Goal: Task Accomplishment & Management: Manage account settings

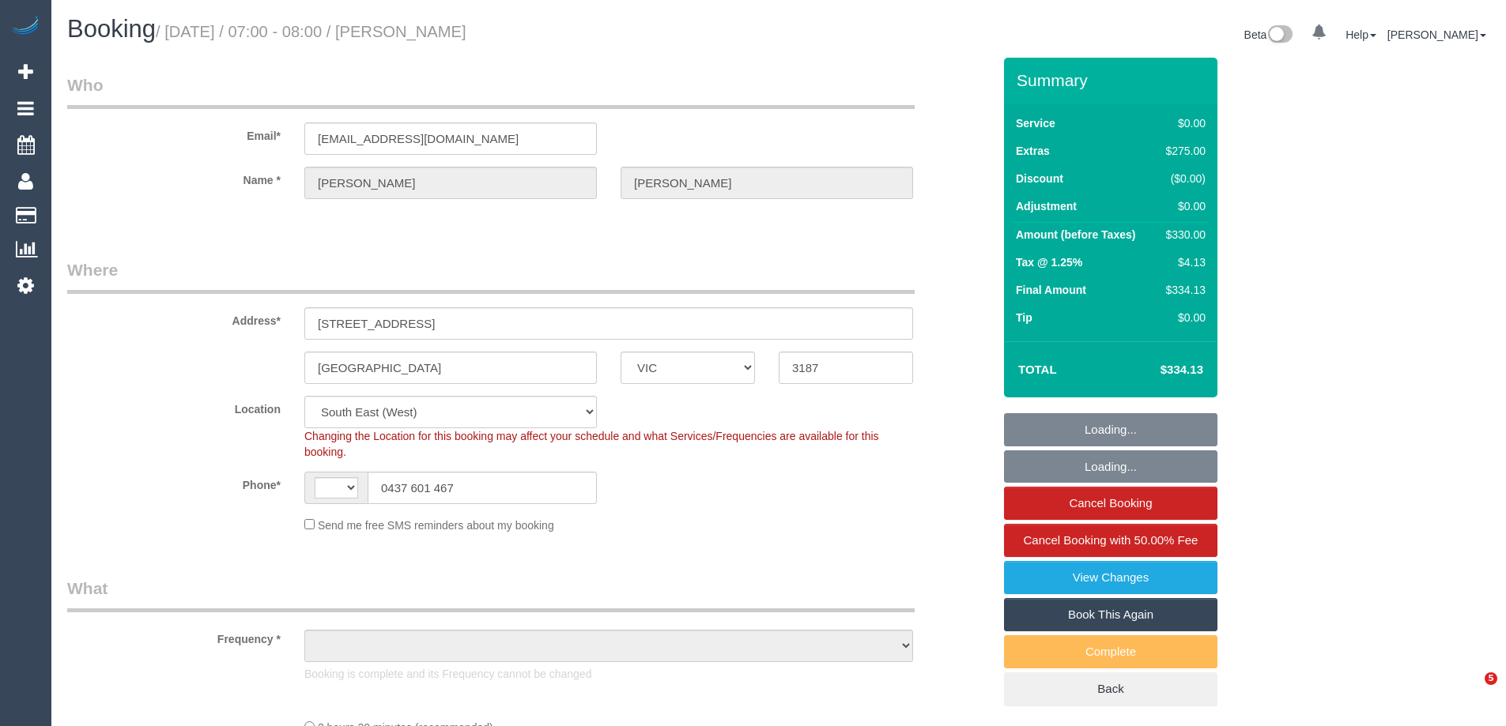
select select "VIC"
select select "string:AU"
select select "object:1320"
select select "string:stripe-pm_1S5xvI2GScqysDRVvTH4auGC"
select select "number:28"
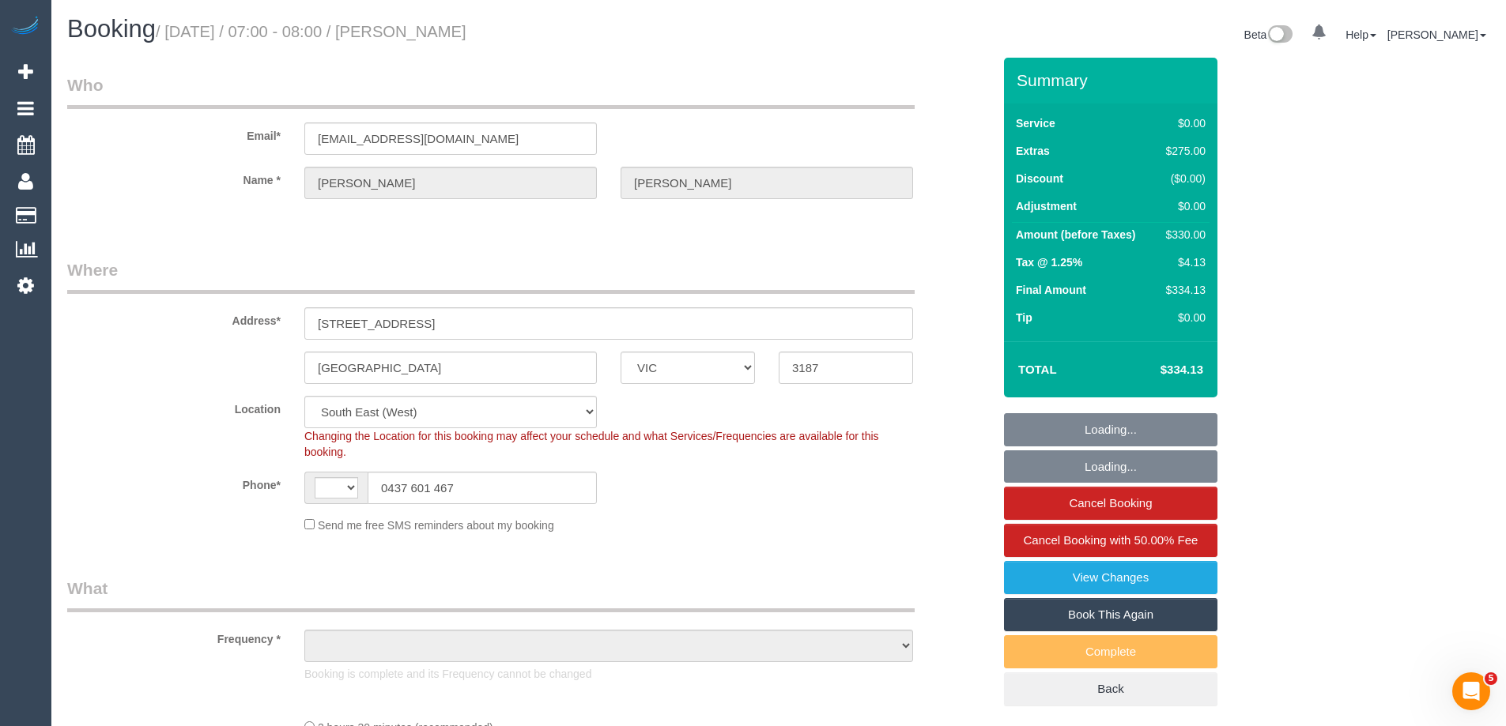
select select "number:14"
select select "number:18"
select select "object:1325"
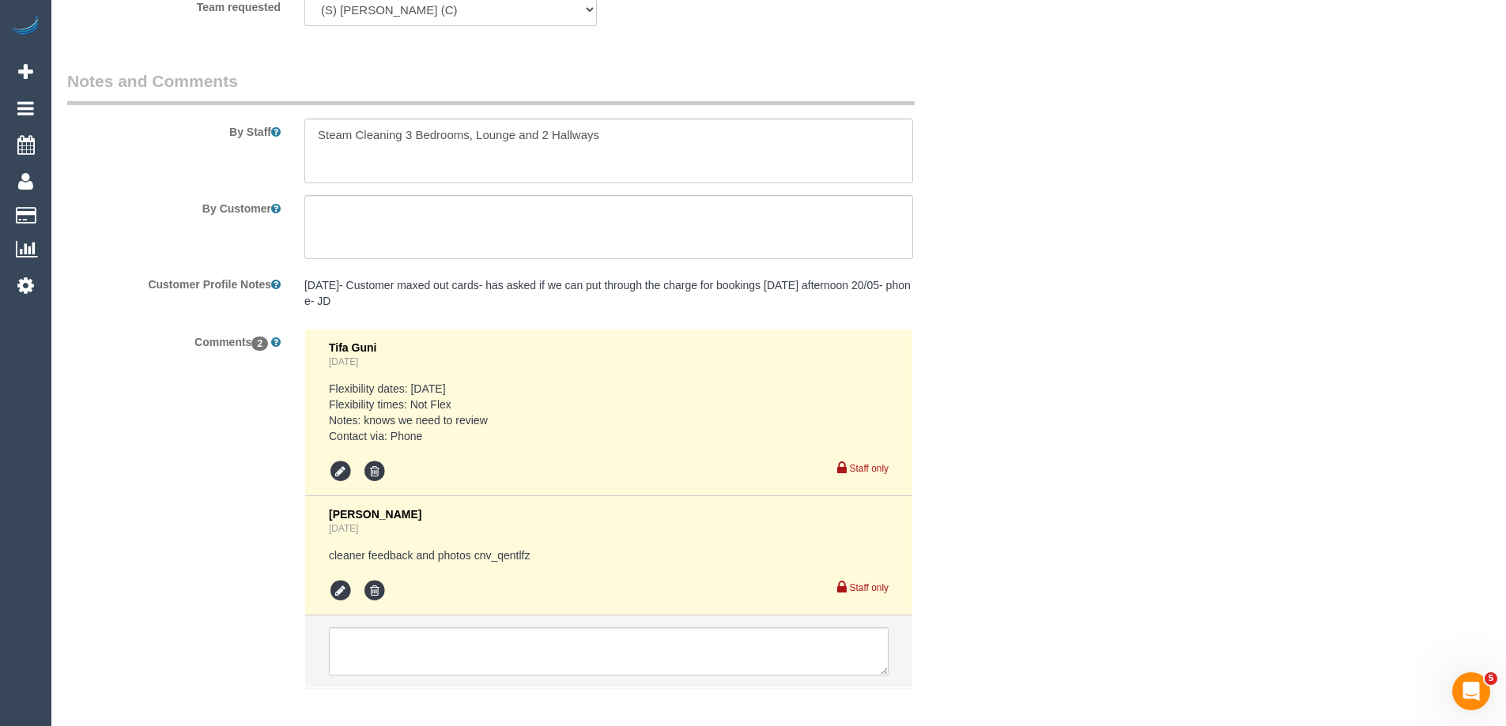
scroll to position [2254, 0]
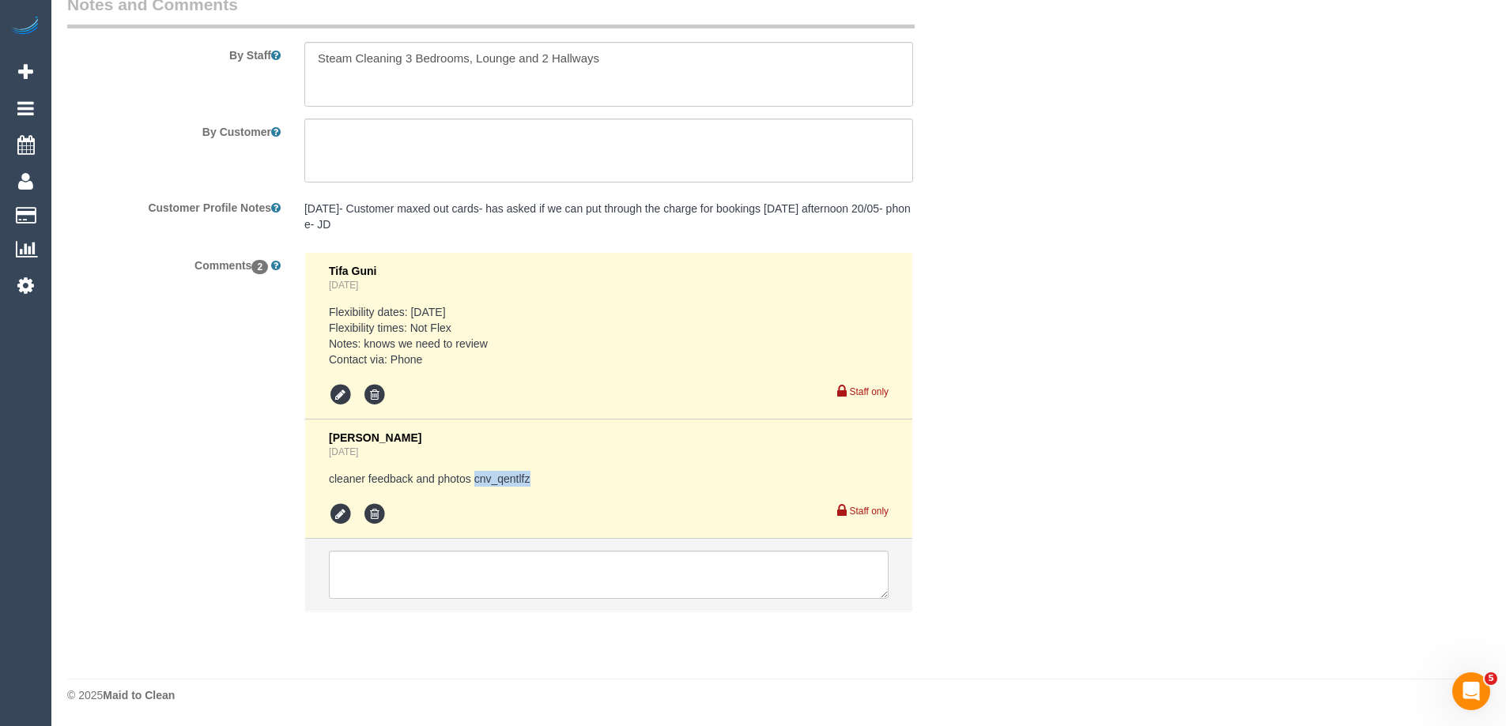
drag, startPoint x: 553, startPoint y: 473, endPoint x: 475, endPoint y: 482, distance: 78.7
click at [475, 482] on pre "cleaner feedback and photos cnv_qentlfz" at bounding box center [609, 479] width 560 height 16
copy pre "cnv_qentlfz"
click at [674, 414] on li "Tifa Guni 5 days ago Flexibility dates: Monday Flexibility times: Not Flex Note…" at bounding box center [608, 336] width 607 height 167
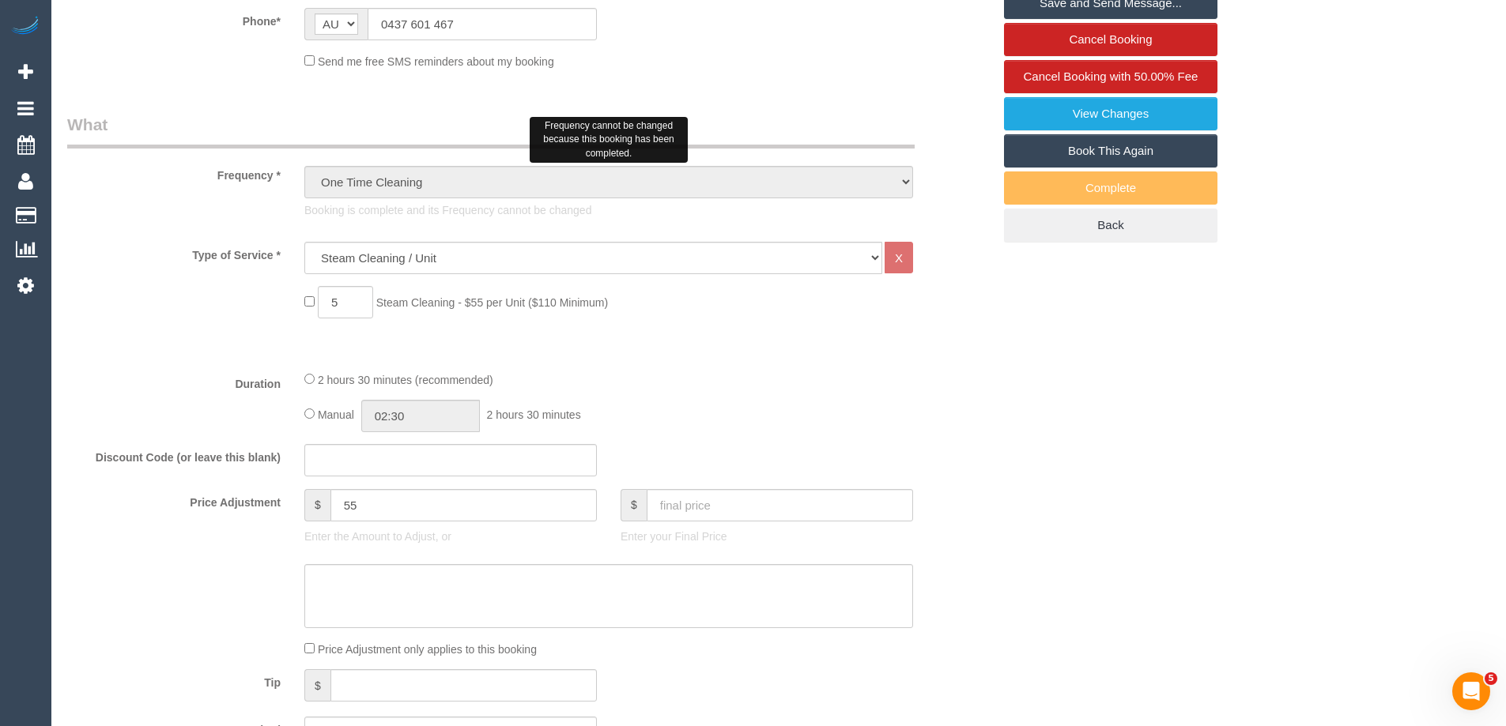
scroll to position [632, 0]
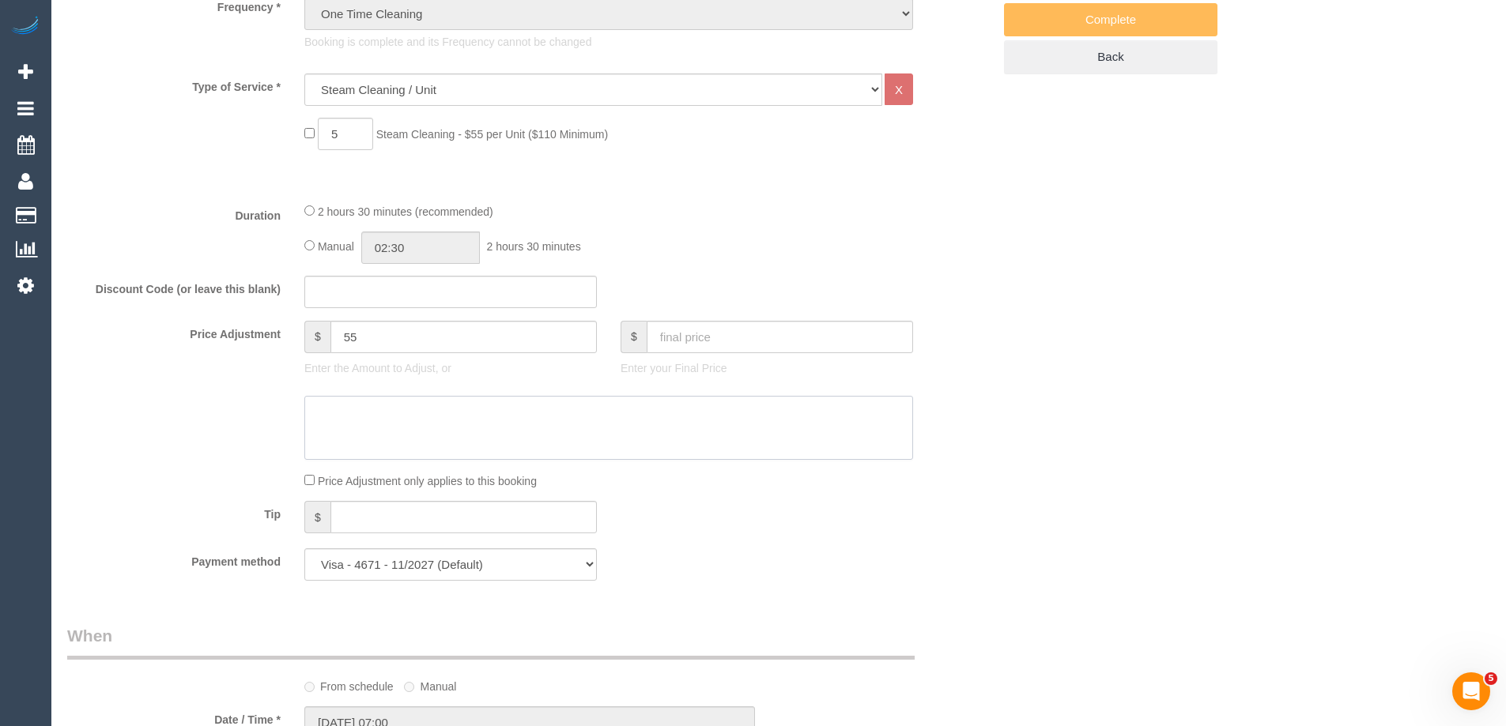
click at [403, 416] on textarea at bounding box center [608, 428] width 609 height 65
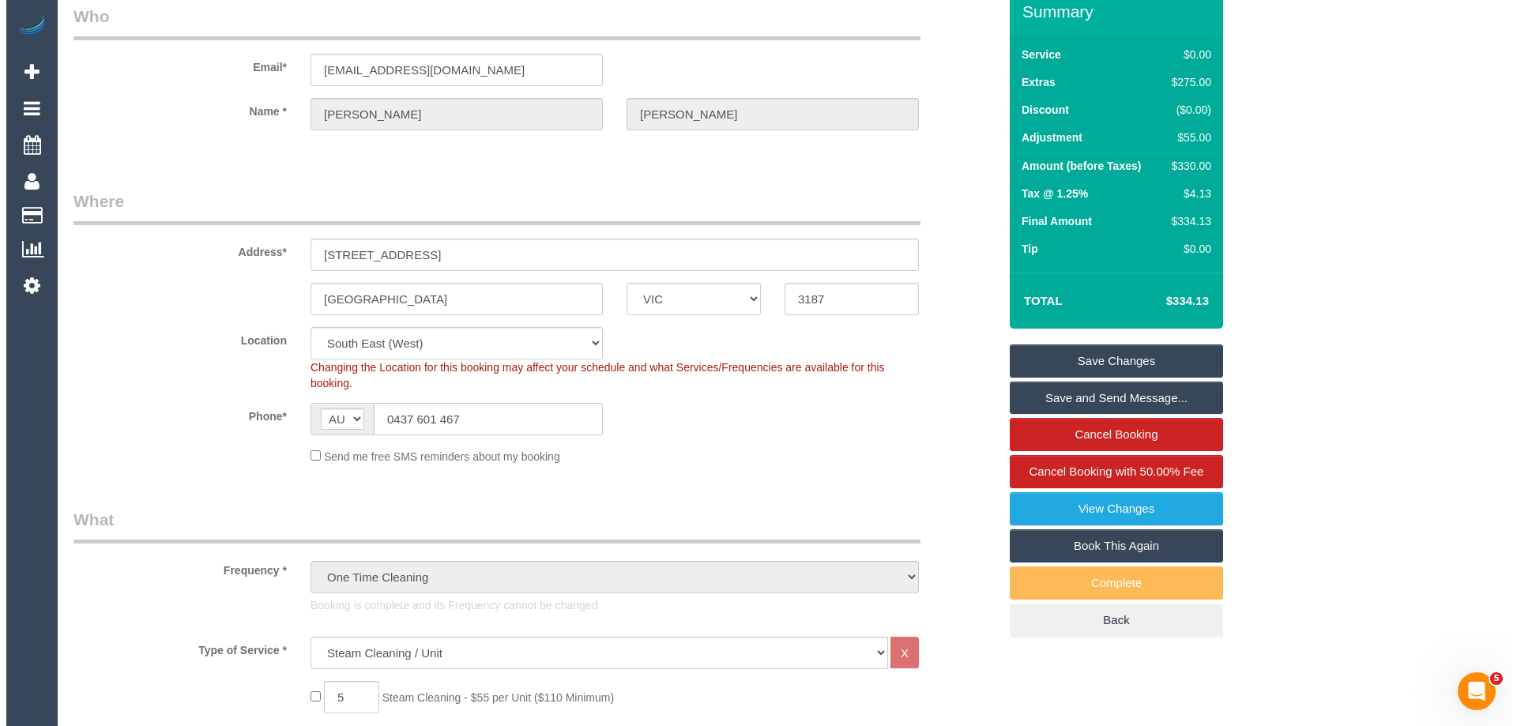
scroll to position [0, 0]
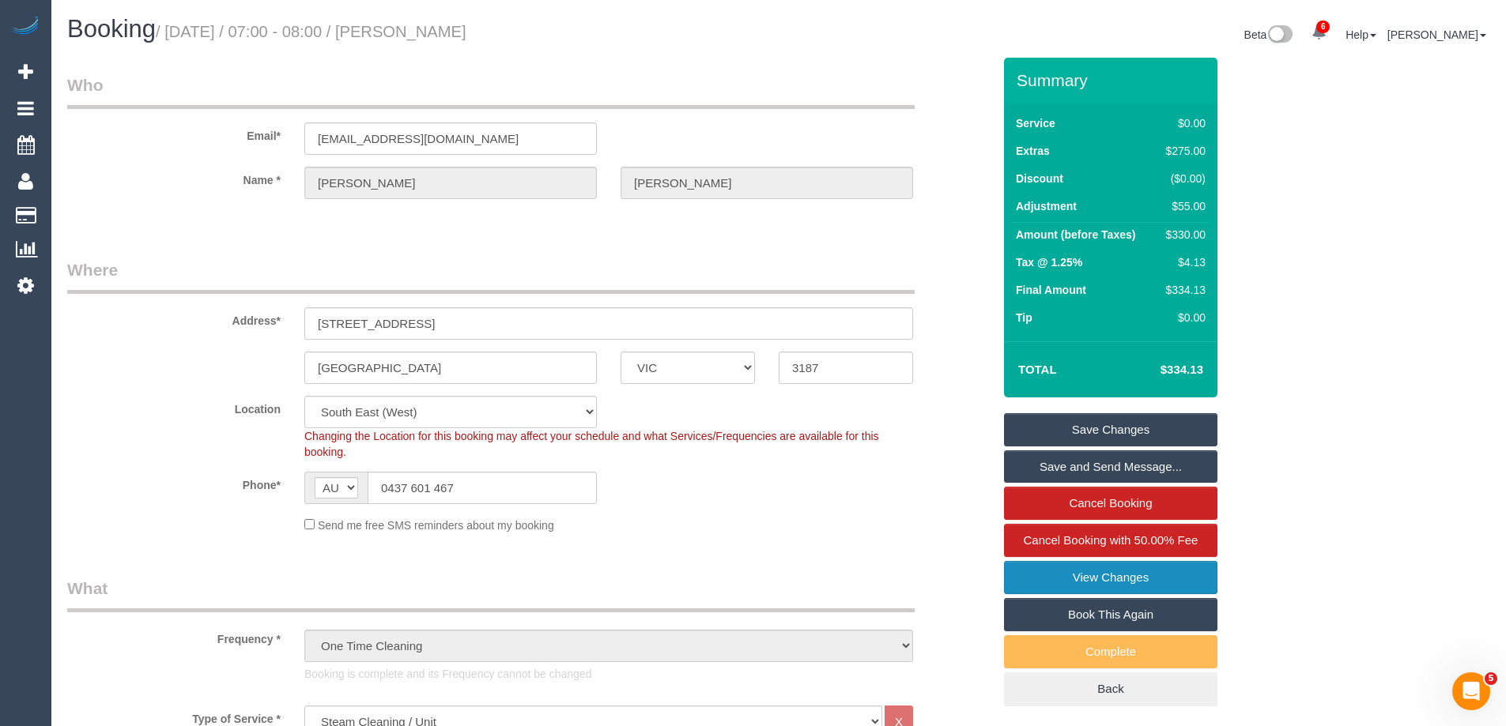
click at [1101, 581] on link "View Changes" at bounding box center [1110, 577] width 213 height 33
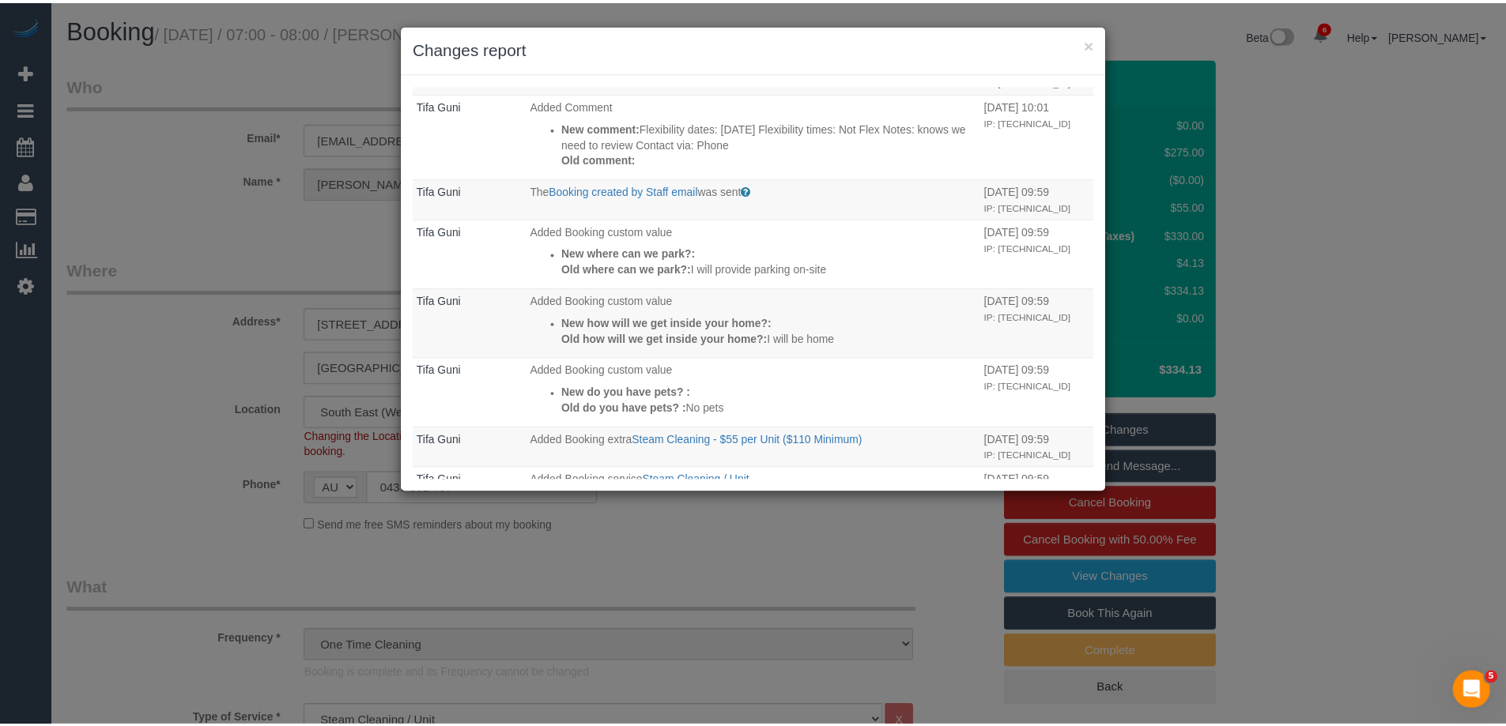
scroll to position [606, 0]
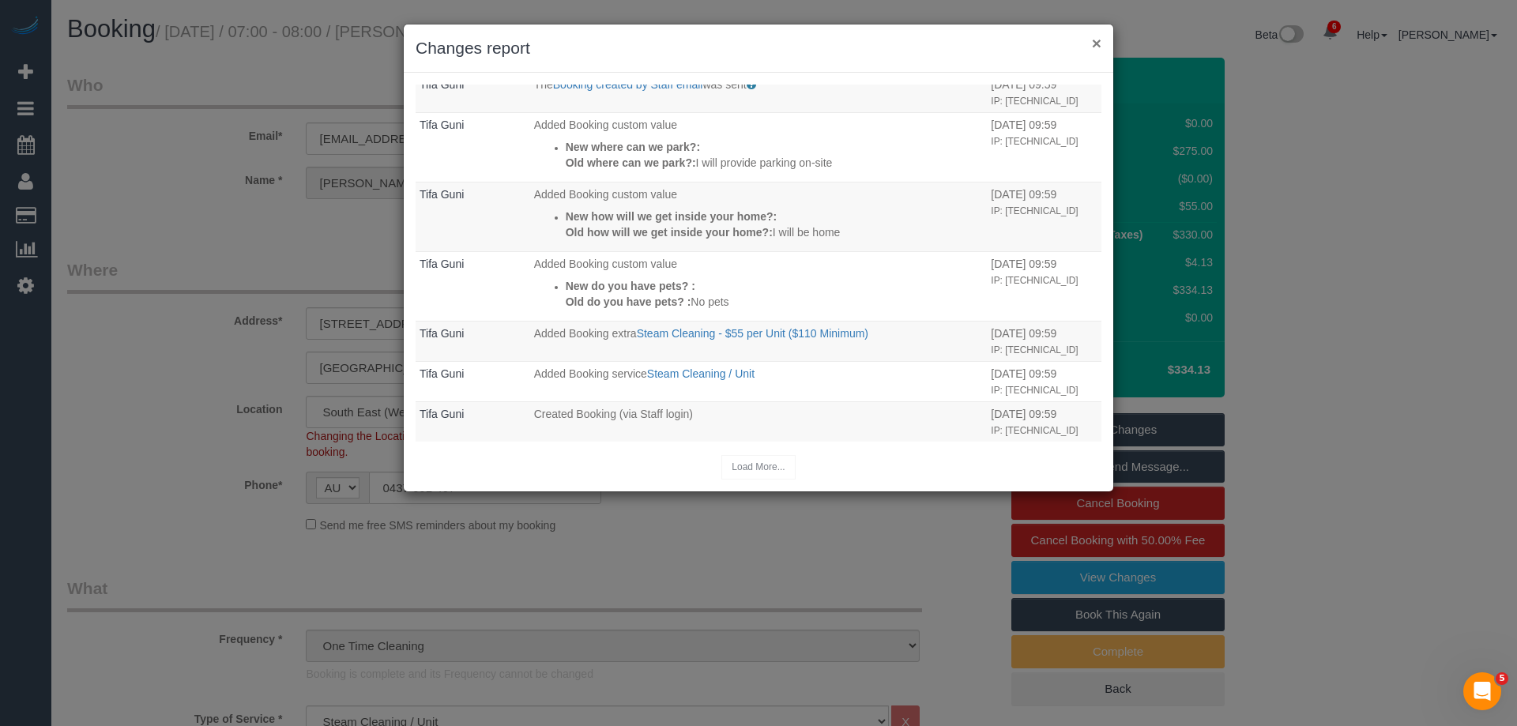
click at [1100, 44] on button "×" at bounding box center [1096, 43] width 9 height 17
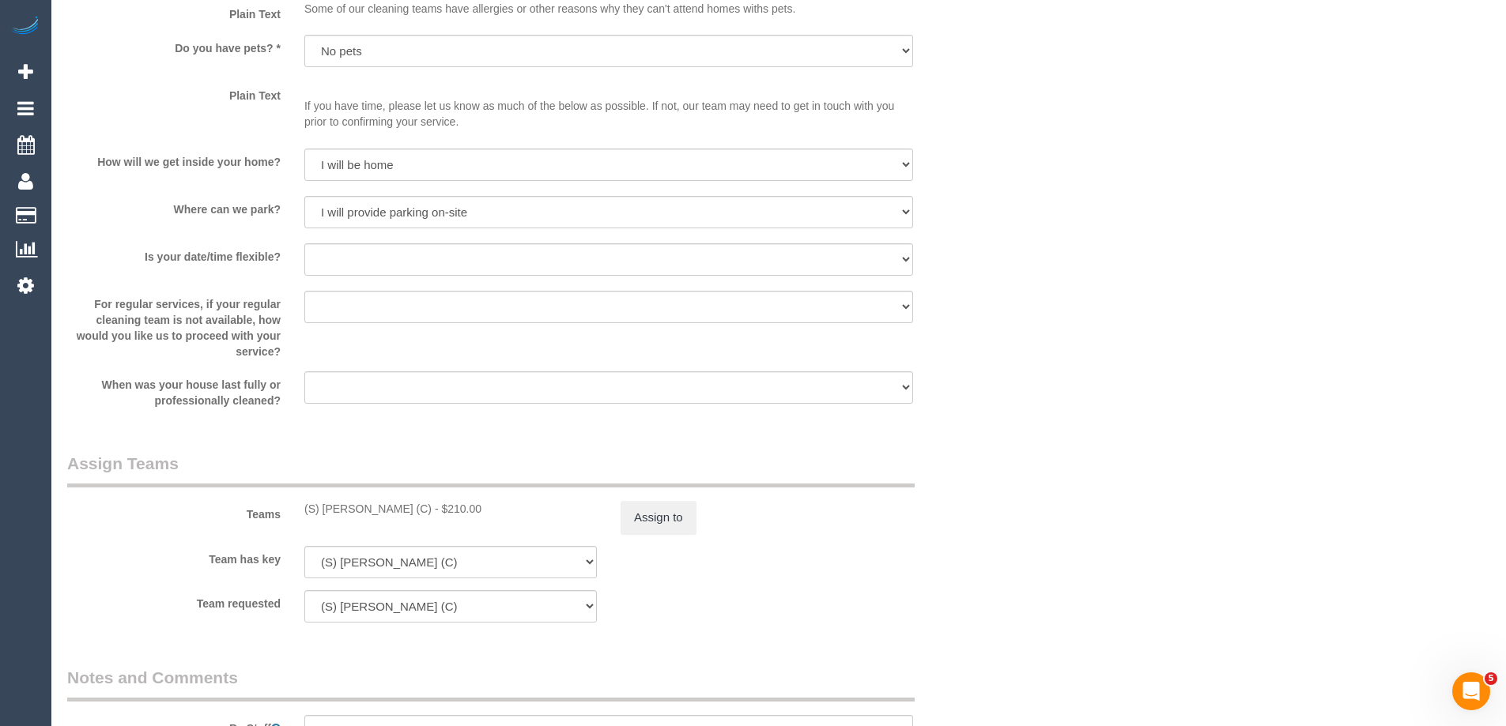
scroll to position [1976, 0]
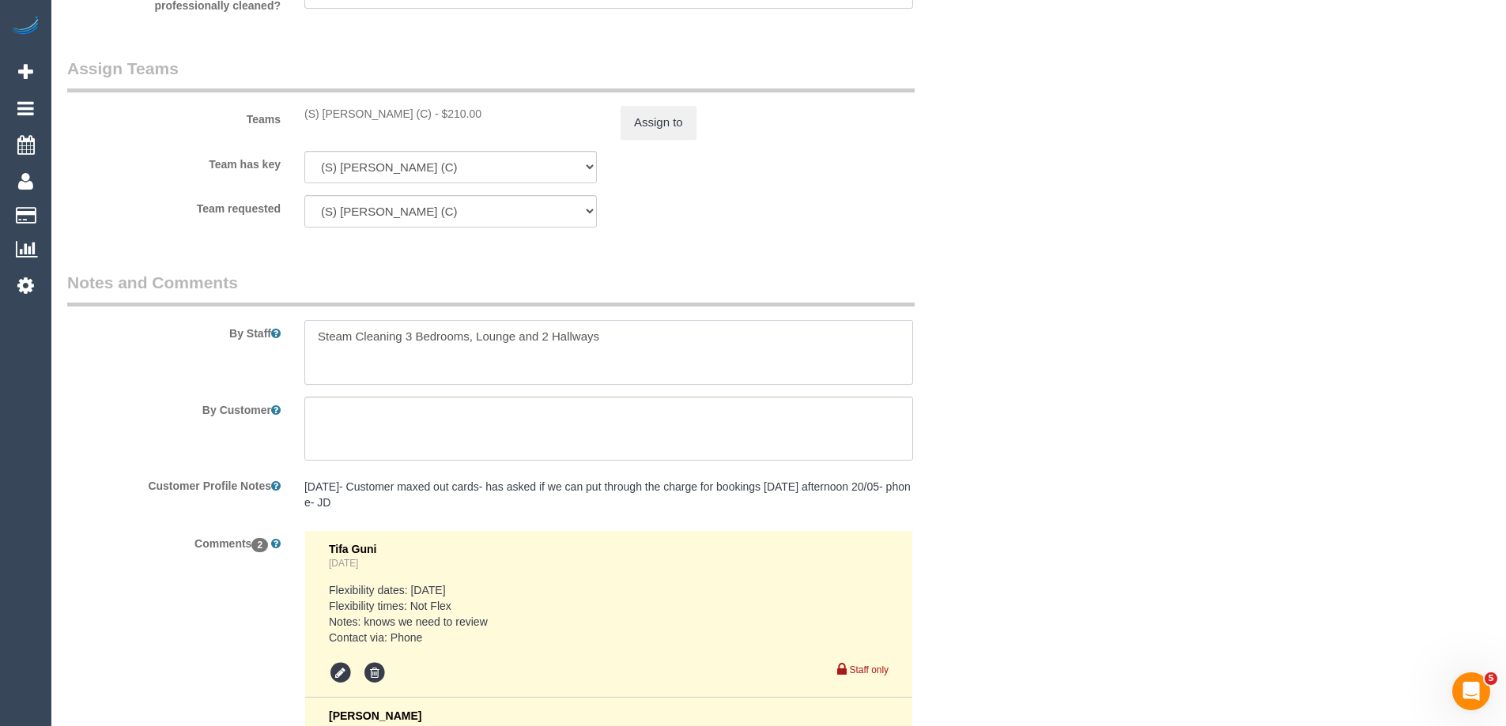
drag, startPoint x: 630, startPoint y: 341, endPoint x: 410, endPoint y: 338, distance: 219.7
click at [410, 338] on textarea at bounding box center [608, 352] width 609 height 65
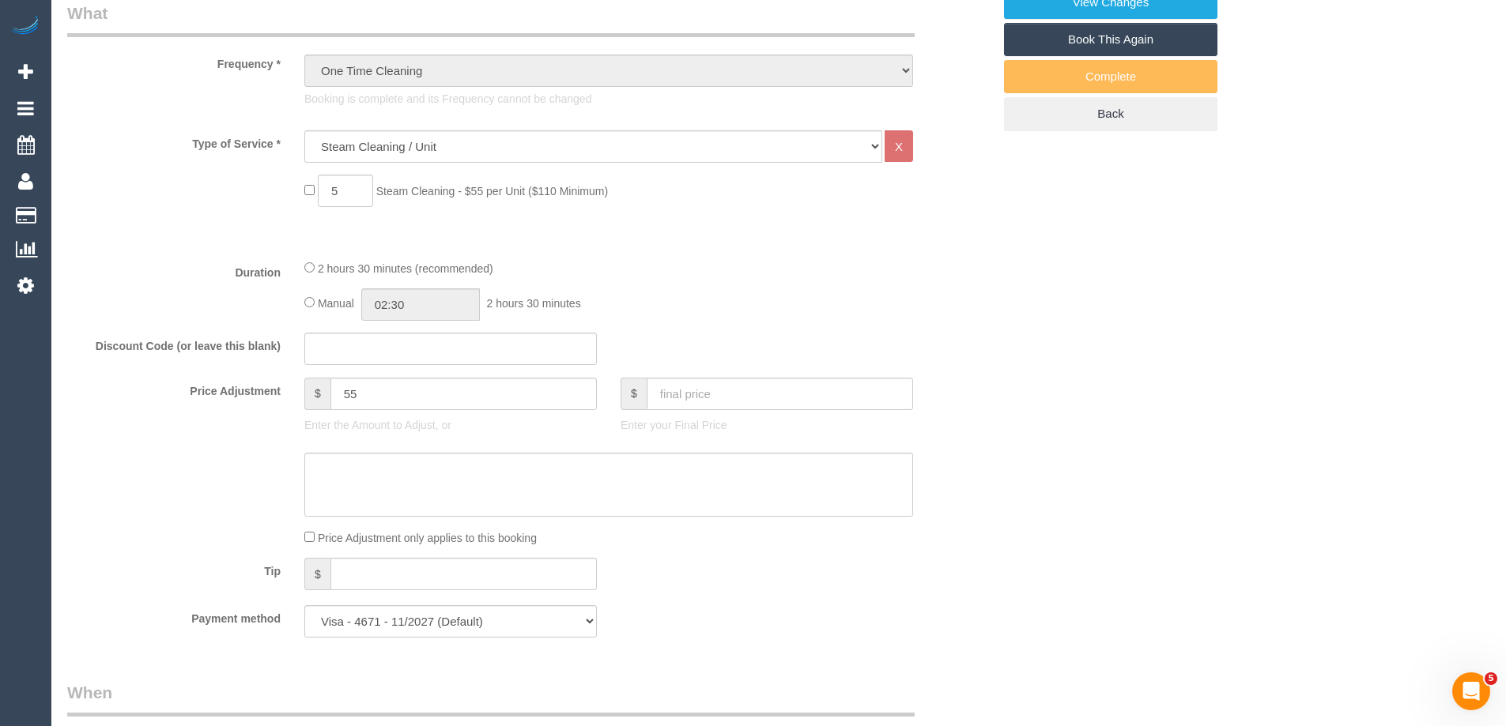
scroll to position [553, 0]
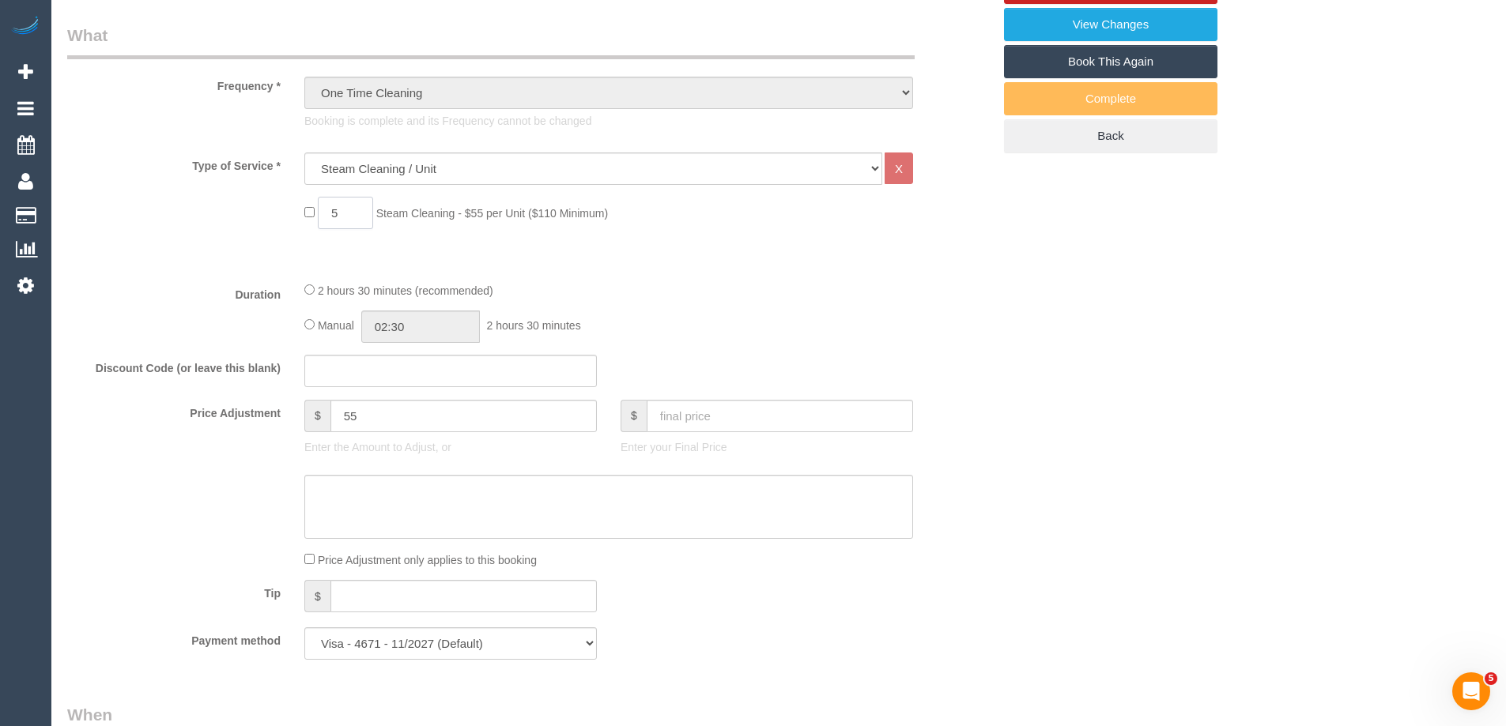
click at [362, 220] on input "5" at bounding box center [345, 213] width 55 height 32
type input "6"
type input "5"
click at [419, 507] on textarea at bounding box center [608, 507] width 609 height 65
type textarea "2"
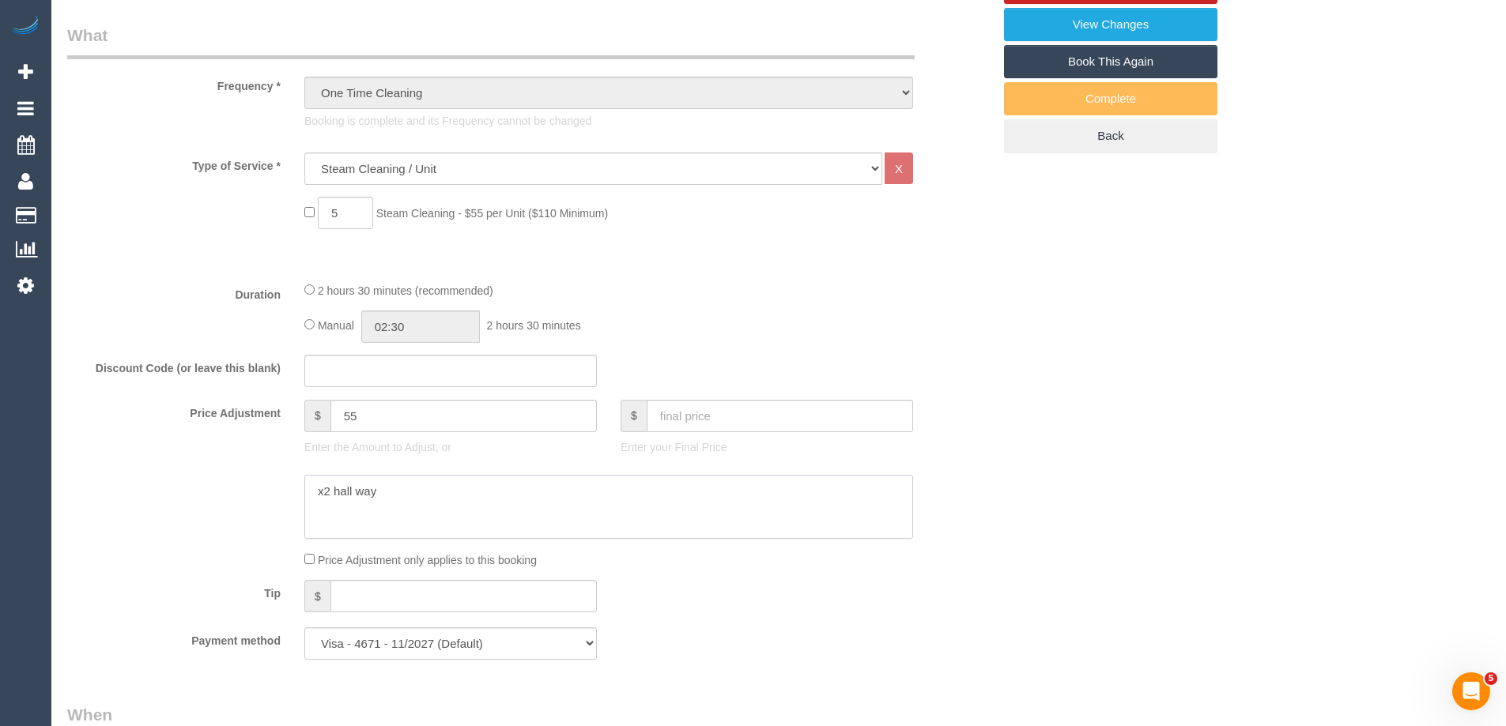
type textarea "x2 hall ways"
drag, startPoint x: 413, startPoint y: 489, endPoint x: 58, endPoint y: 492, distance: 354.9
click at [58, 492] on div at bounding box center [529, 507] width 948 height 65
drag, startPoint x: 382, startPoint y: 419, endPoint x: 130, endPoint y: 370, distance: 256.8
click at [130, 370] on fieldset "What Frequency * One Time Cleaning Weekly - 10% Off - 10.00% (0% for the First …" at bounding box center [529, 348] width 925 height 649
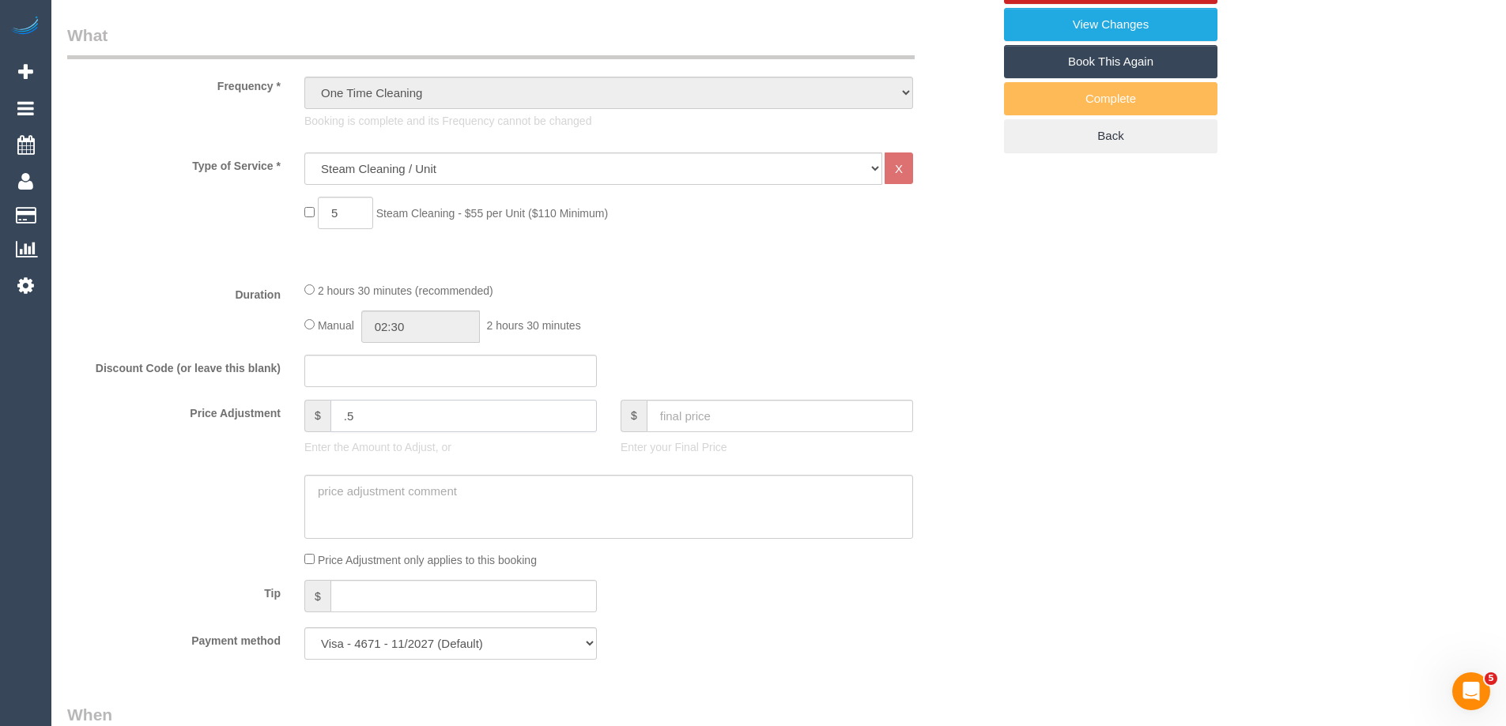
click at [337, 413] on input ".5" at bounding box center [463, 416] width 266 height 32
type input "0"
type input "."
type input "5.5"
click at [377, 523] on textarea at bounding box center [608, 507] width 609 height 65
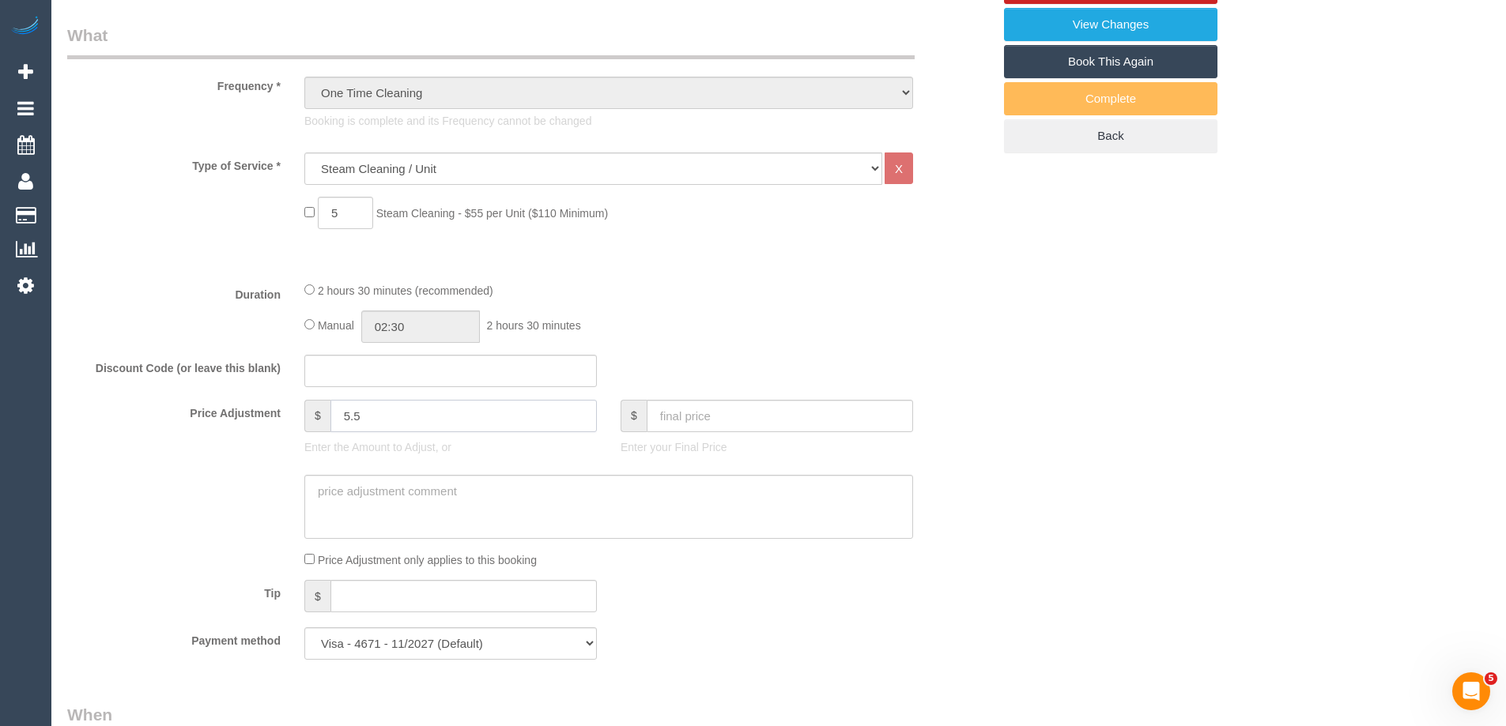
drag, startPoint x: 361, startPoint y: 416, endPoint x: 224, endPoint y: 398, distance: 138.7
click at [224, 398] on fieldset "What Frequency * One Time Cleaning Weekly - 10% Off - 10.00% (0% for the First …" at bounding box center [529, 348] width 925 height 649
click at [350, 225] on input "5" at bounding box center [345, 213] width 55 height 32
type input "6"
type input "0"
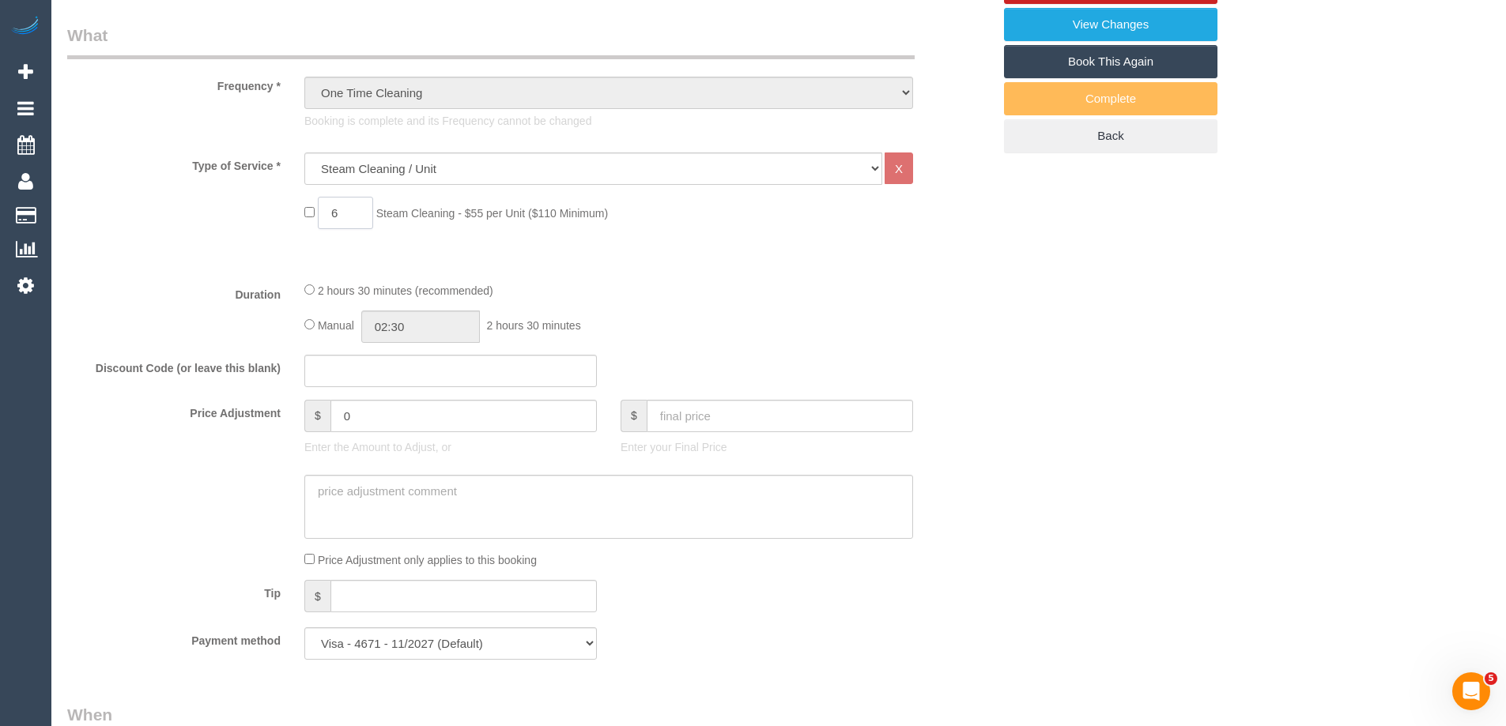
type input "6"
click at [448, 408] on input "0" at bounding box center [463, 416] width 266 height 32
click at [347, 412] on input "049.5" at bounding box center [463, 416] width 266 height 32
type input "4"
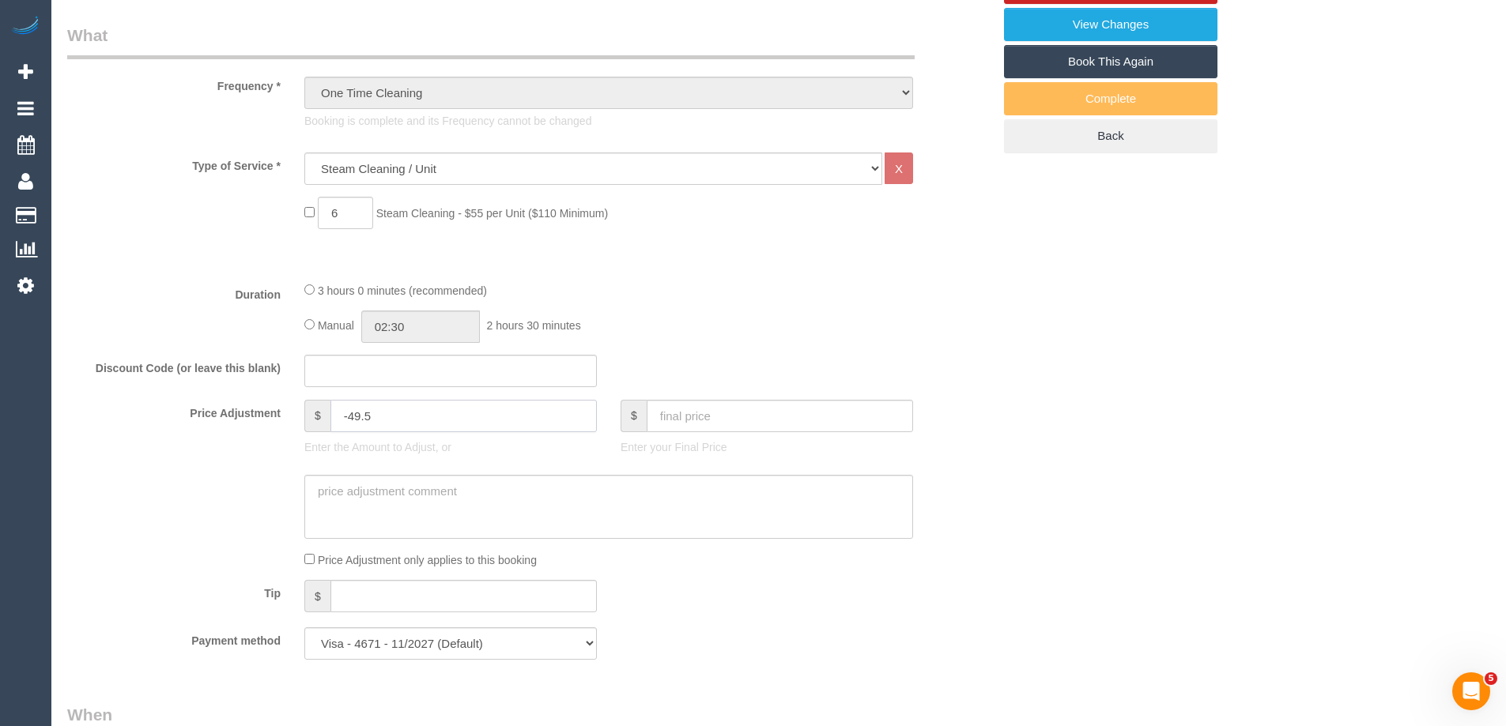
type input "-49.5"
click at [381, 551] on div "Price Adjustment only applies to this booking" at bounding box center [608, 559] width 632 height 17
click at [416, 505] on textarea at bounding box center [608, 507] width 609 height 65
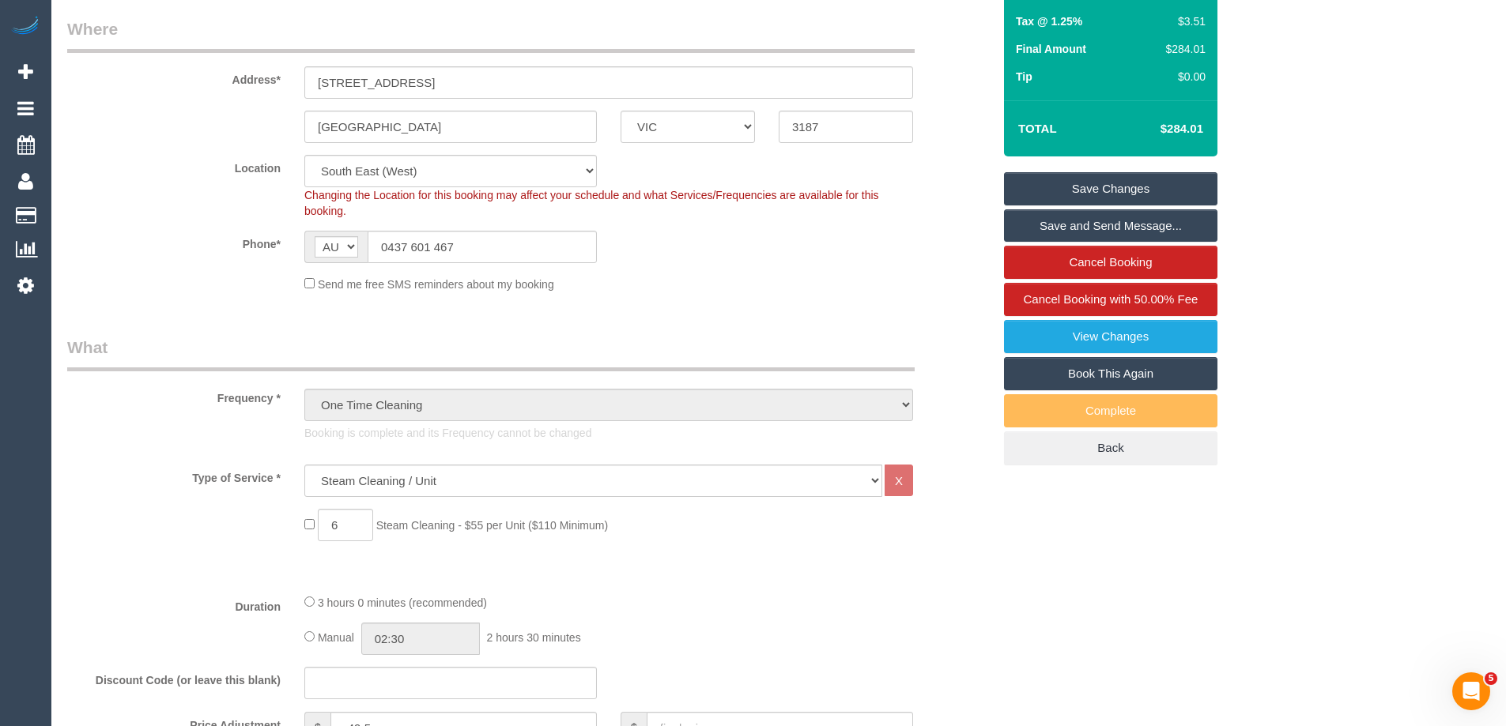
scroll to position [0, 0]
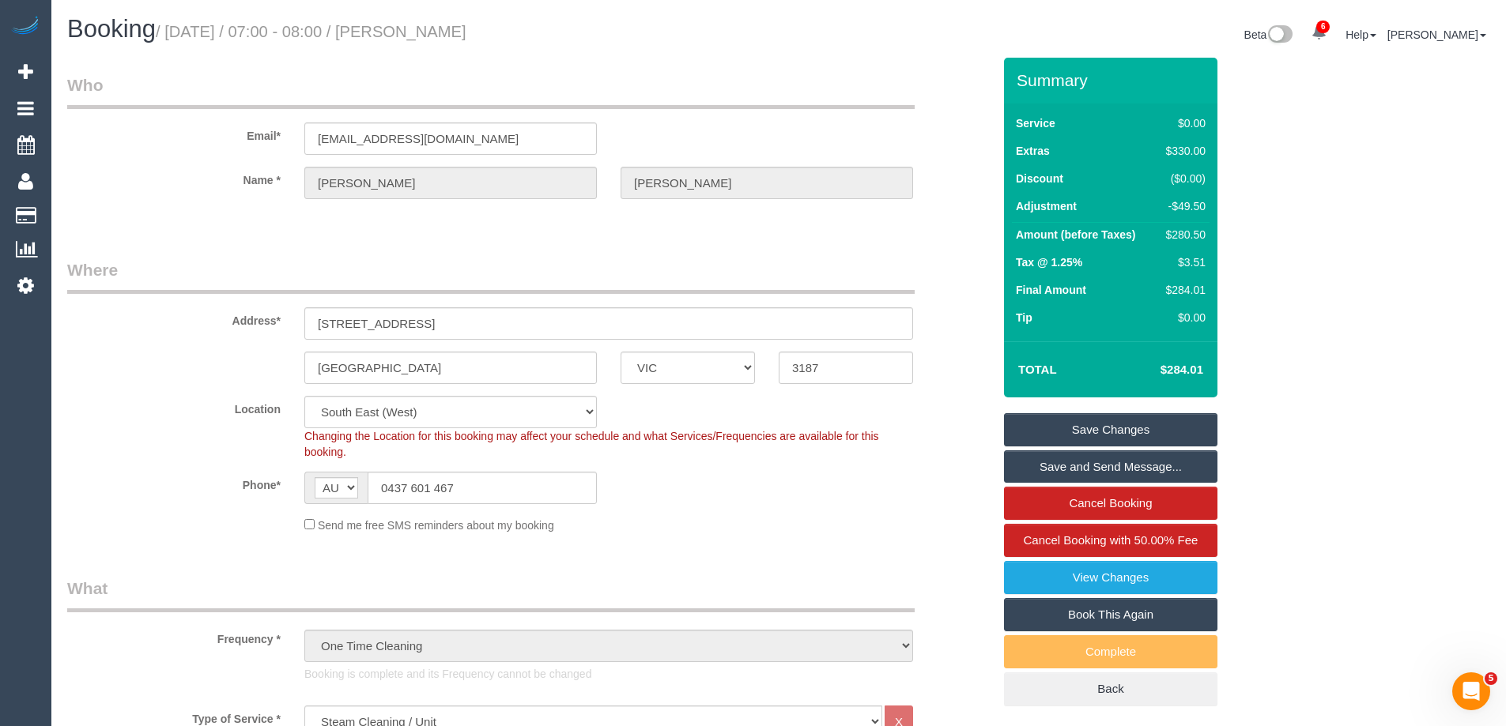
type textarea "Customer given 15% discount due to complaint via email and phone VC"
click at [1137, 430] on link "Save Changes" at bounding box center [1110, 429] width 213 height 33
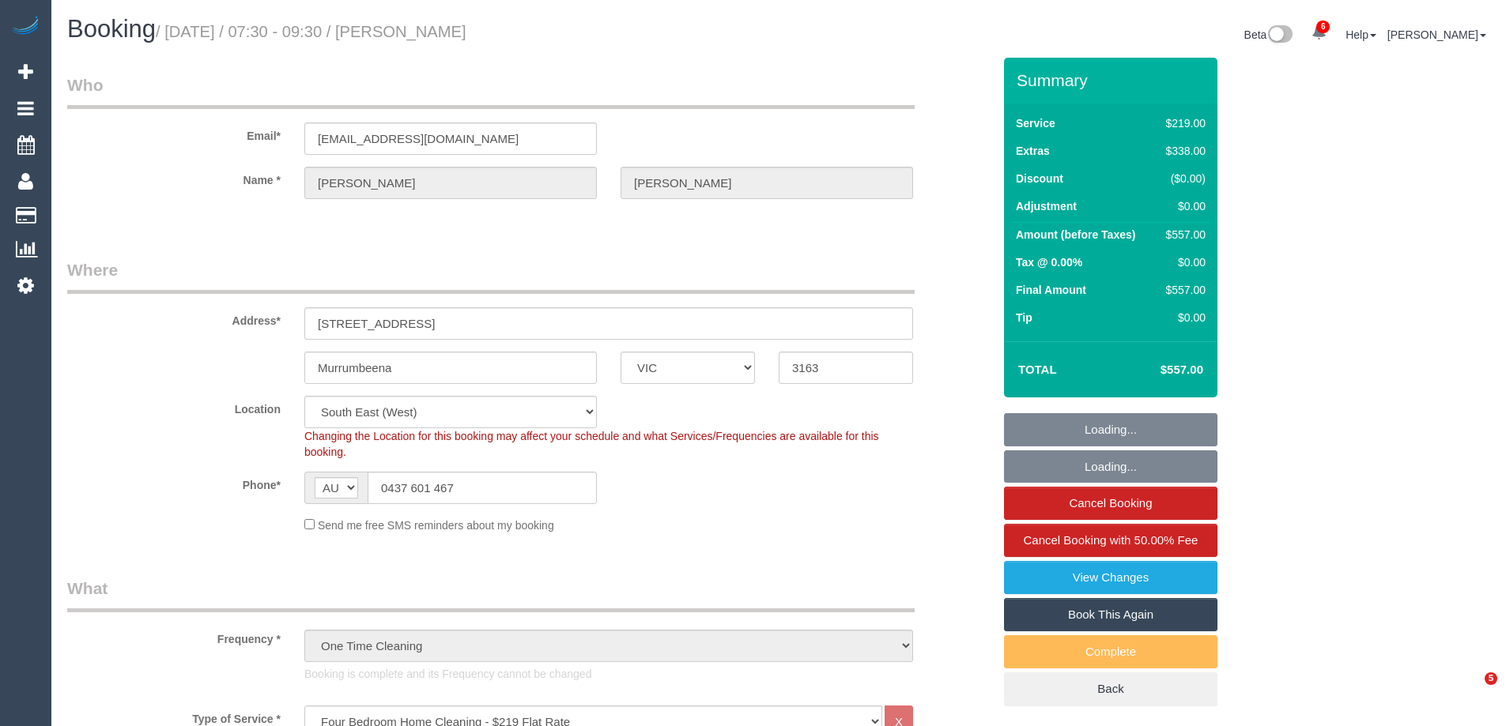
select select "VIC"
select select "string:stripe-pm_1Kvx3p2GScqysDRVxLLtYDQS"
select select "number:28"
select select "number:17"
select select "number:18"
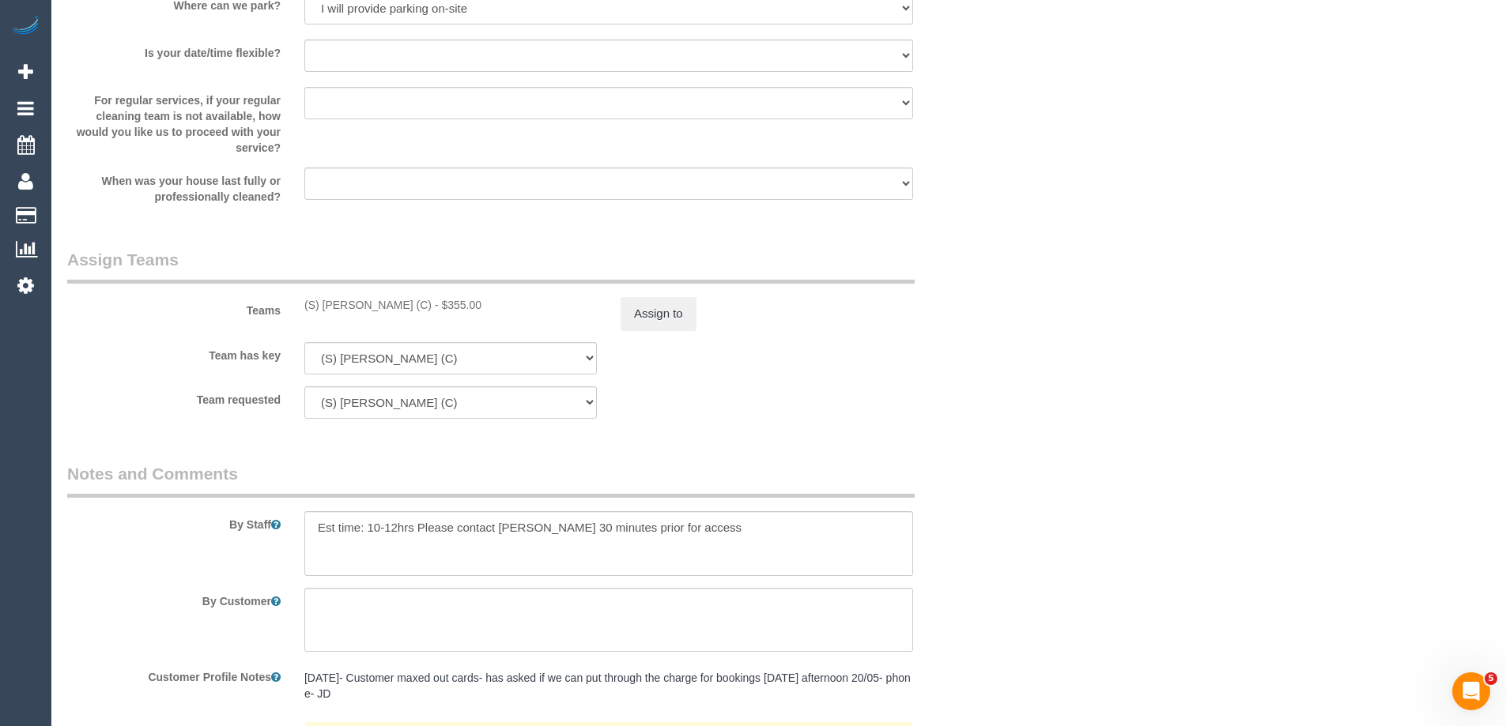
scroll to position [2557, 0]
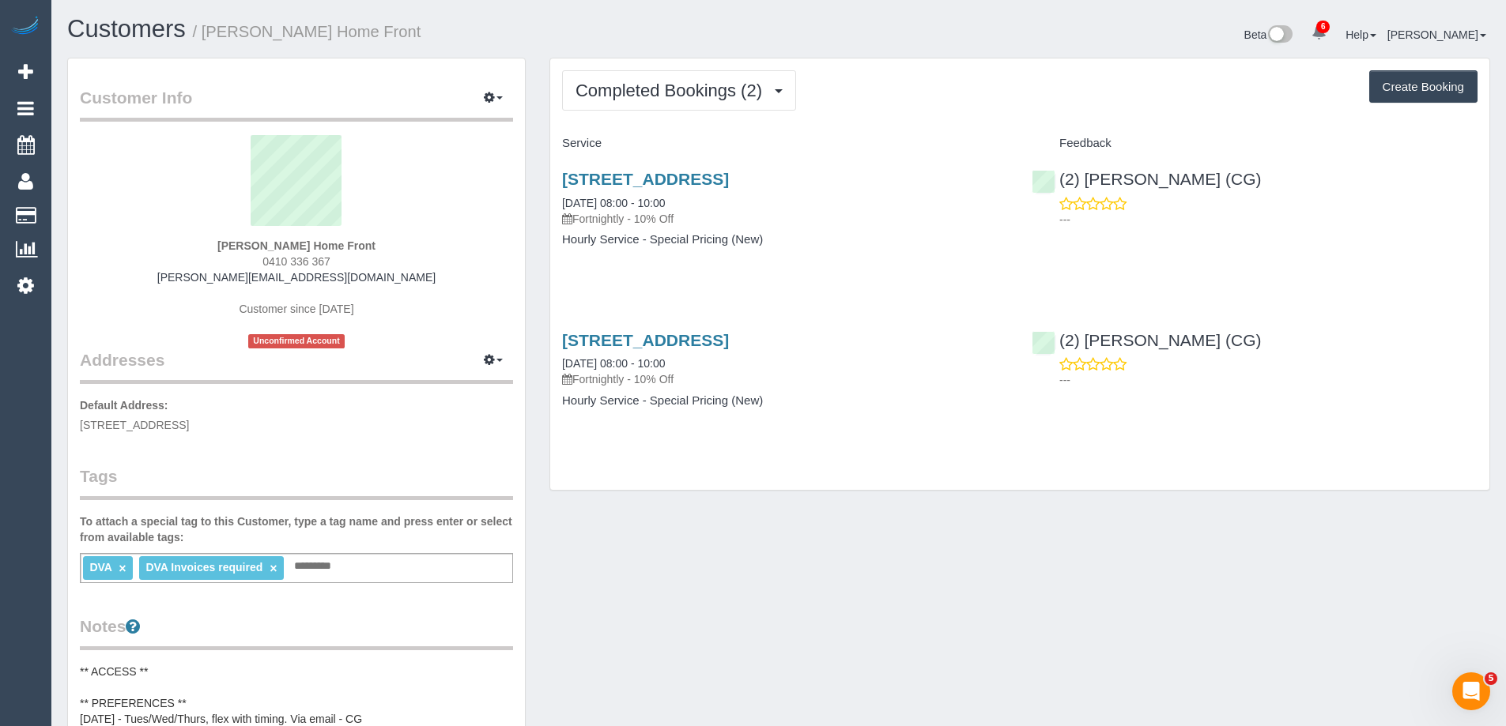
drag, startPoint x: 292, startPoint y: 262, endPoint x: 231, endPoint y: 262, distance: 61.6
click at [231, 262] on div "Cameron Buchanan Home Front 0410 336 367 cameron.homefront@fake.com Customer si…" at bounding box center [296, 241] width 433 height 213
copy span "0410 336 367"
click at [685, 76] on button "Completed Bookings (2)" at bounding box center [679, 90] width 234 height 40
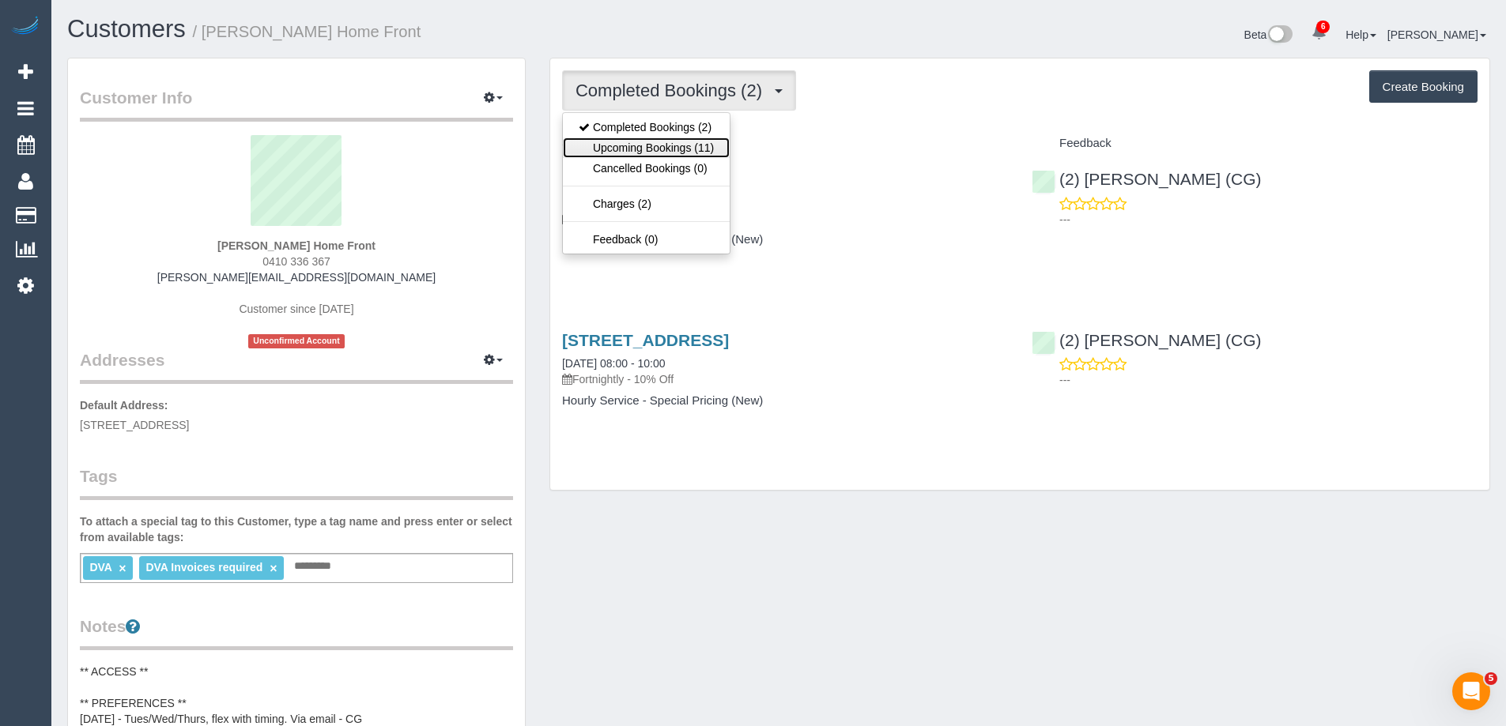
click at [675, 153] on link "Upcoming Bookings (11)" at bounding box center [646, 148] width 167 height 21
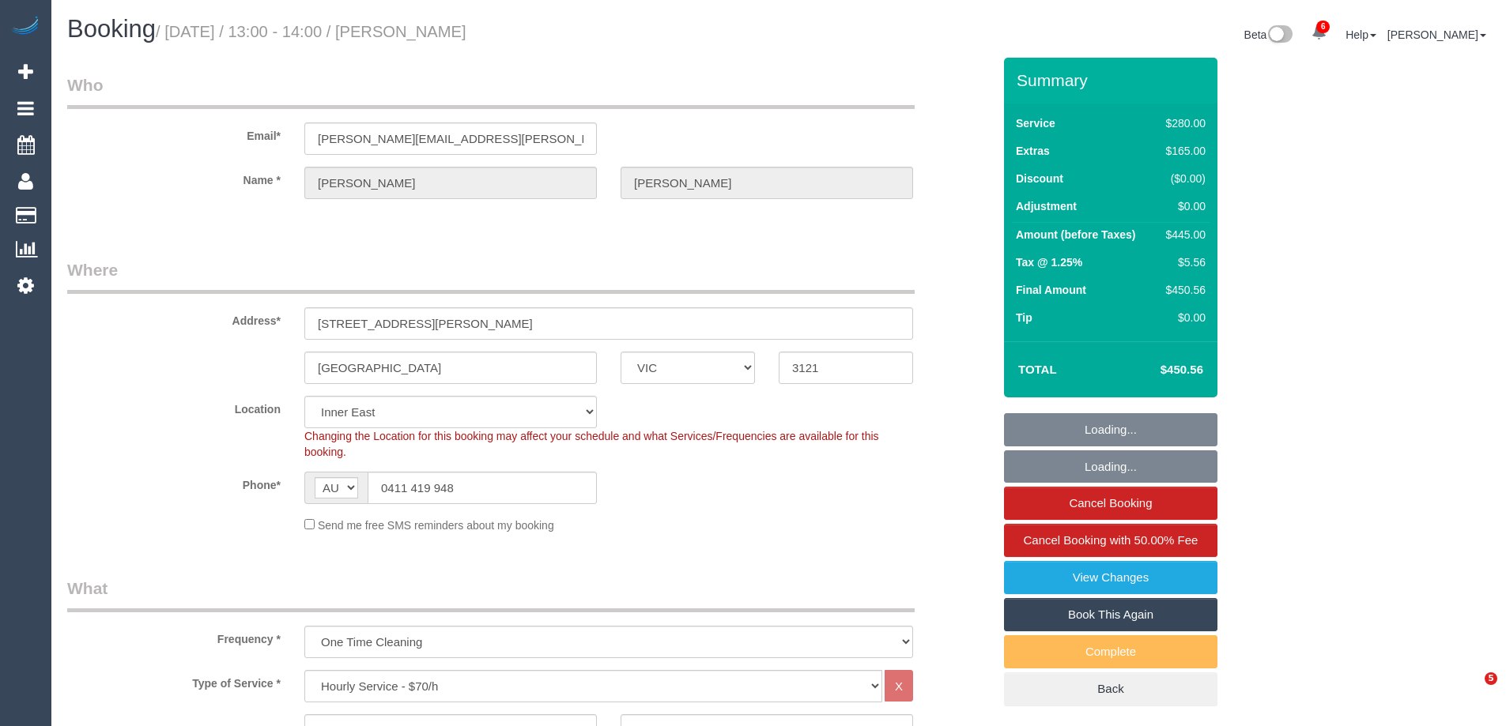
select select "VIC"
select select "240"
select select "string:stripe-pm_1S5lsF2GScqysDRVrGUYHgvo"
select select "number:28"
select select "number:14"
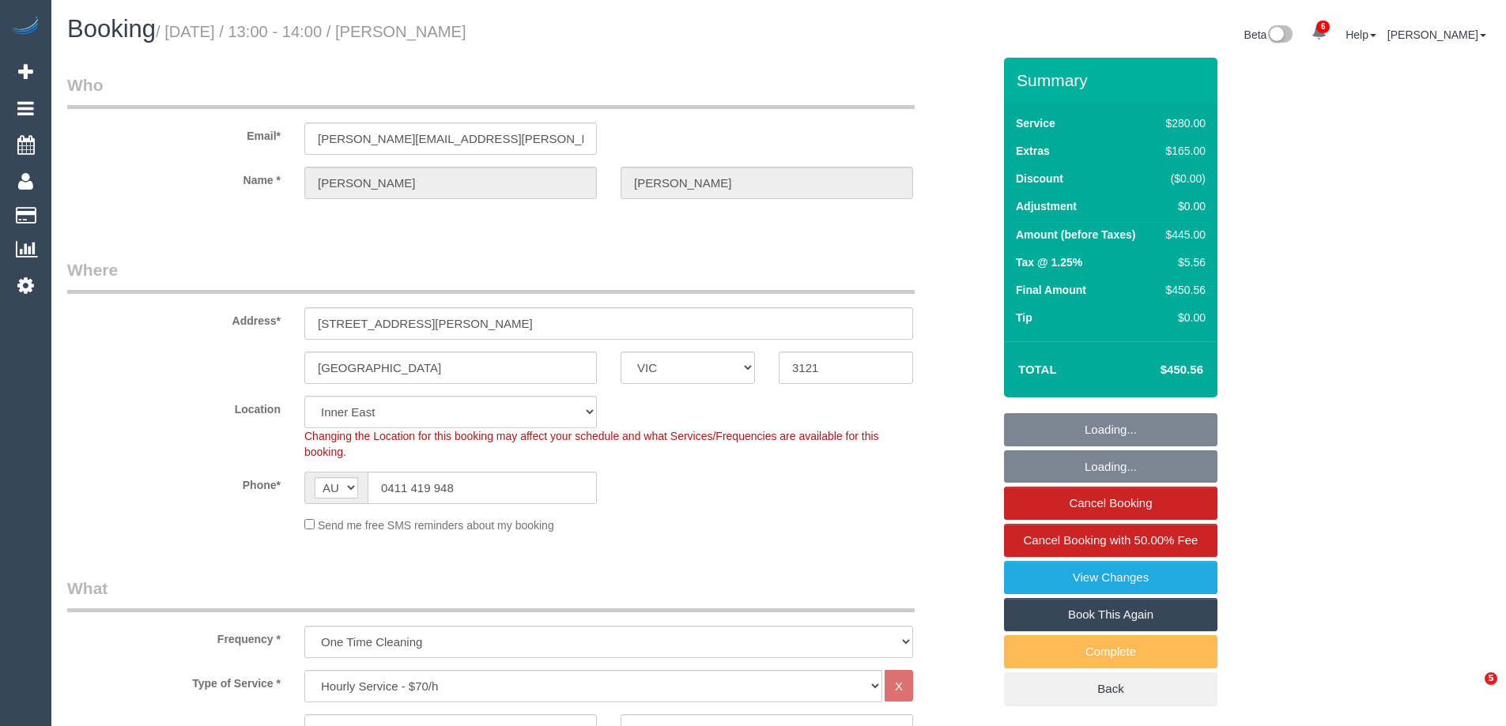
select select "number:19"
select select "number:24"
select select "number:35"
select select "number:13"
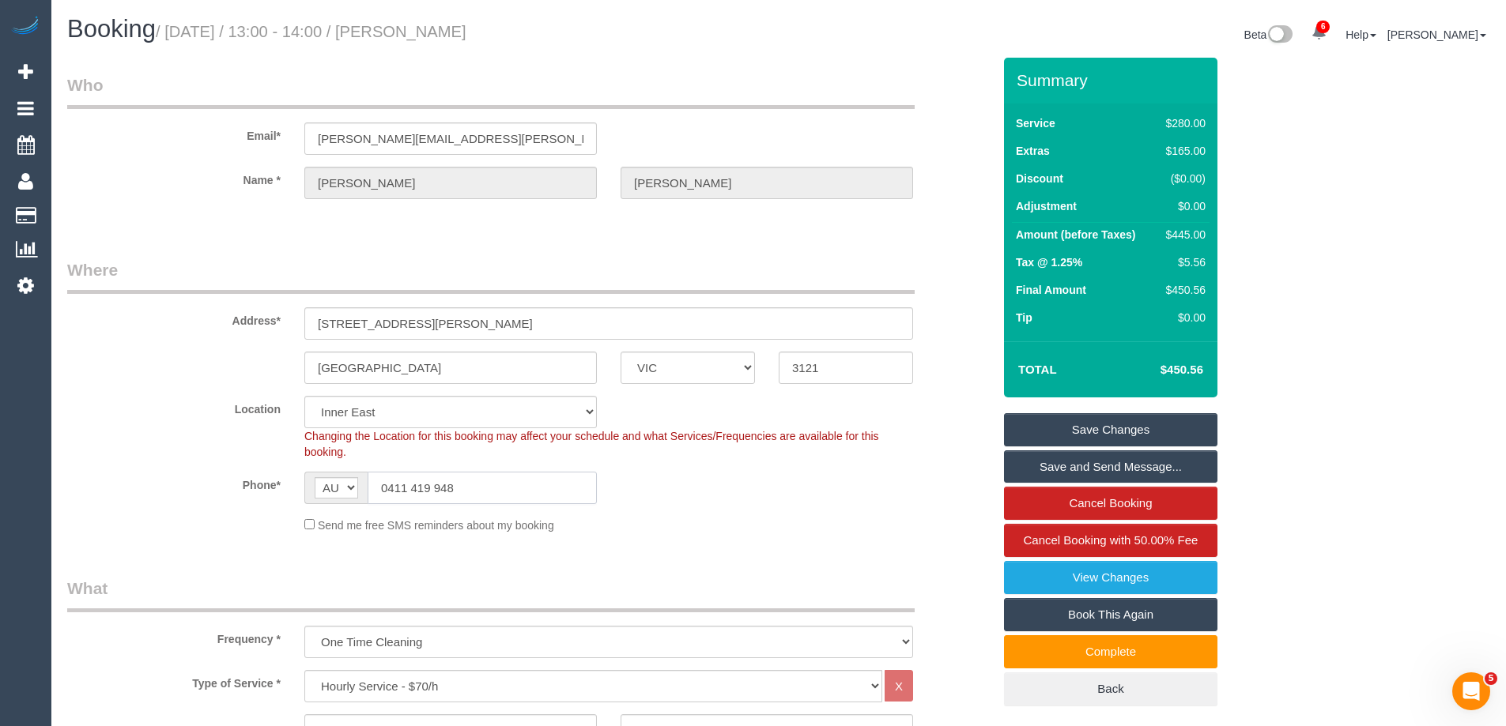
drag, startPoint x: 484, startPoint y: 490, endPoint x: 292, endPoint y: 493, distance: 192.9
click at [292, 493] on div "AF AL DZ AD AO AI AQ AG AR AM AW AU AT AZ BS BH BD BB BY BE BZ BJ BM BT BO BA B…" at bounding box center [450, 488] width 316 height 32
drag, startPoint x: 511, startPoint y: 489, endPoint x: 522, endPoint y: 488, distance: 10.3
click at [511, 489] on input "0411 419 948" at bounding box center [481, 488] width 229 height 32
drag, startPoint x: 490, startPoint y: 486, endPoint x: 182, endPoint y: 487, distance: 308.2
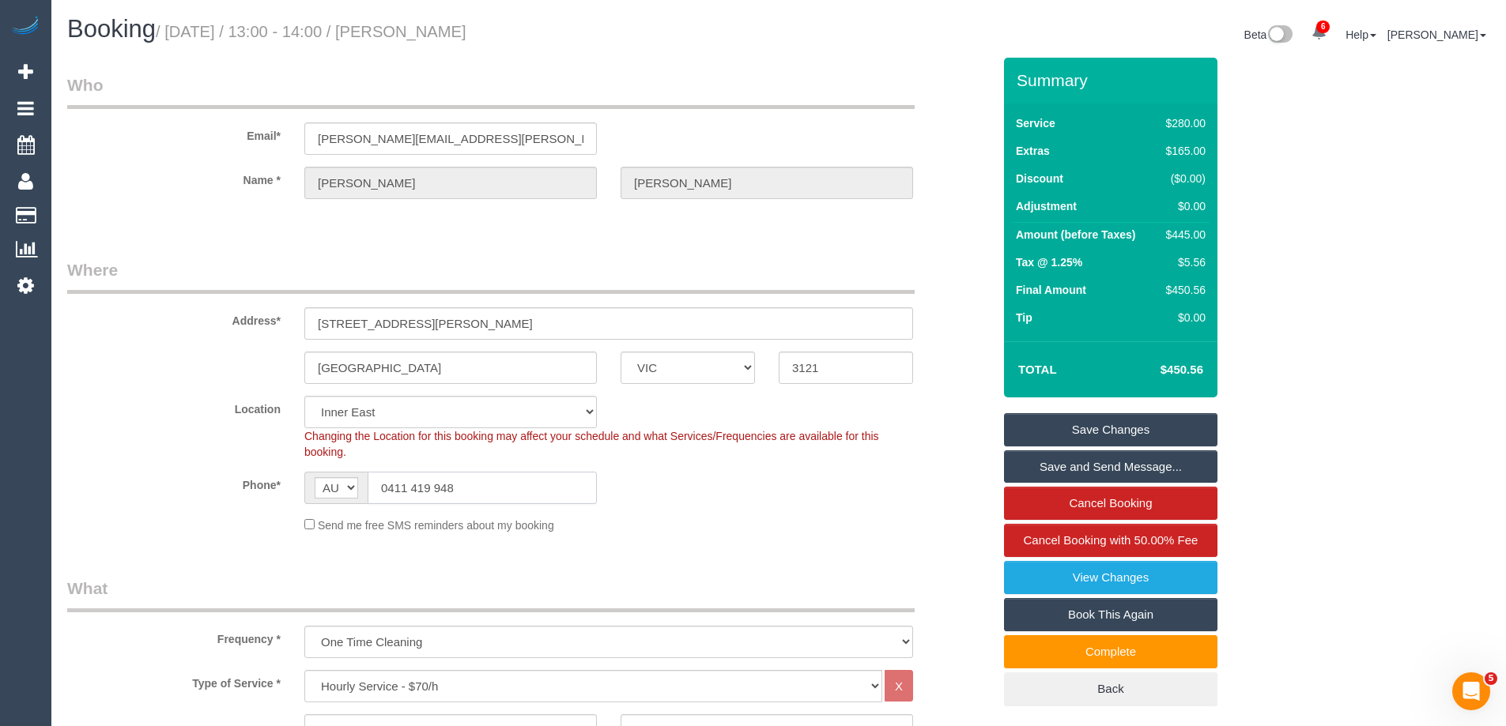
click at [183, 487] on div "Phone* AF AL DZ AD AO AI AQ AG AR AM AW AU AT AZ BS BH BD BB BY BE BZ BJ BM BT …" at bounding box center [529, 488] width 948 height 32
click at [548, 489] on input "0411 419 948" at bounding box center [481, 488] width 229 height 32
drag, startPoint x: 281, startPoint y: 487, endPoint x: 8, endPoint y: 541, distance: 277.9
click at [190, 486] on div "Phone* AF AL DZ AD AO AI AQ AG AR AM AW AU AT AZ BS BH BD BB BY BE BZ BJ BM BT …" at bounding box center [529, 488] width 948 height 32
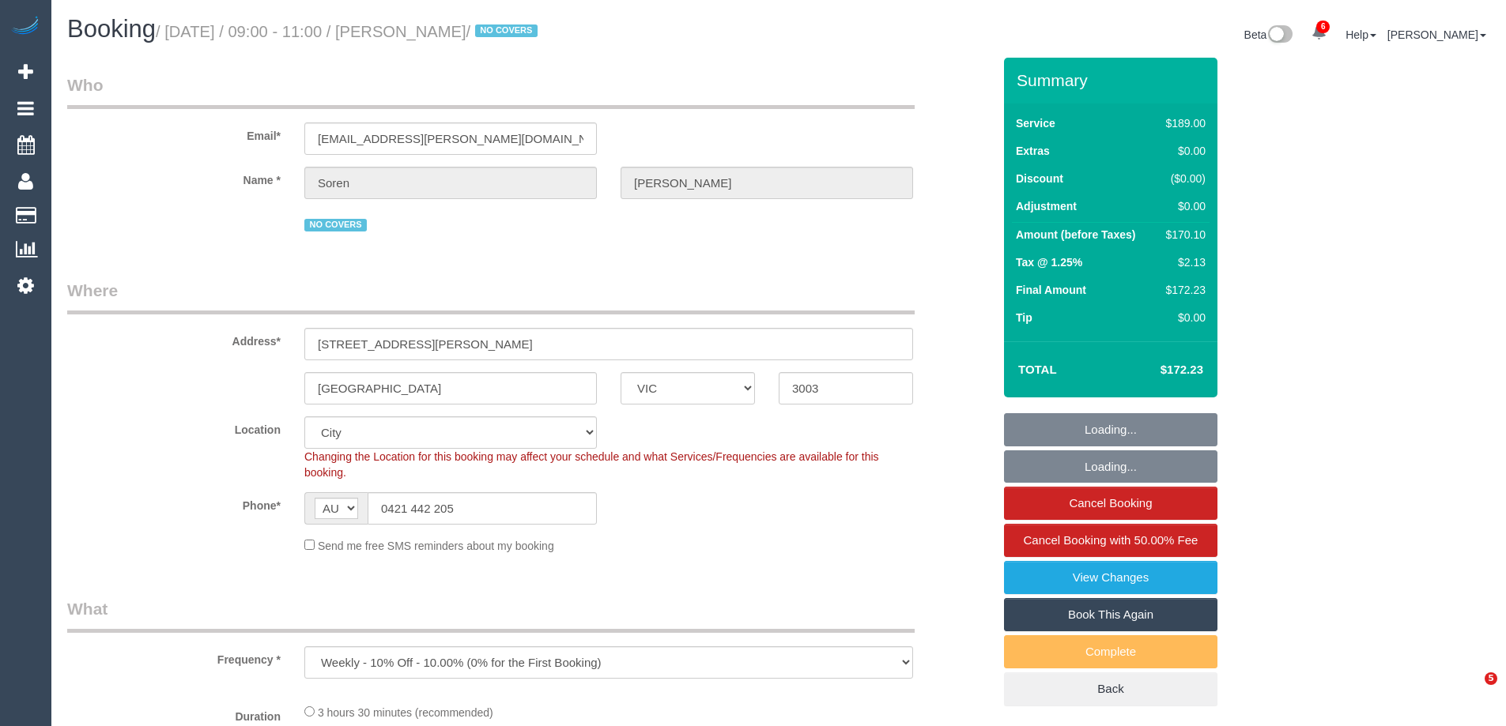
select select "VIC"
select select "string:stripe-pm_1R8Ak02GScqysDRVDO5Pc8JE"
select select "number:29"
select select "number:17"
select select "number:21"
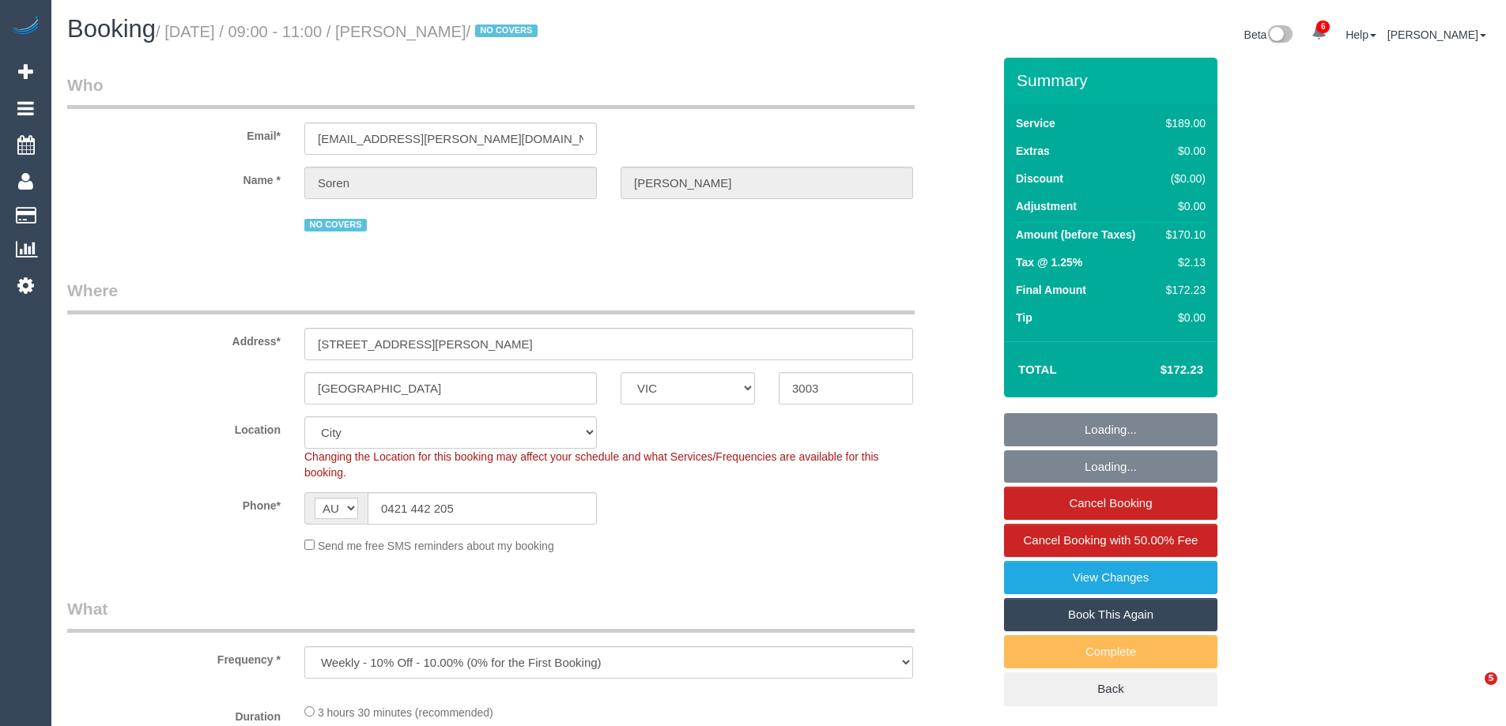
select select "number:36"
select select "number:35"
select select "number:12"
select select "object:762"
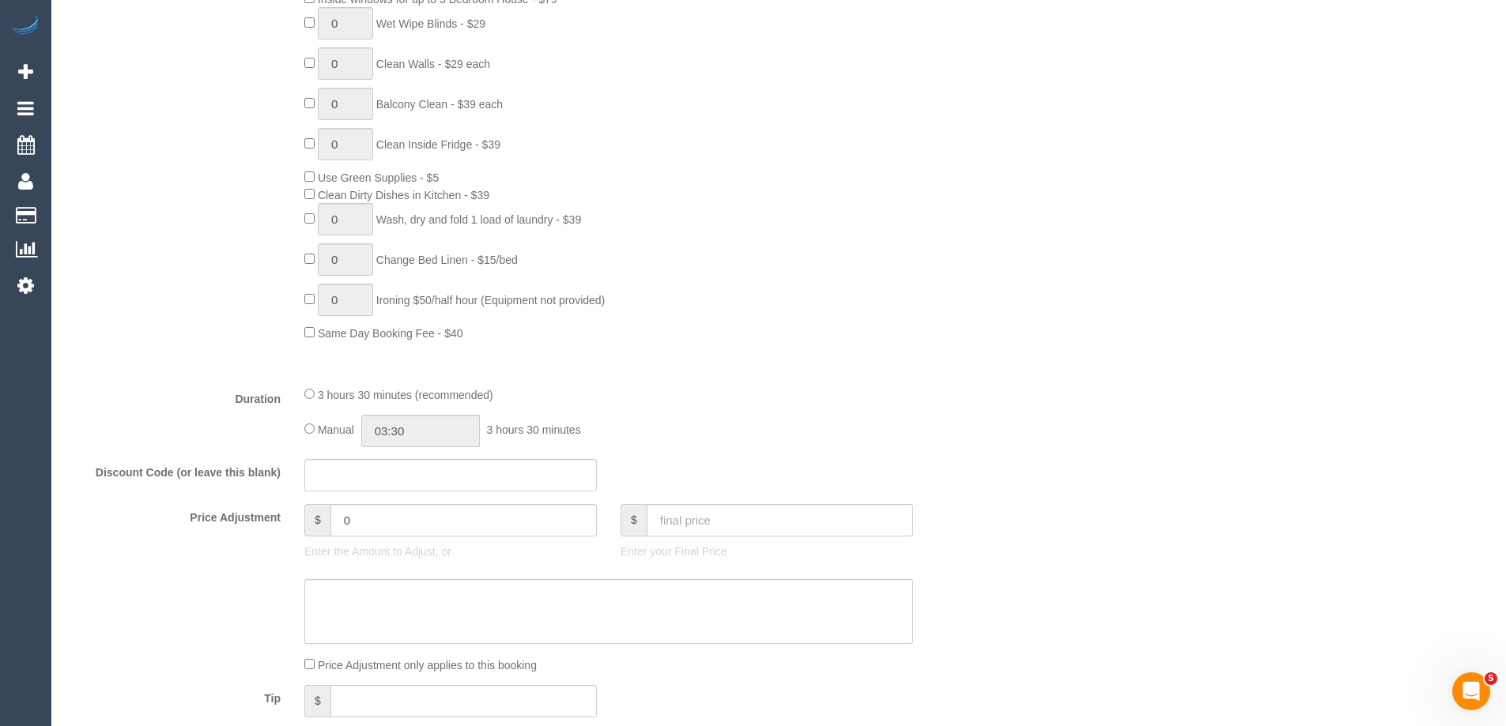
scroll to position [948, 0]
click at [440, 526] on input "0" at bounding box center [463, 519] width 266 height 32
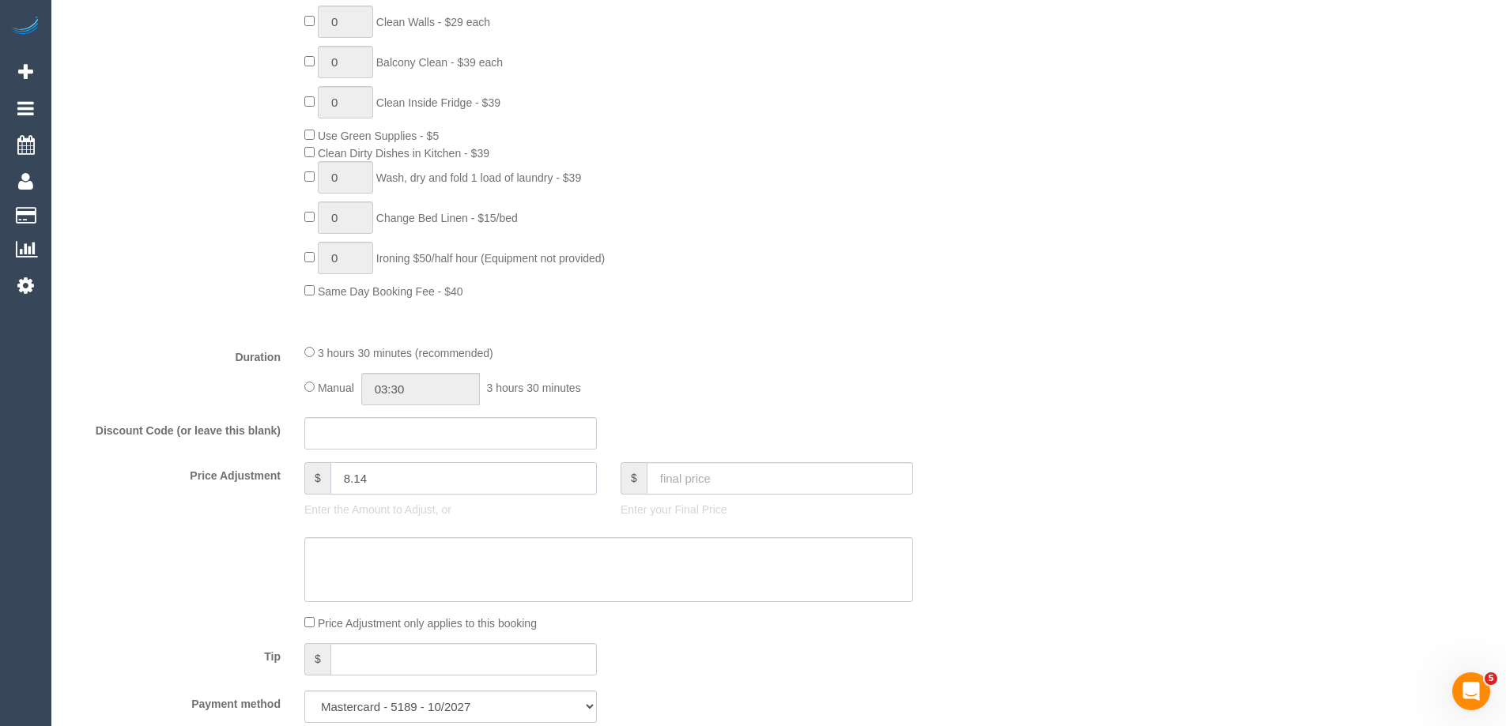
scroll to position [1027, 0]
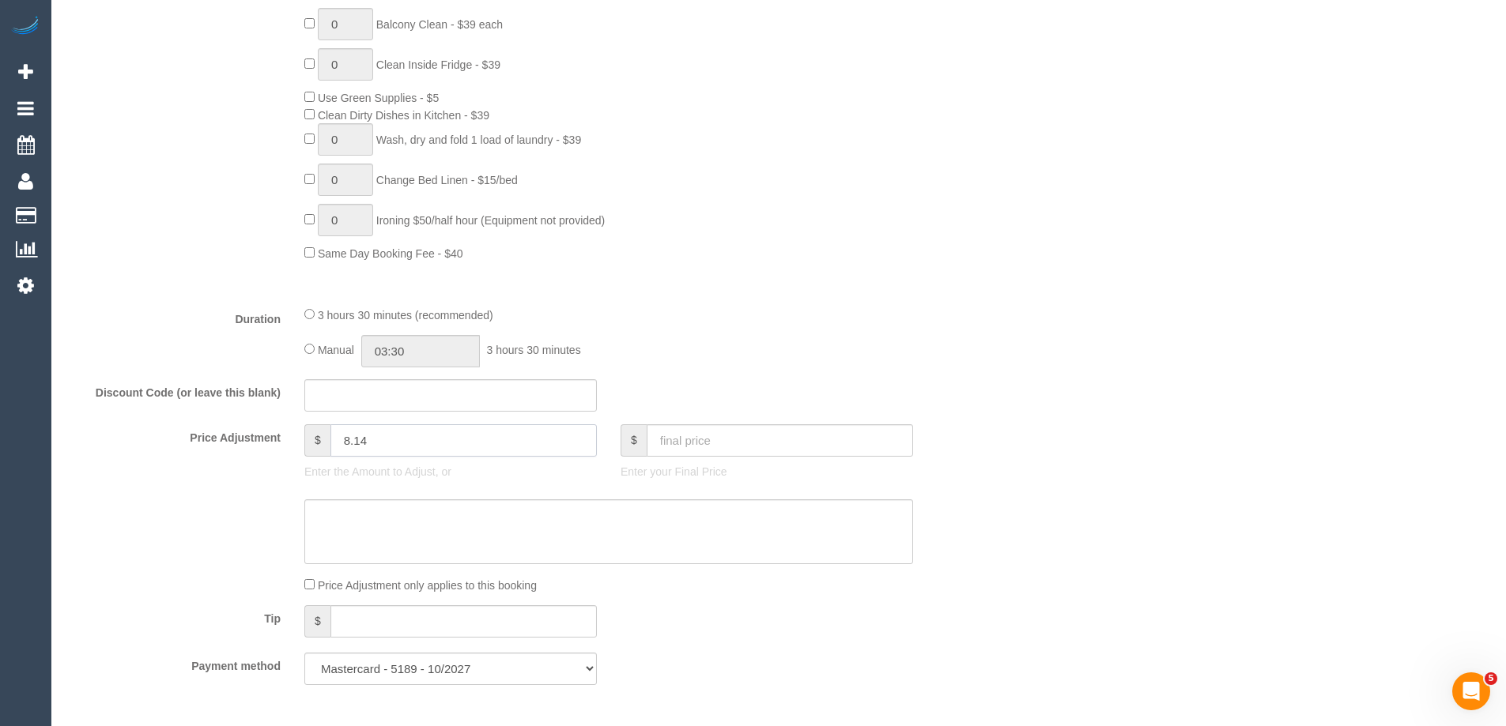
type input "8.14"
click at [424, 538] on textarea at bounding box center [608, 531] width 609 height 65
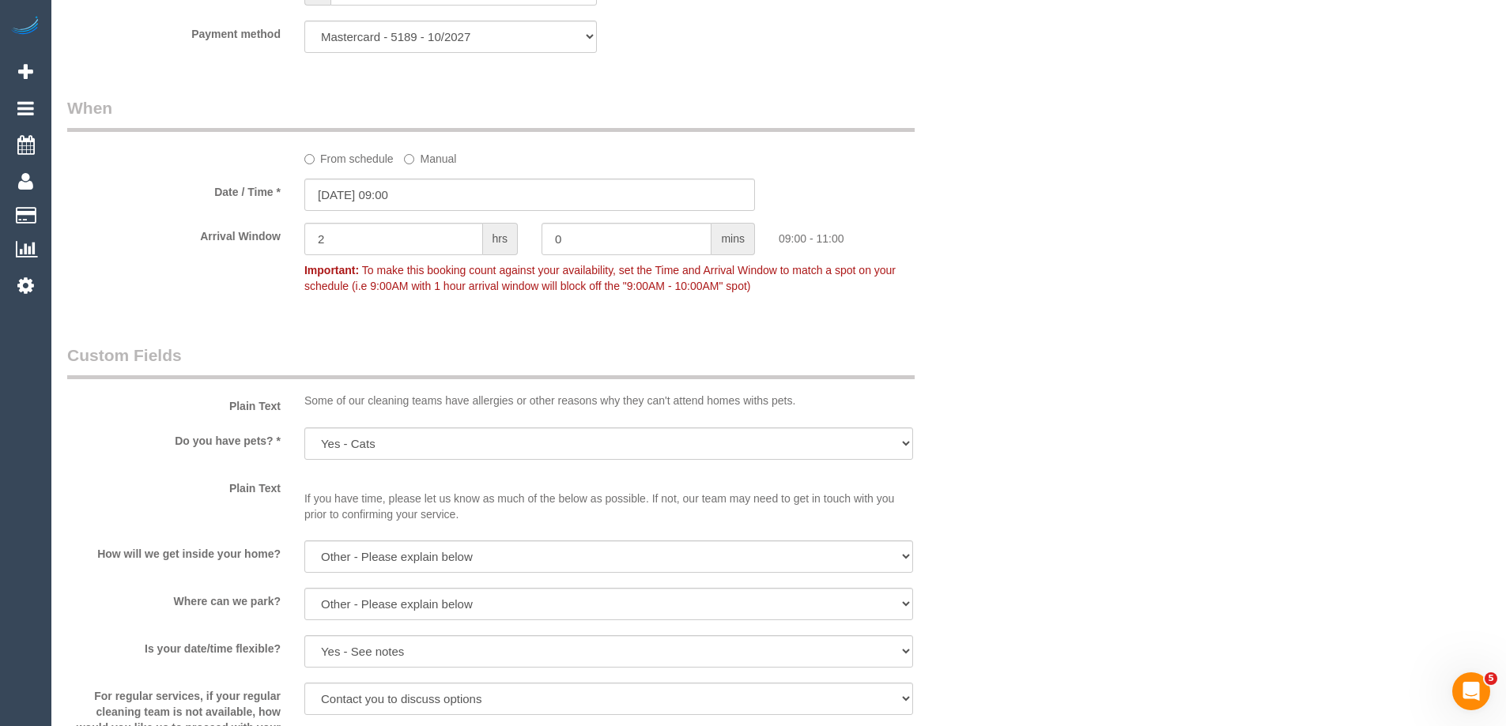
scroll to position [2213, 0]
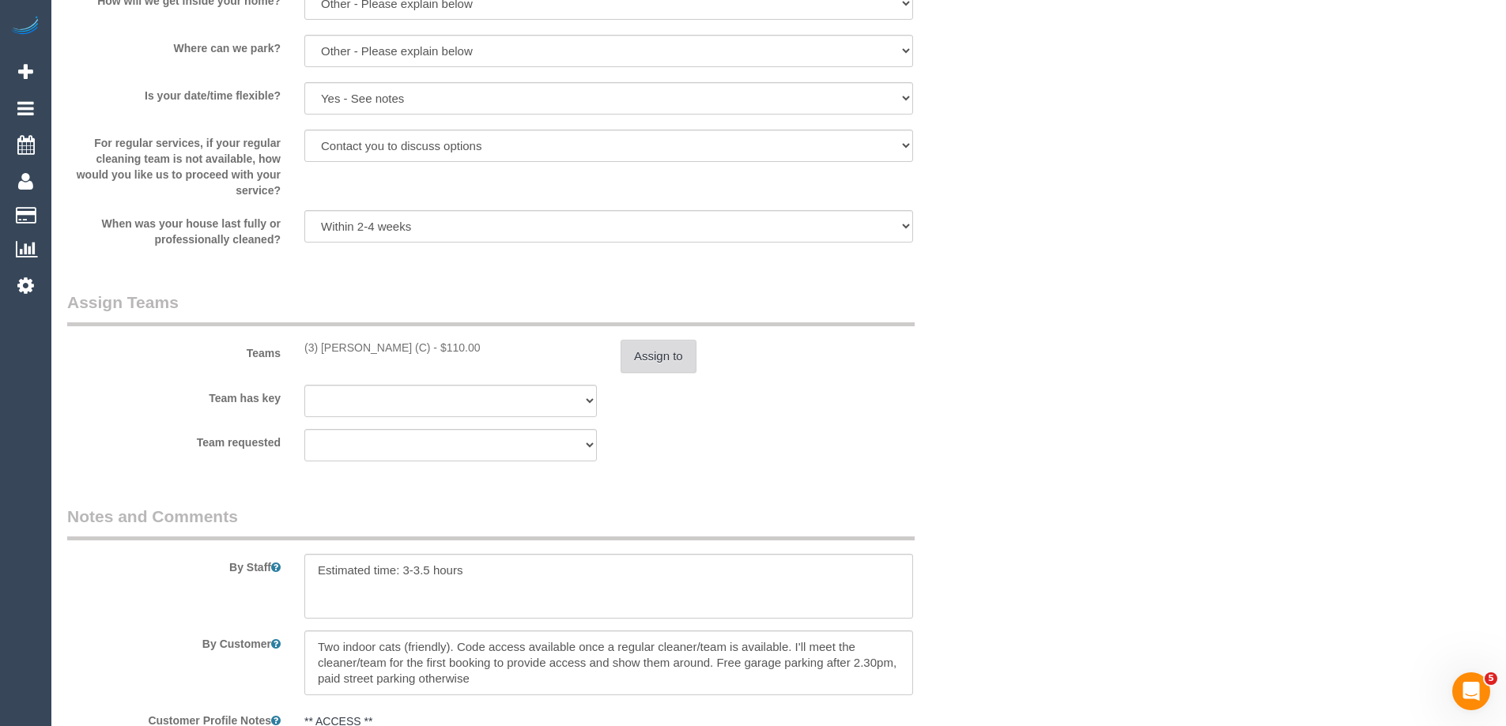
type textarea "$8.14 parking VC"
click at [665, 360] on button "Assign to" at bounding box center [658, 356] width 76 height 33
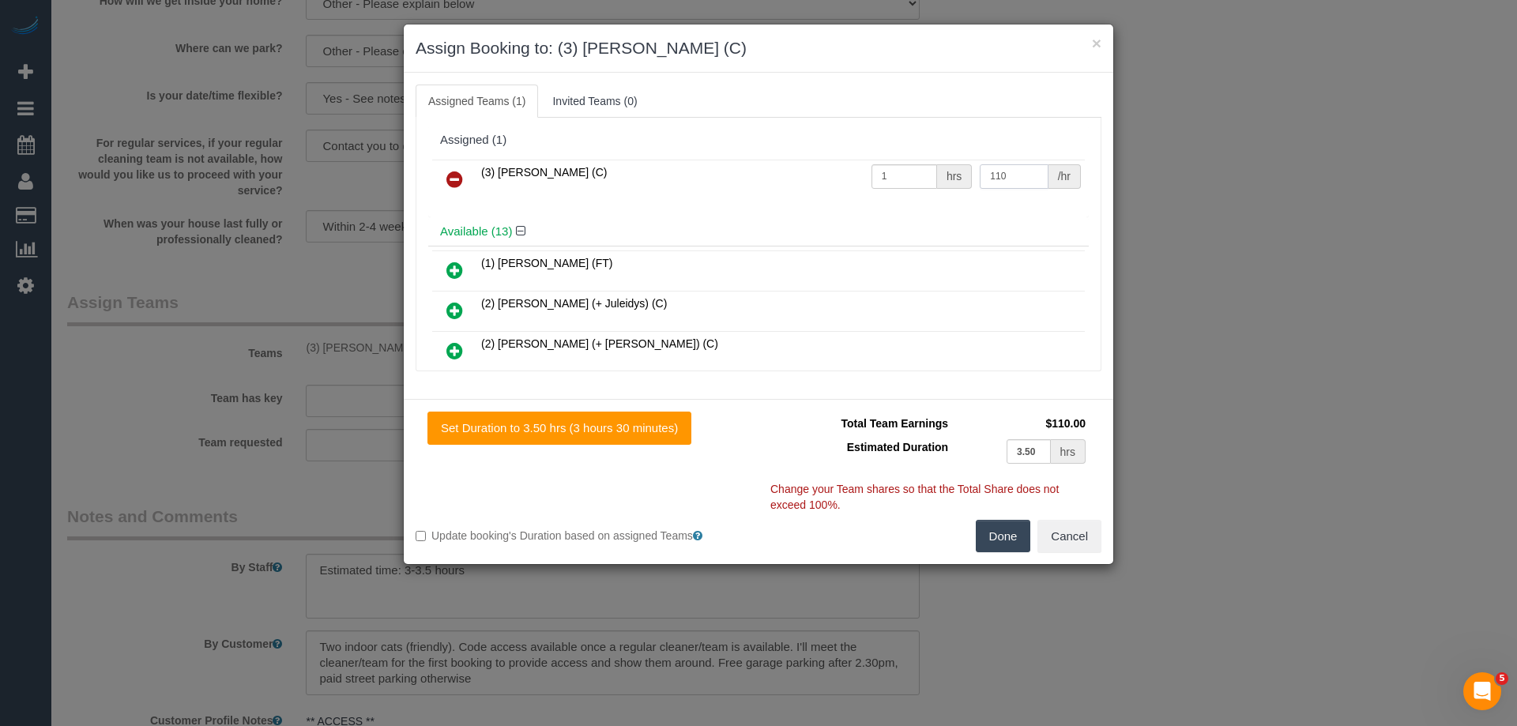
click at [1008, 173] on input "110" at bounding box center [1014, 176] width 68 height 24
type input "118.14"
click at [989, 527] on button "Done" at bounding box center [1003, 536] width 55 height 33
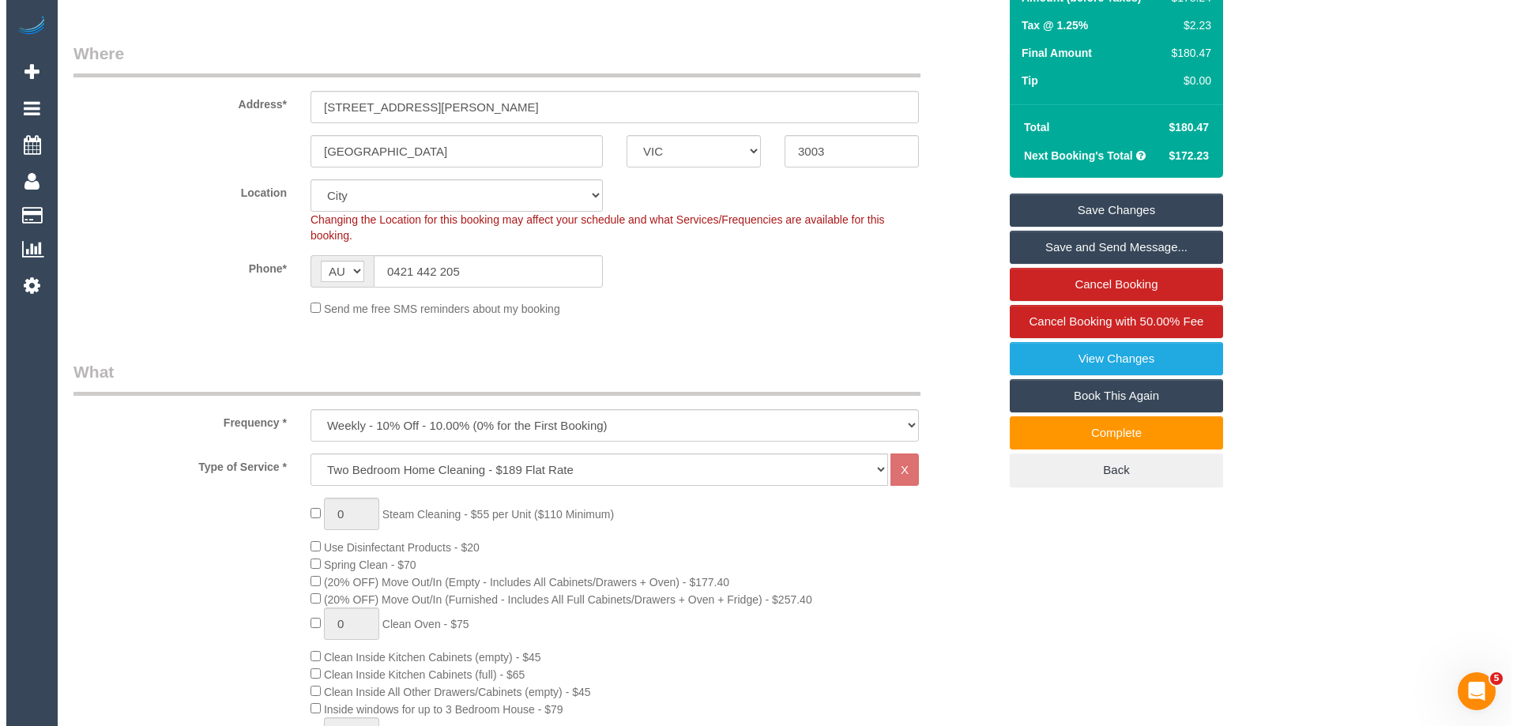
scroll to position [0, 0]
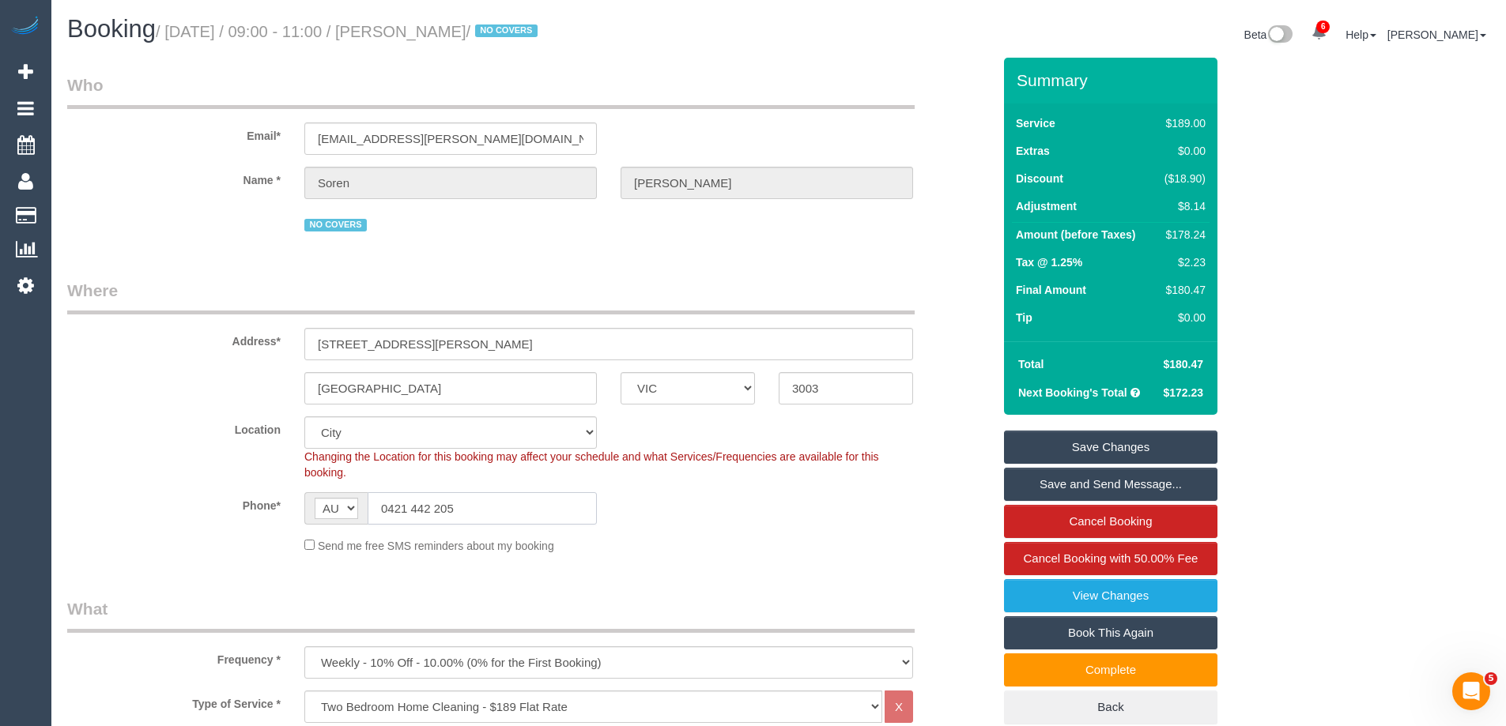
drag, startPoint x: 466, startPoint y: 510, endPoint x: 164, endPoint y: 493, distance: 303.1
click at [164, 493] on div "Phone* AF AL DZ AD AO AI AQ AG AR AM AW AU AT AZ BS BH BD BB BY BE BZ BJ BM BT …" at bounding box center [529, 508] width 948 height 32
click at [1120, 443] on link "Save Changes" at bounding box center [1110, 447] width 213 height 33
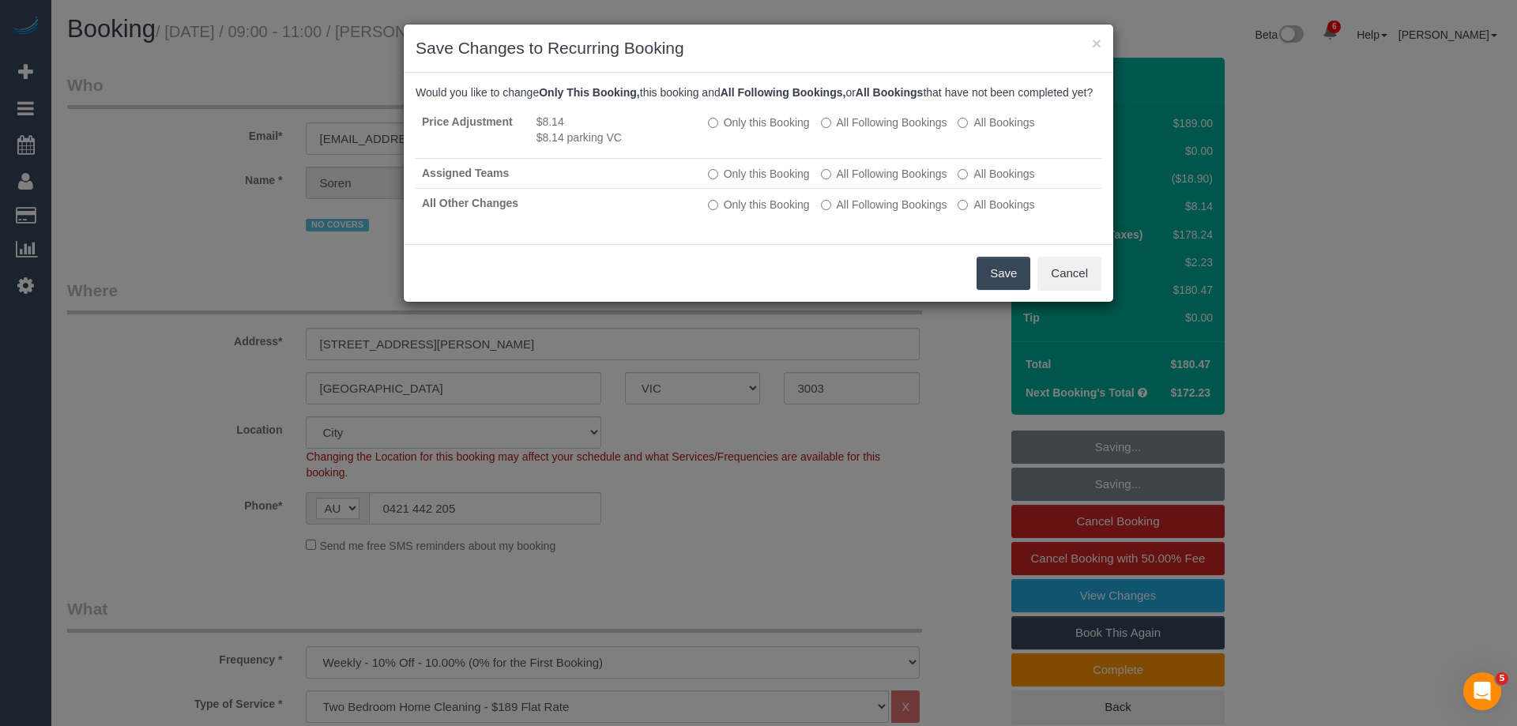
click at [1015, 290] on button "Save" at bounding box center [1004, 273] width 54 height 33
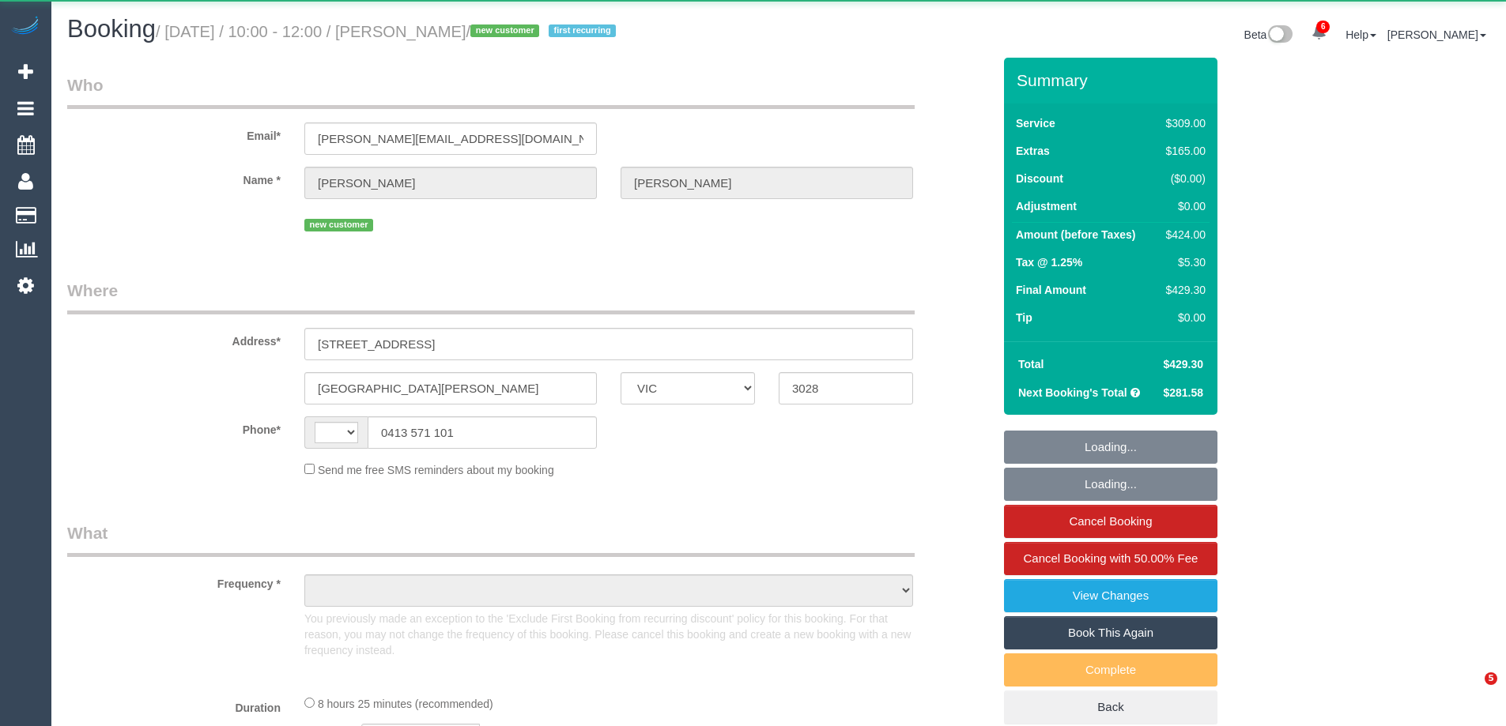
select select "VIC"
select select "string:AU"
select select "object:633"
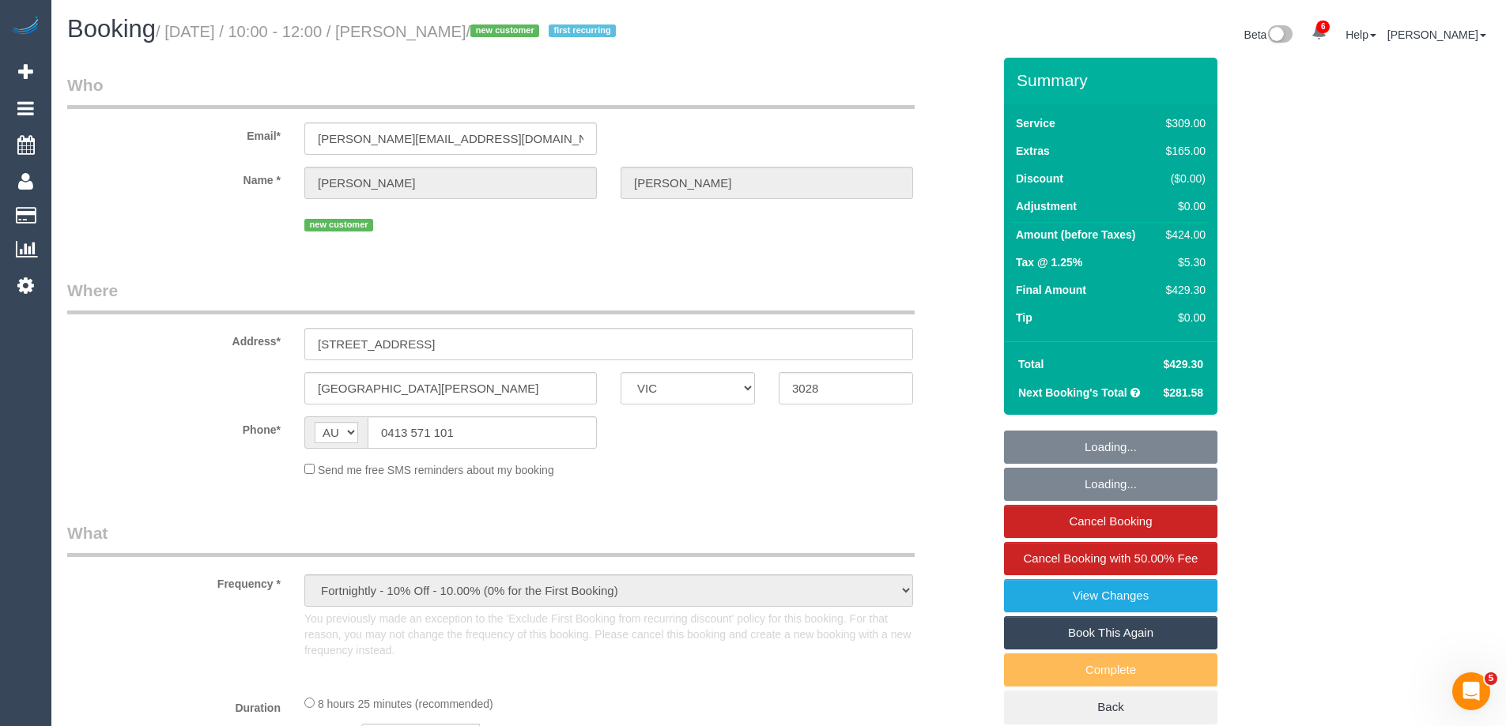
select select "string:stripe-pm_1S5xUj2GScqysDRVpAuBJTGF"
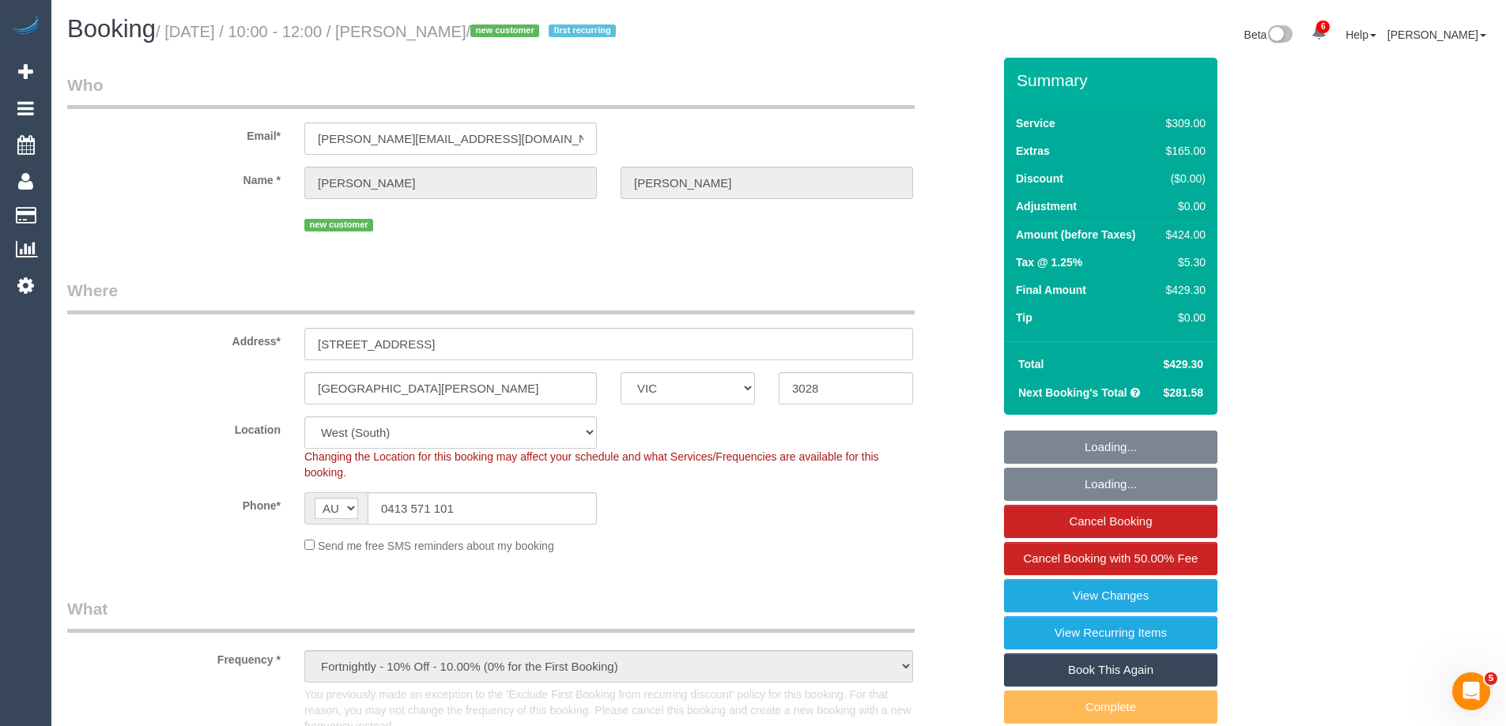
select select "number:28"
select select "number:14"
select select "number:19"
select select "number:22"
select select "number:35"
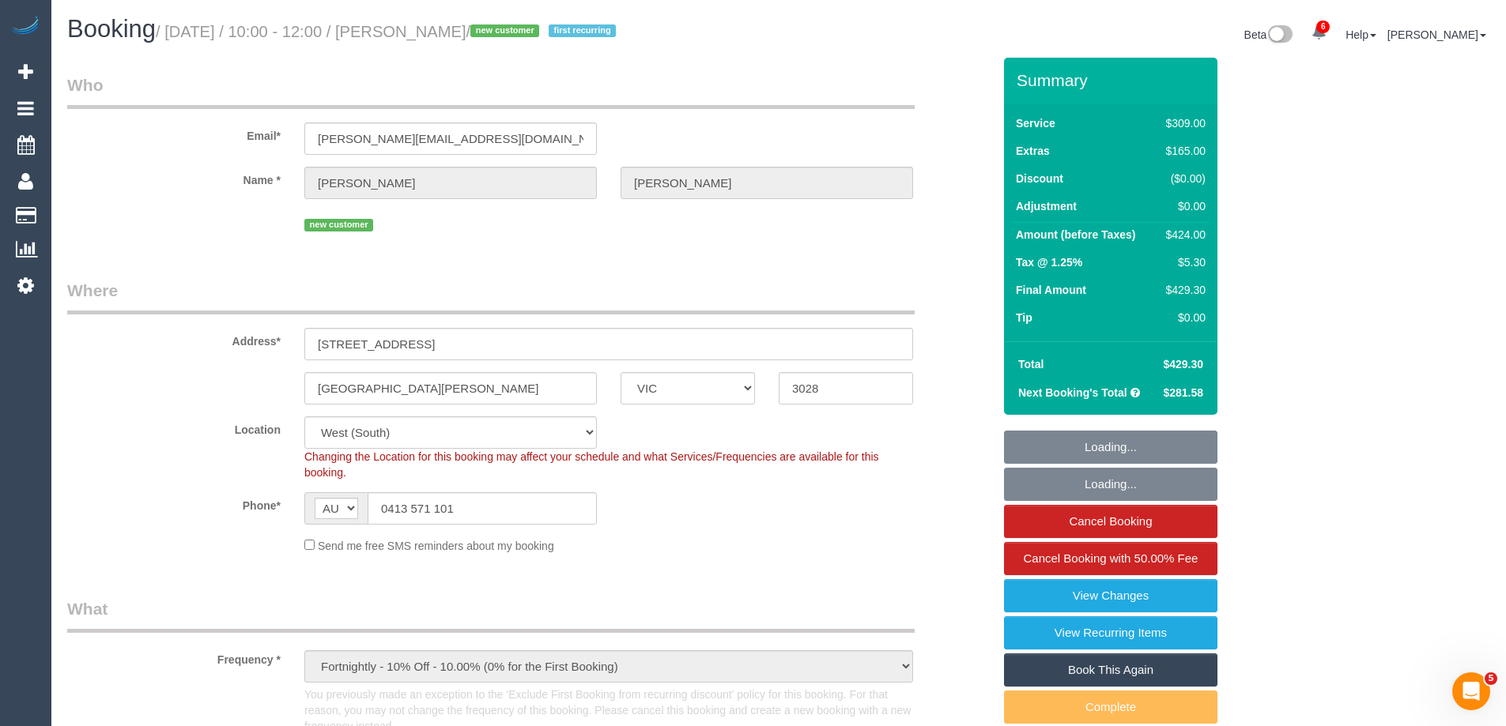
select select "number:26"
select select "object:884"
select select "spot1"
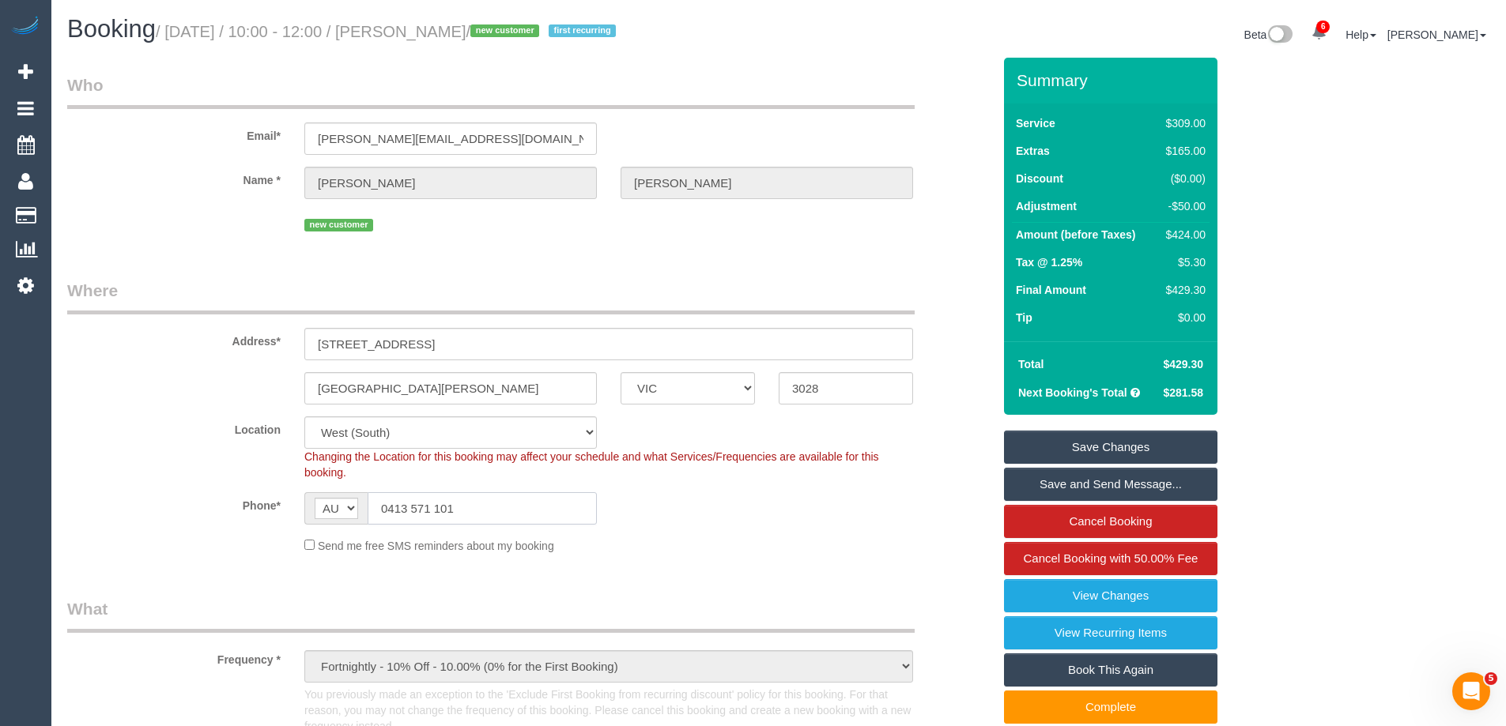
drag, startPoint x: 500, startPoint y: 514, endPoint x: 312, endPoint y: 501, distance: 188.5
click at [312, 501] on div "AF AL DZ AD AO AI AQ AG AR AM AW AU AT AZ BS BH BD BB BY BE BZ BJ BM BT BO BA B…" at bounding box center [450, 508] width 292 height 32
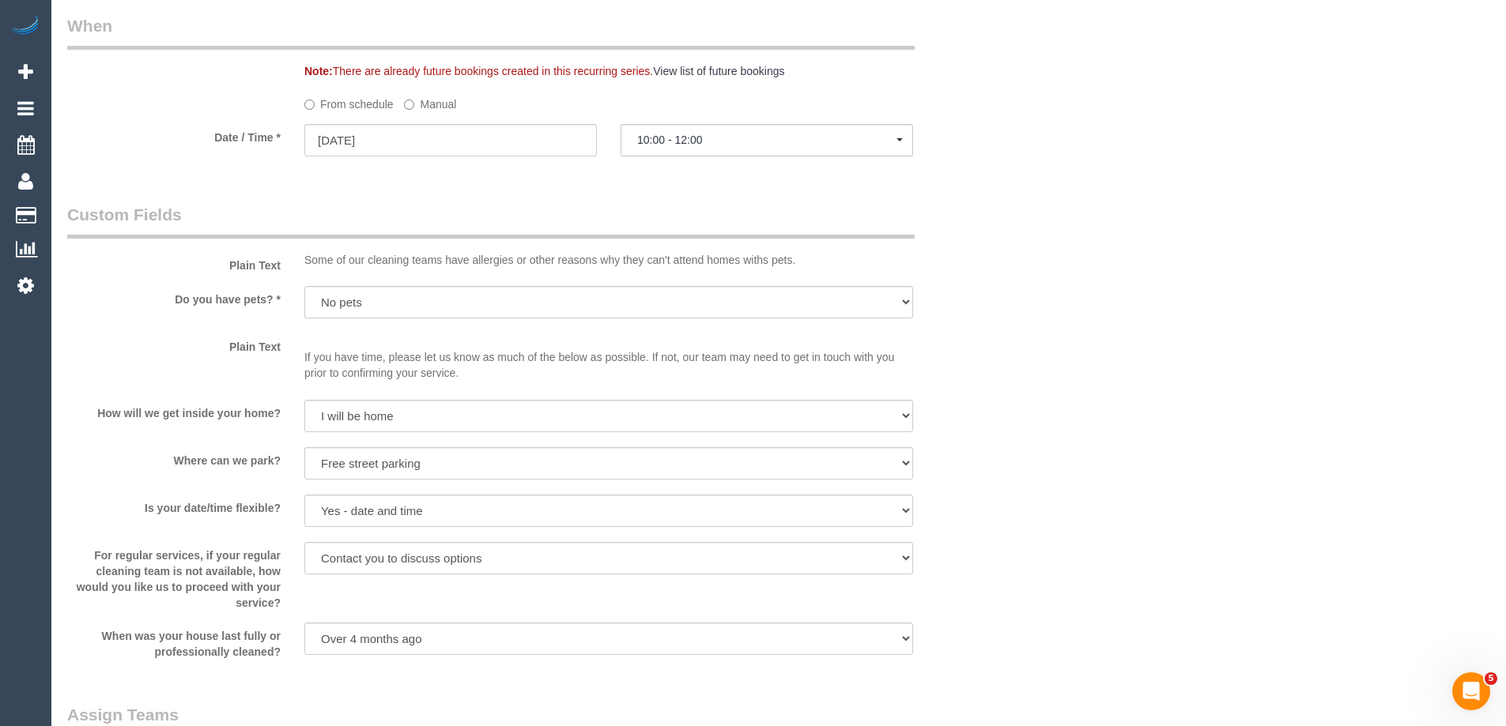
scroll to position [2599, 0]
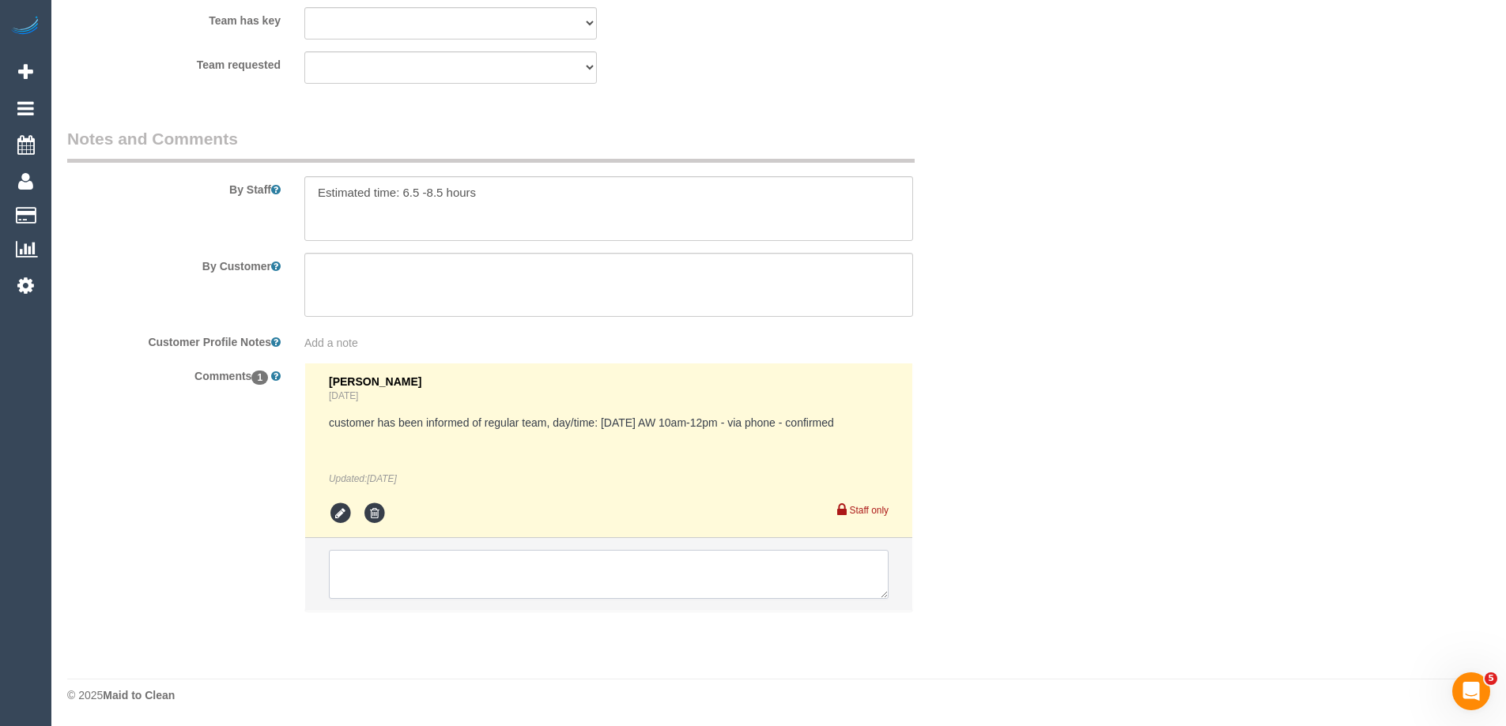
click at [524, 587] on textarea at bounding box center [609, 574] width 560 height 49
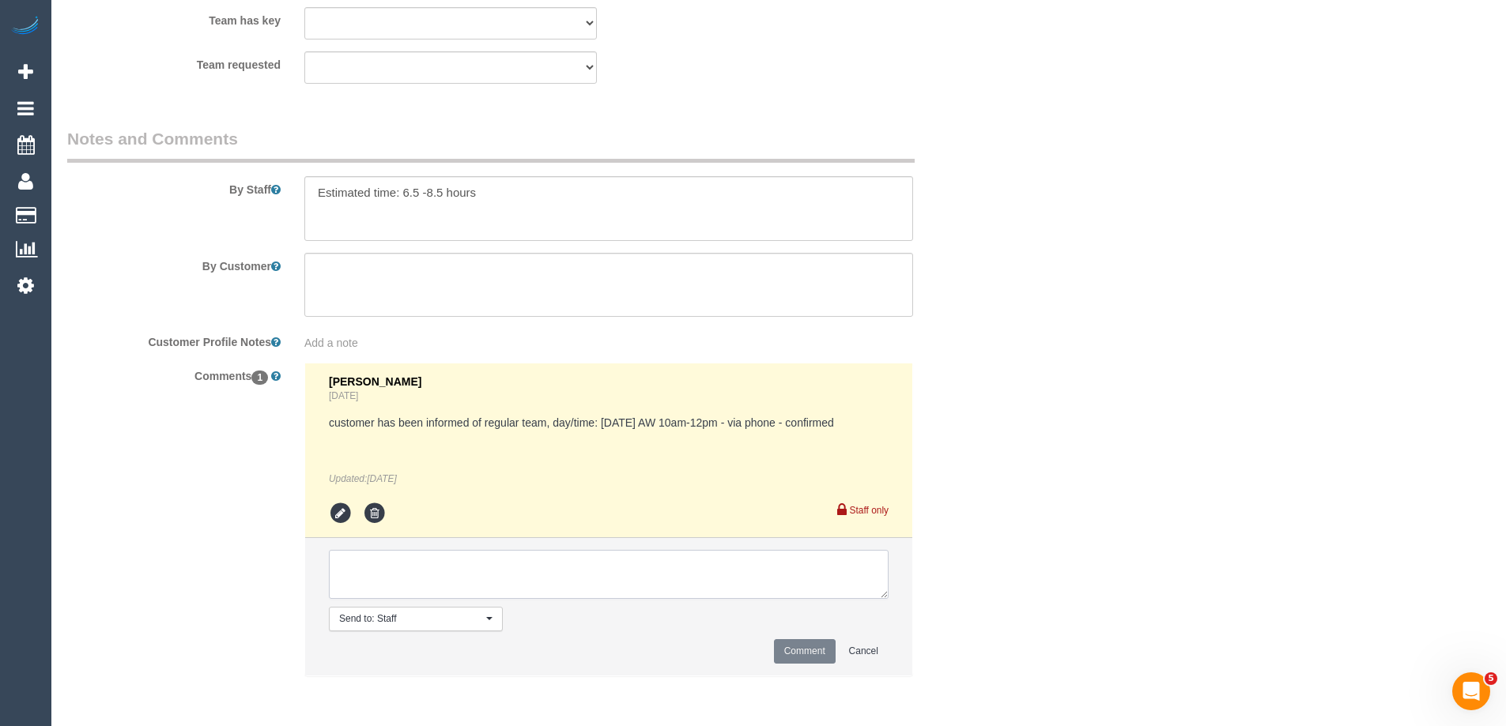
click at [808, 575] on textarea at bounding box center [609, 574] width 560 height 49
click at [692, 572] on textarea at bounding box center [609, 574] width 560 height 49
click at [688, 570] on textarea at bounding box center [609, 574] width 560 height 49
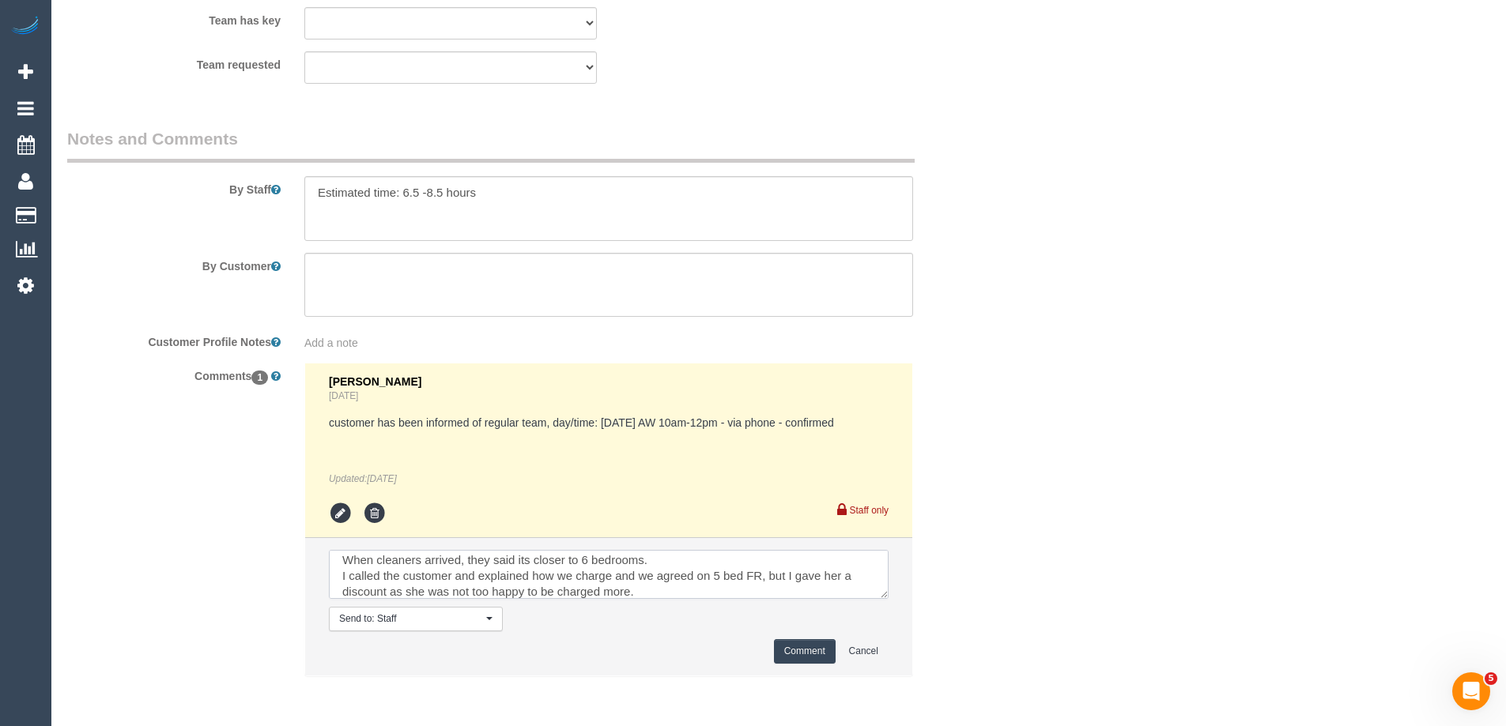
scroll to position [54, 0]
type textarea "When customer booked she said she saided there were 2 living spaces and 4 bedro…"
click at [806, 656] on button "Comment" at bounding box center [805, 651] width 62 height 24
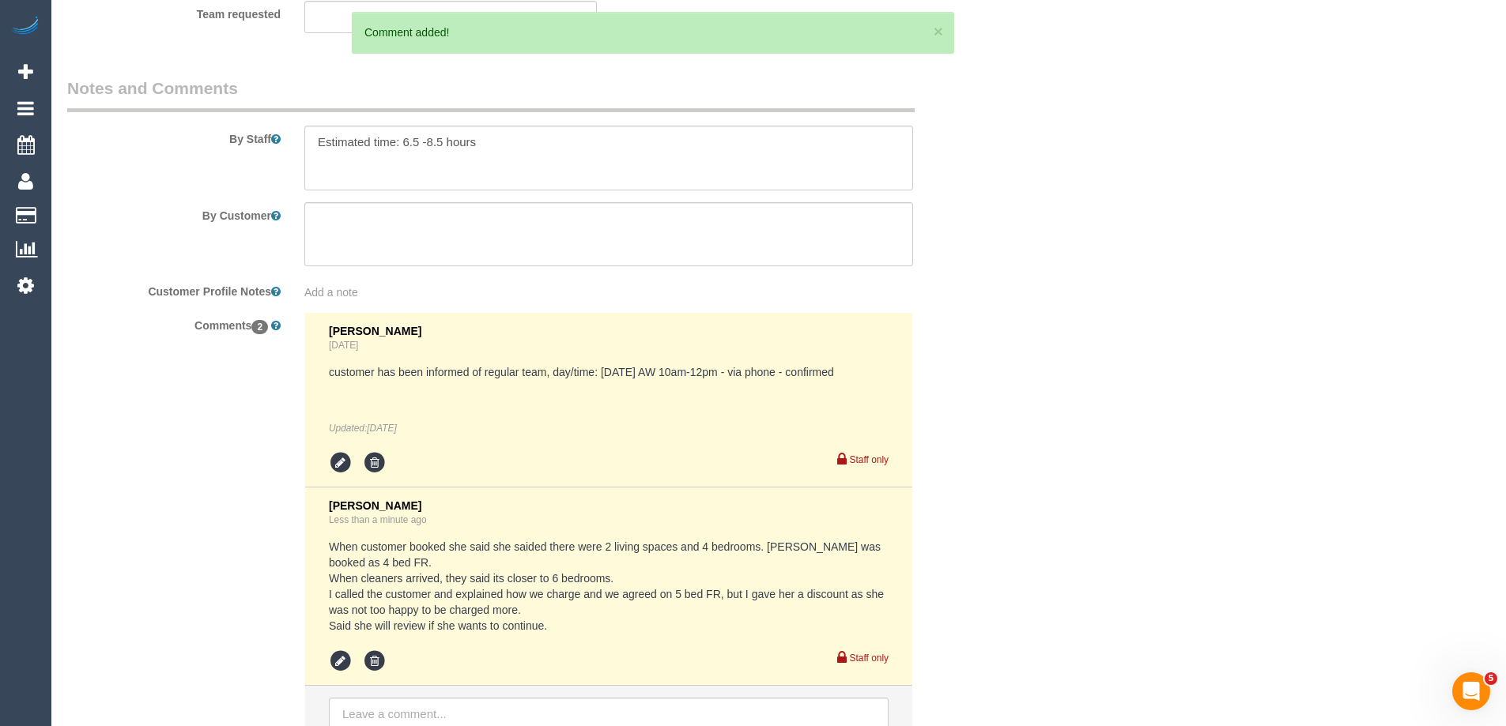
scroll to position [2678, 0]
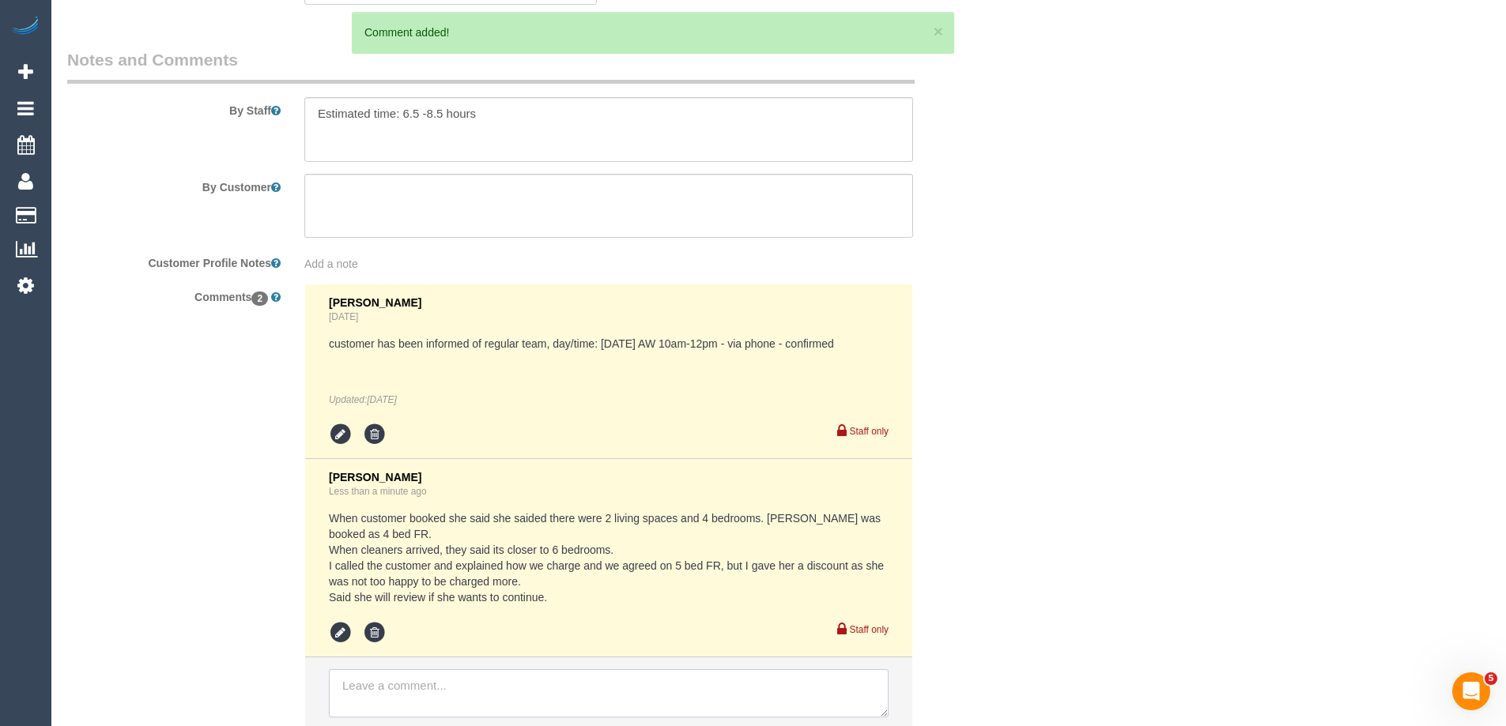
click at [615, 692] on textarea at bounding box center [609, 693] width 560 height 49
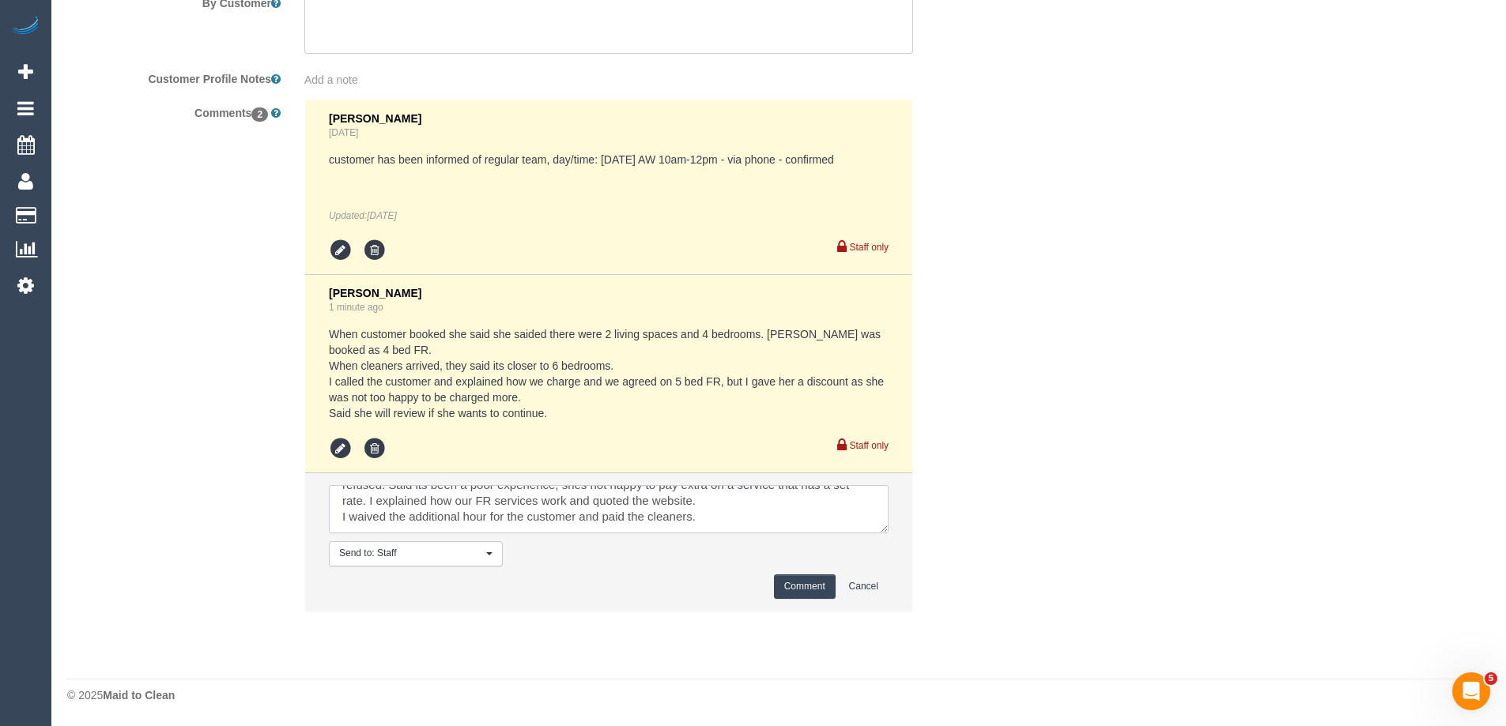
scroll to position [86, 0]
type textarea "At the end of the estimated time the cleaners advised the oven has taken them f…"
click at [811, 582] on button "Comment" at bounding box center [805, 587] width 62 height 24
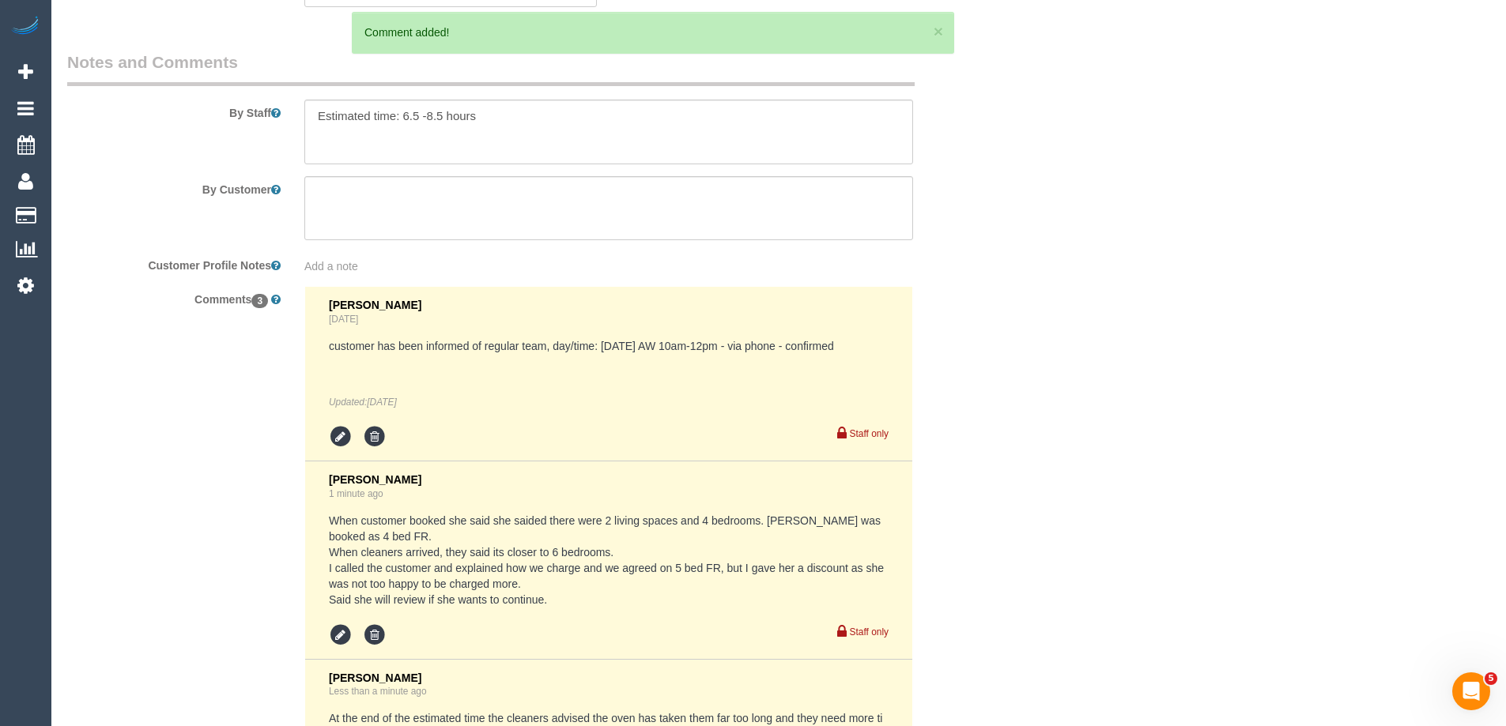
scroll to position [2388, 0]
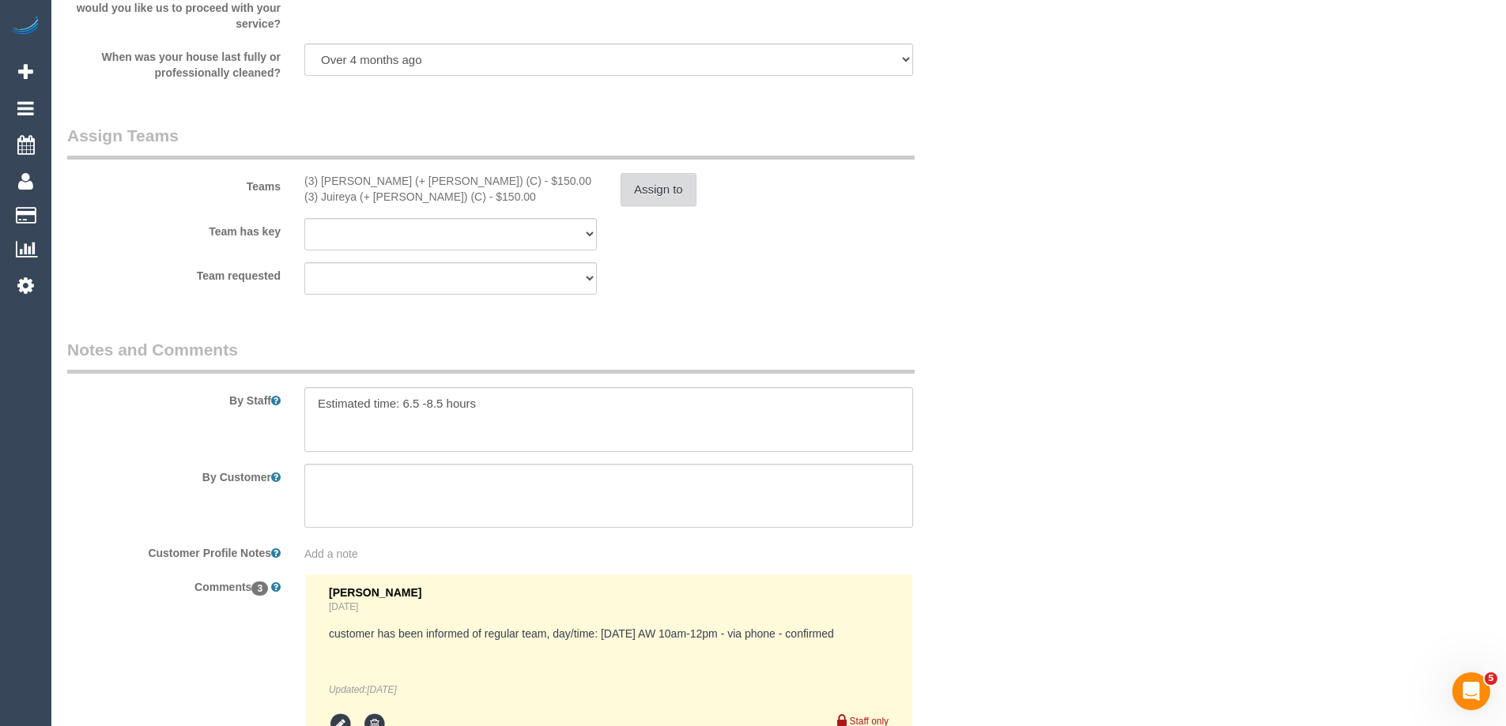
click at [665, 189] on button "Assign to" at bounding box center [658, 189] width 76 height 33
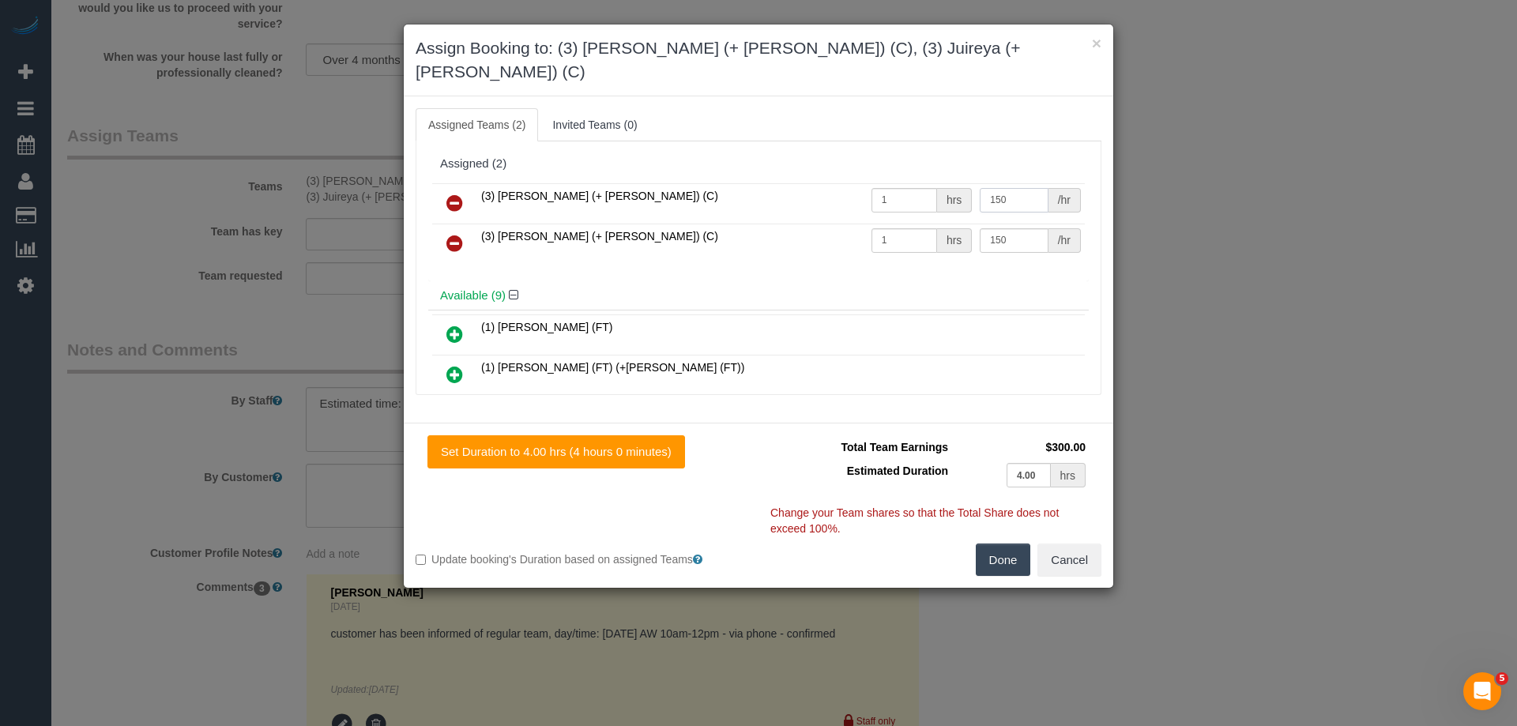
click at [1013, 188] on input "150" at bounding box center [1014, 200] width 68 height 24
drag, startPoint x: 1019, startPoint y: 179, endPoint x: 929, endPoint y: 186, distance: 90.3
click at [929, 186] on tr "(3) Gazi (+ Juireya) (C) 1 hrs 150 /hr" at bounding box center [758, 203] width 653 height 40
type input "167.5"
drag, startPoint x: 1030, startPoint y: 224, endPoint x: 962, endPoint y: 224, distance: 68.0
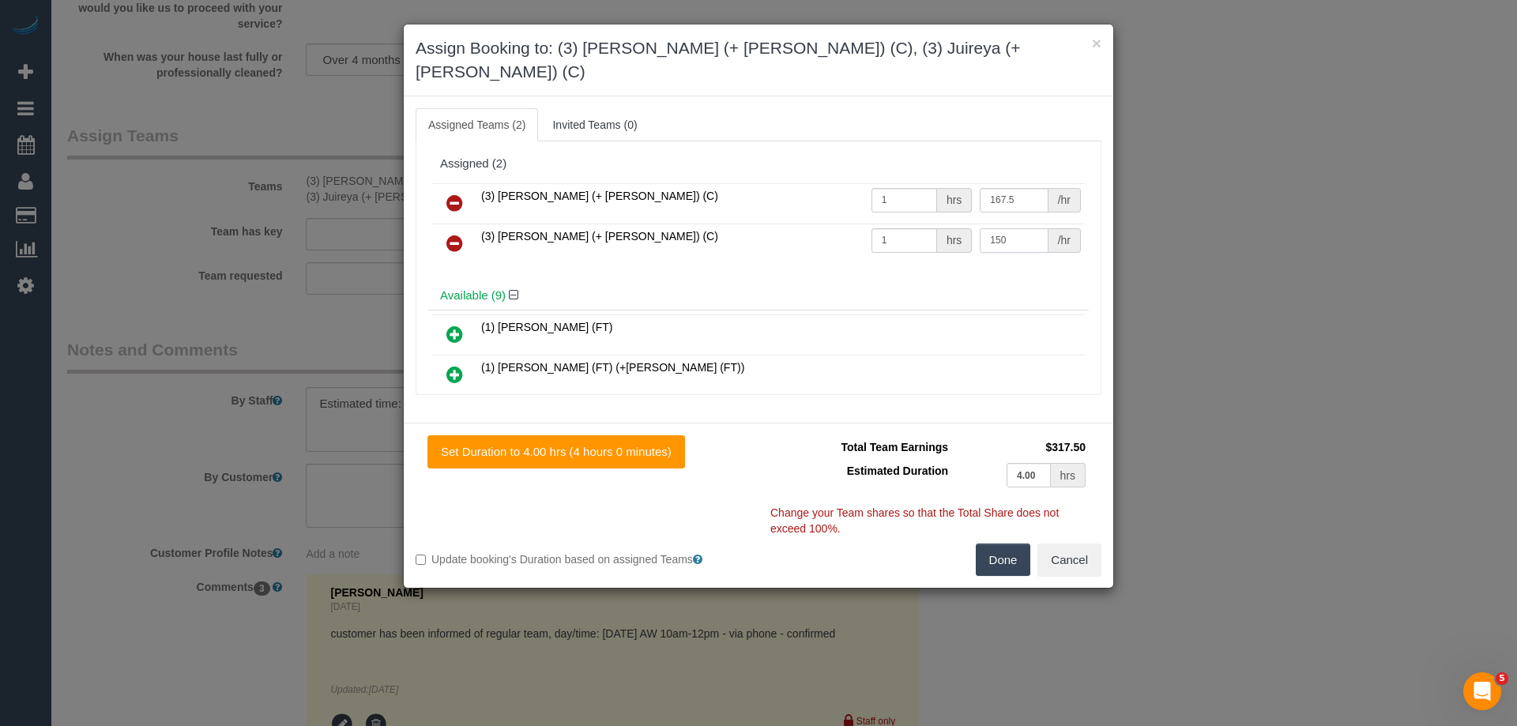
click at [962, 224] on tr "(3) Juireya (+ Gazi) (C) 1 hrs 150 /hr" at bounding box center [758, 244] width 653 height 40
type input "167.5"
click at [1008, 544] on button "Done" at bounding box center [1003, 560] width 55 height 33
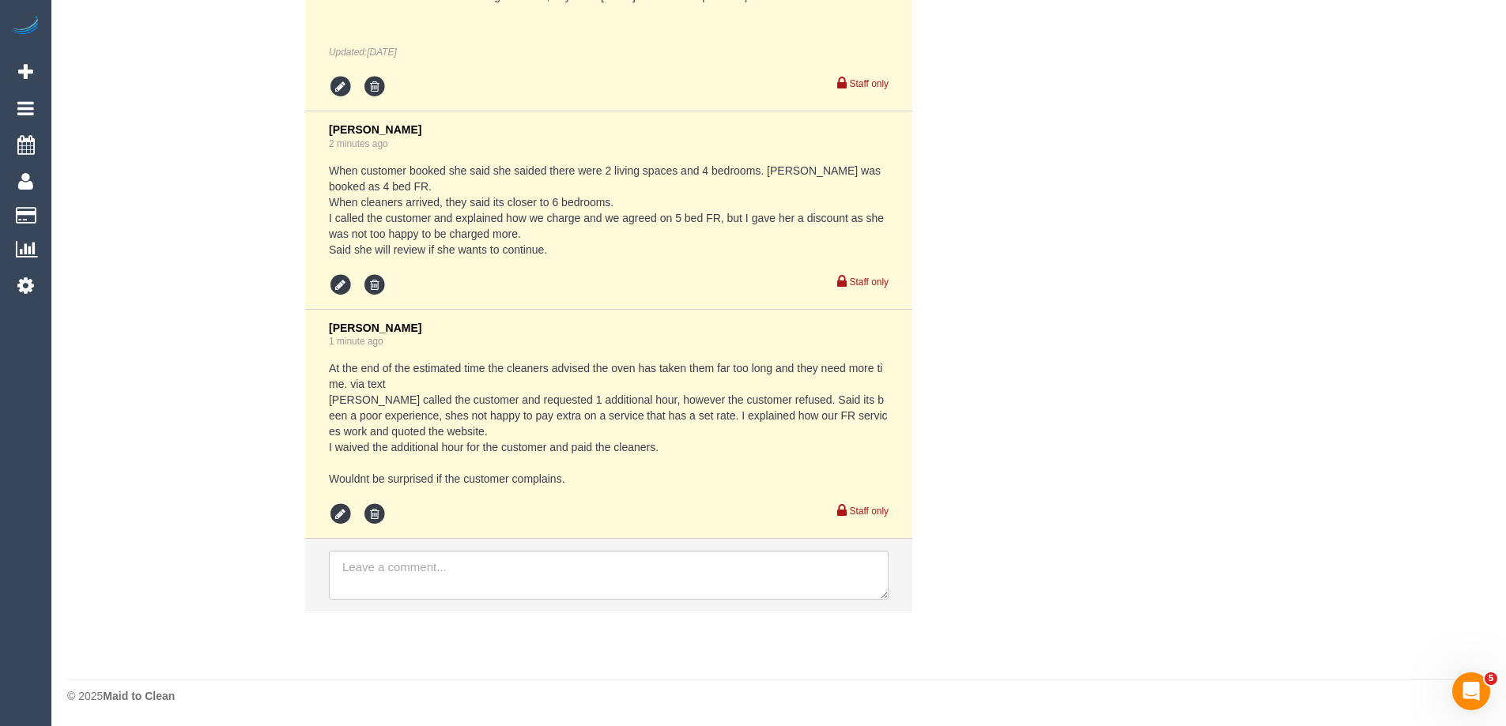
scroll to position [3027, 0]
click at [418, 578] on textarea at bounding box center [609, 574] width 560 height 49
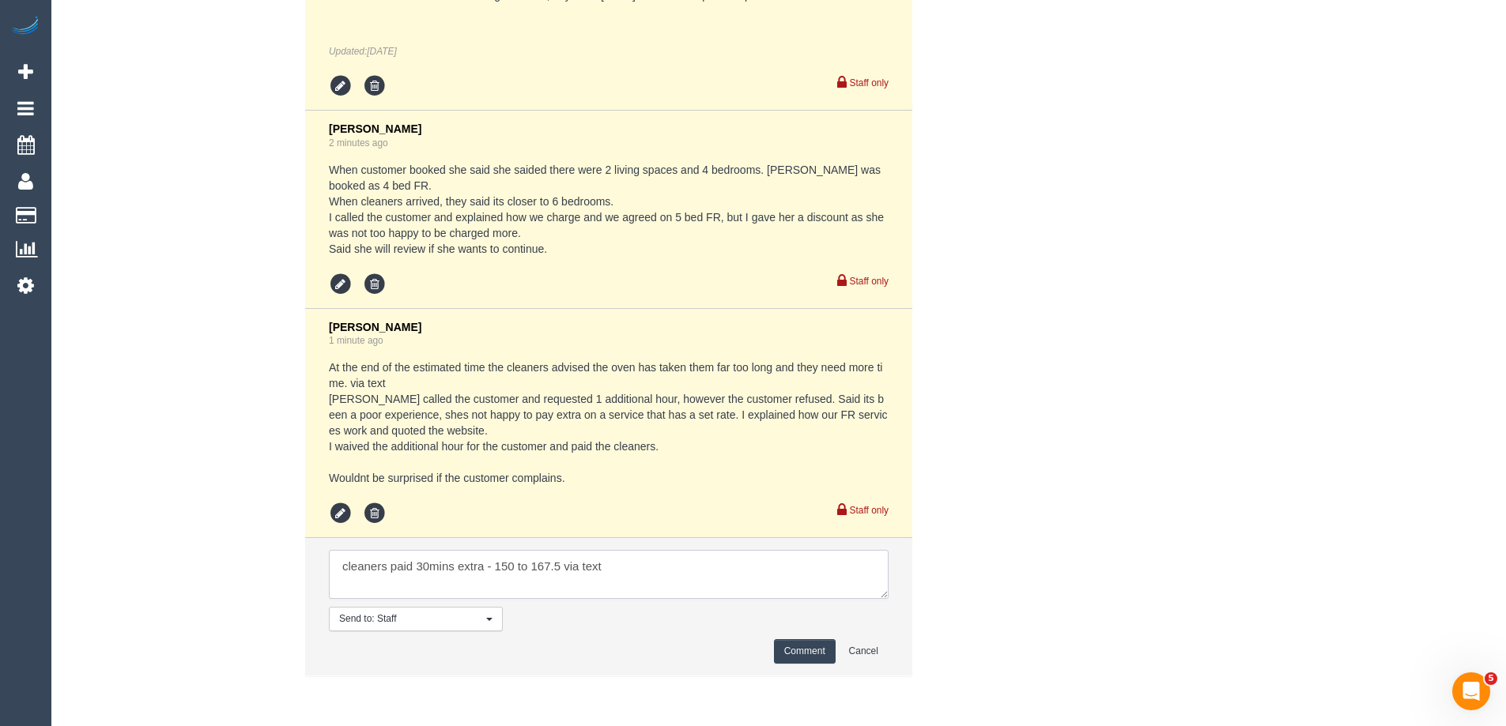
type textarea "cleaners paid 30mins extra - 150 to 167.5 via text"
click at [806, 641] on button "Comment" at bounding box center [805, 651] width 62 height 24
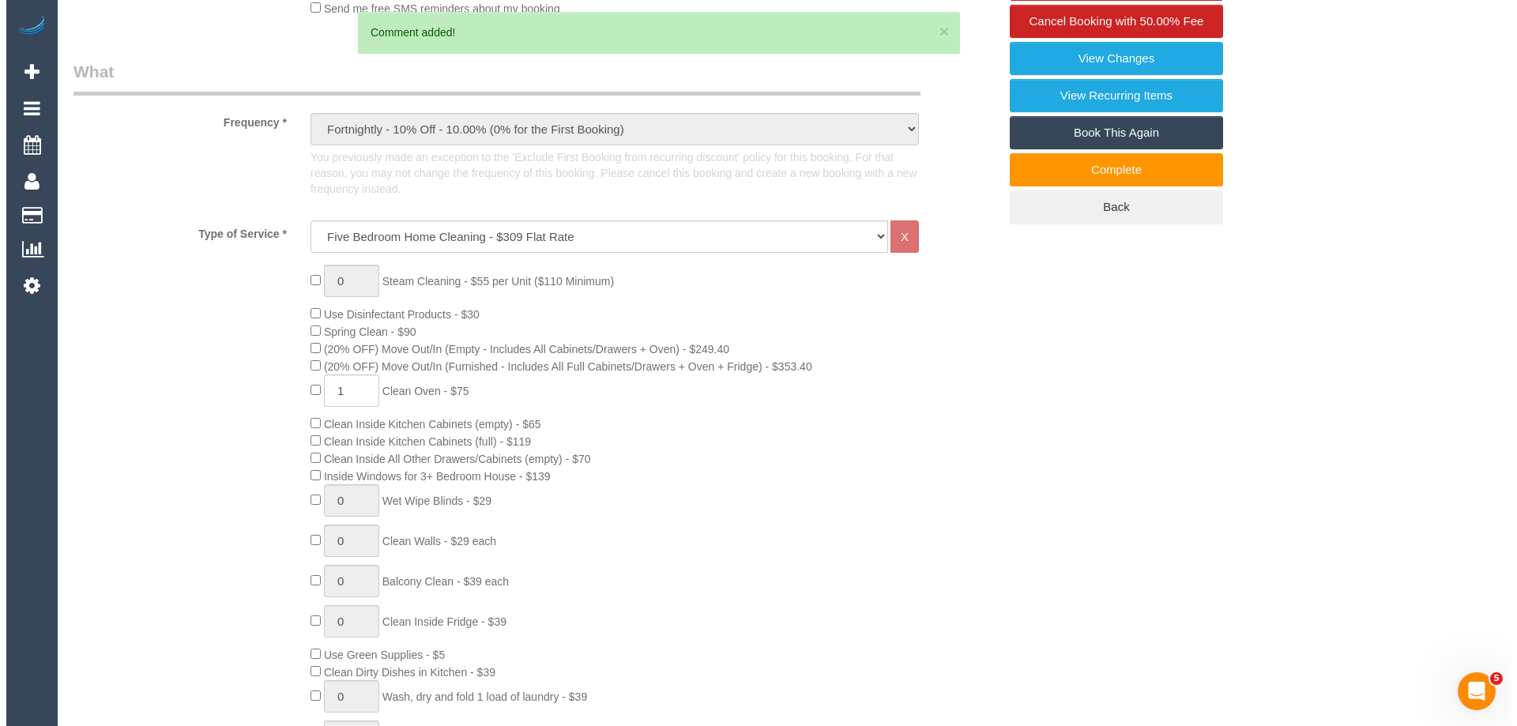
scroll to position [0, 0]
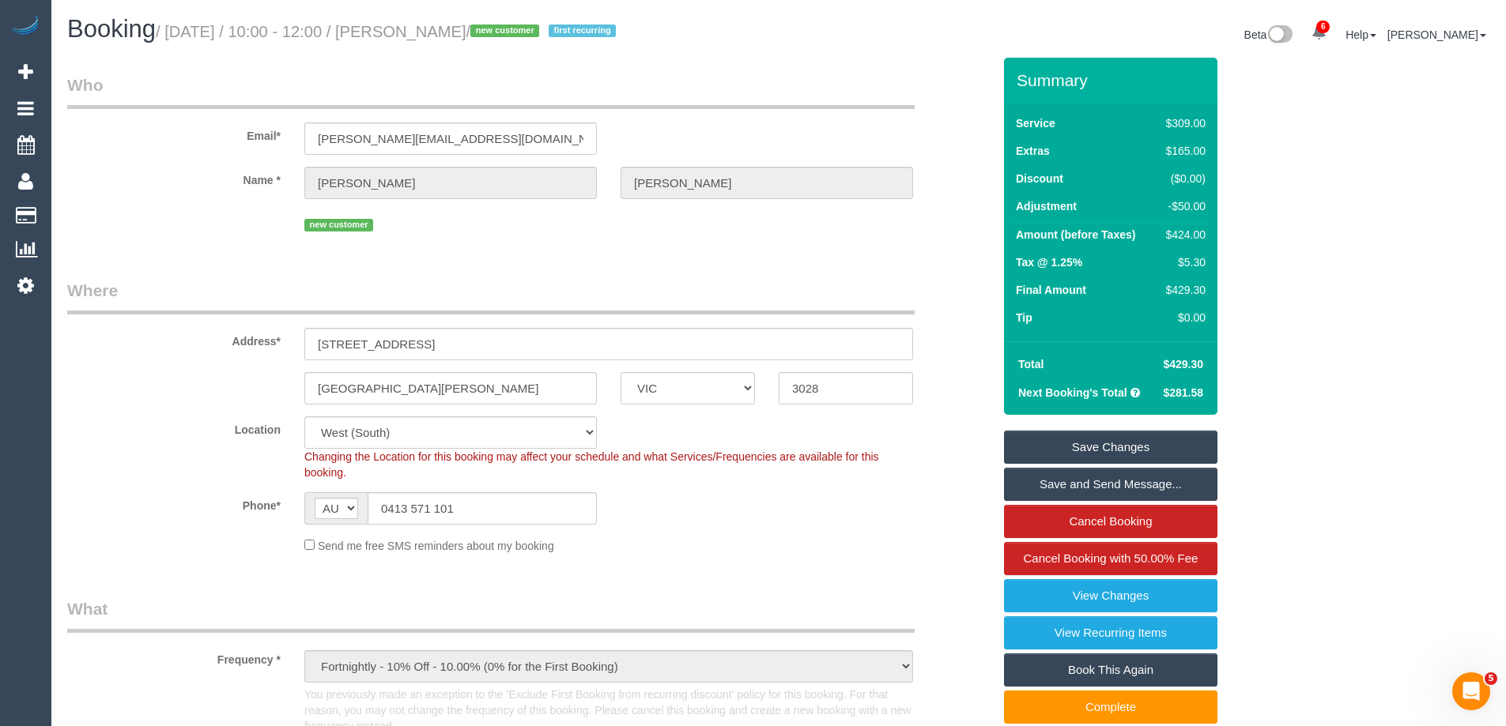
click at [1111, 454] on link "Save Changes" at bounding box center [1110, 447] width 213 height 33
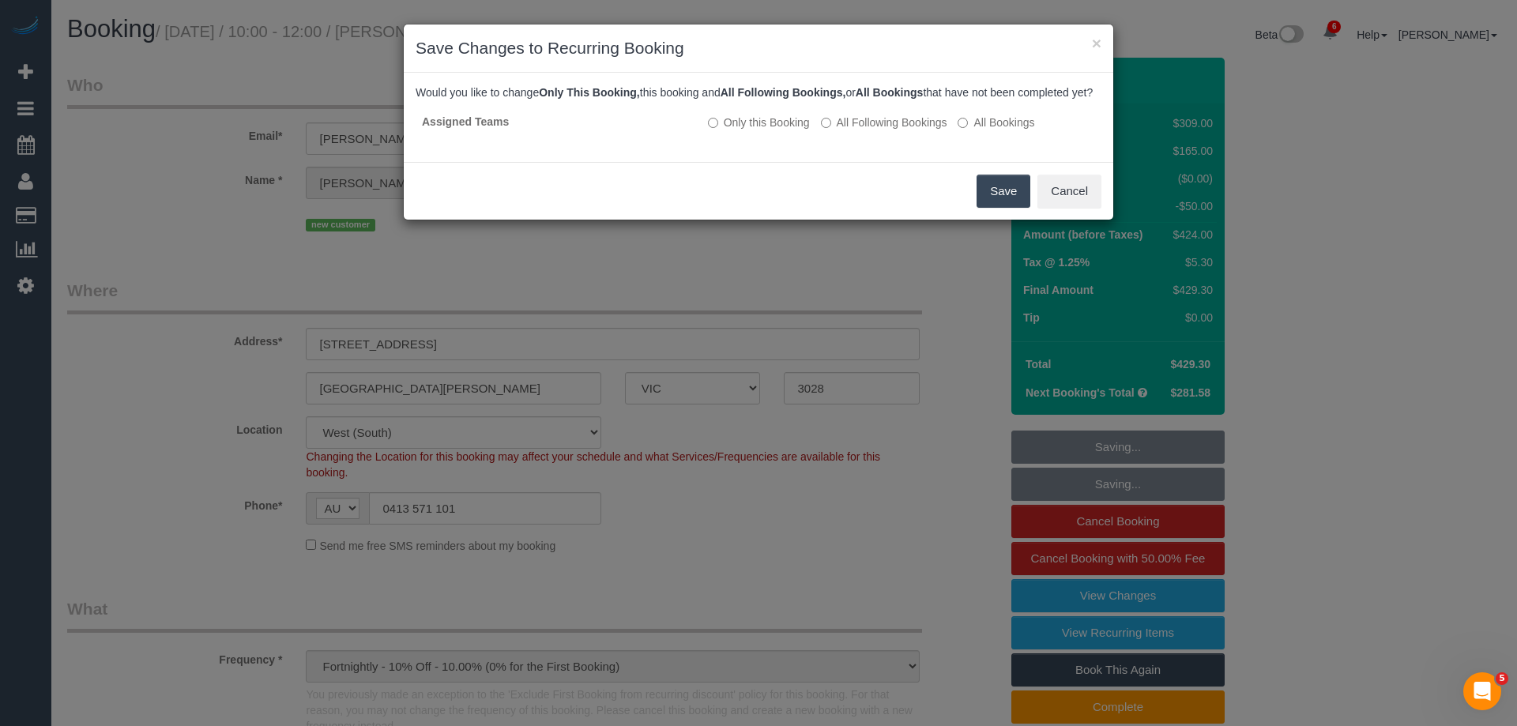
click at [1004, 206] on button "Save" at bounding box center [1004, 191] width 54 height 33
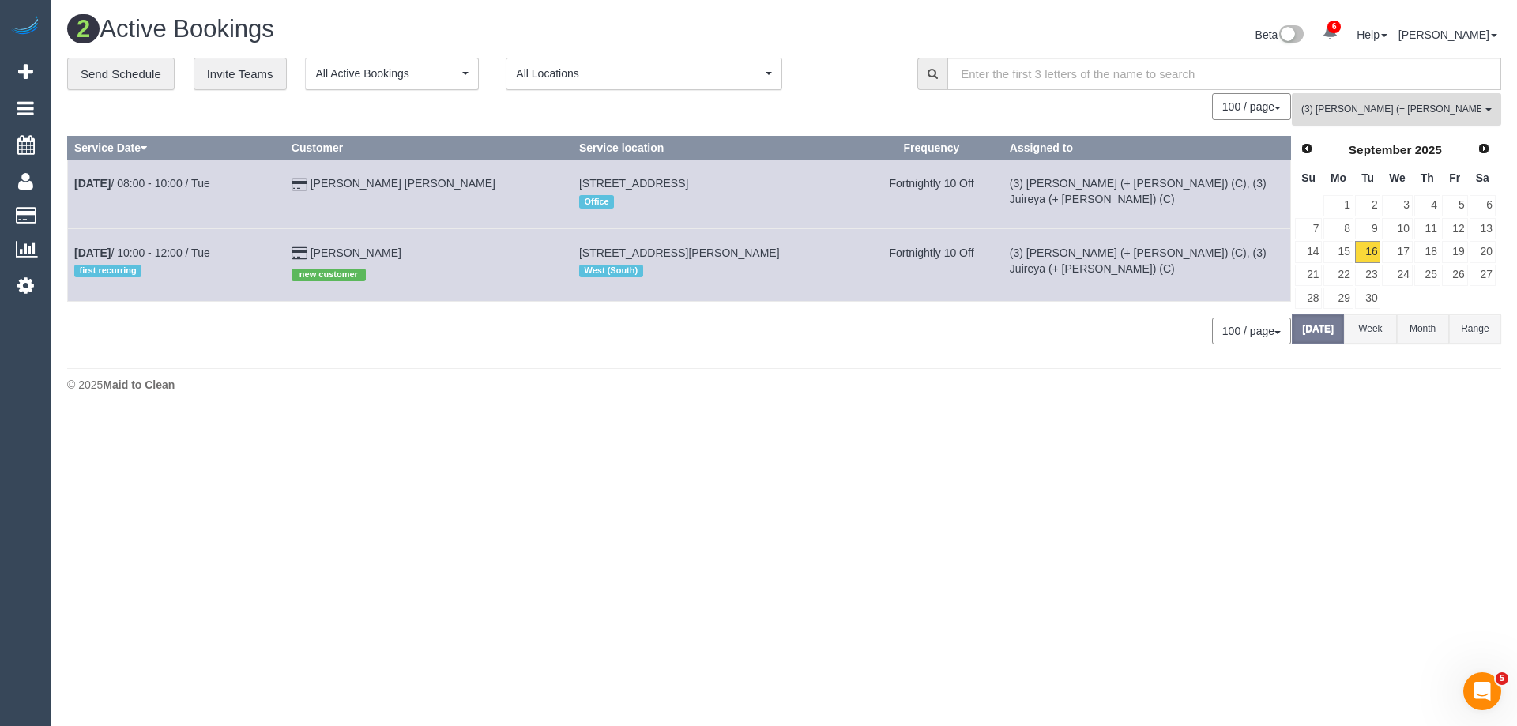
drag, startPoint x: 1435, startPoint y: 108, endPoint x: 1426, endPoint y: 111, distance: 9.8
click at [1435, 108] on span "(3) Gazi (+ Juireya) (C)" at bounding box center [1392, 109] width 180 height 13
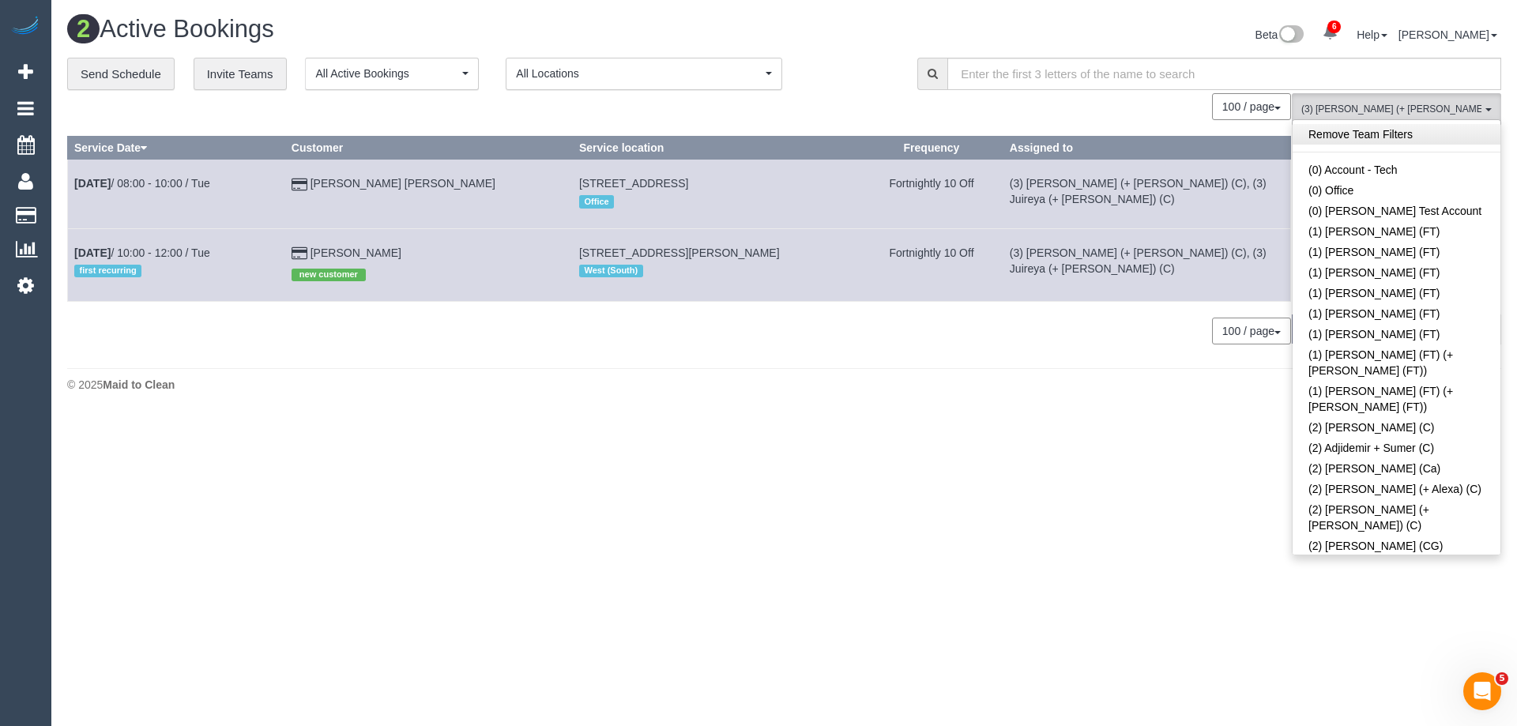
click at [1427, 132] on link "Remove Team Filters" at bounding box center [1397, 134] width 208 height 21
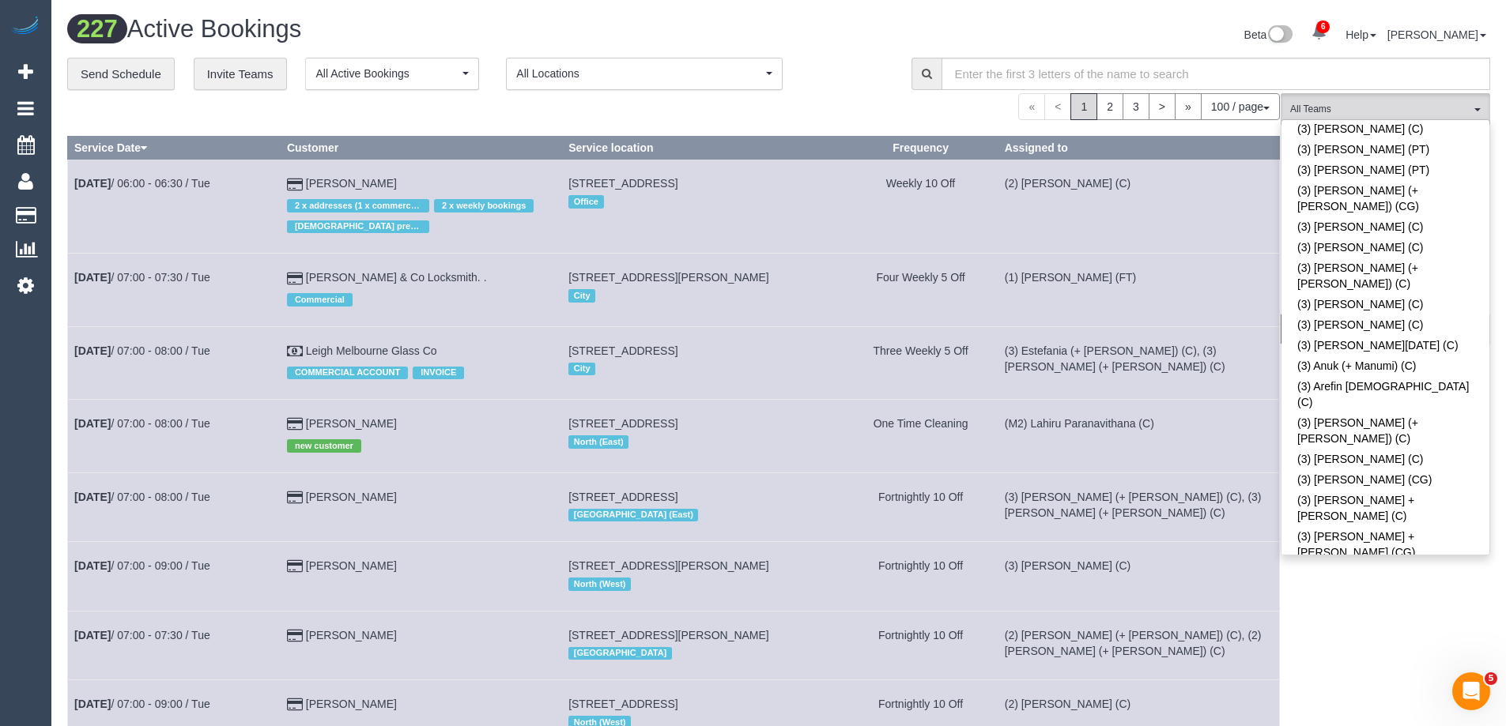
click at [854, 49] on div "Beta 6 Your Notifications You have 0 alerts × You have 2 to charge for 16/09/20…" at bounding box center [1139, 37] width 723 height 42
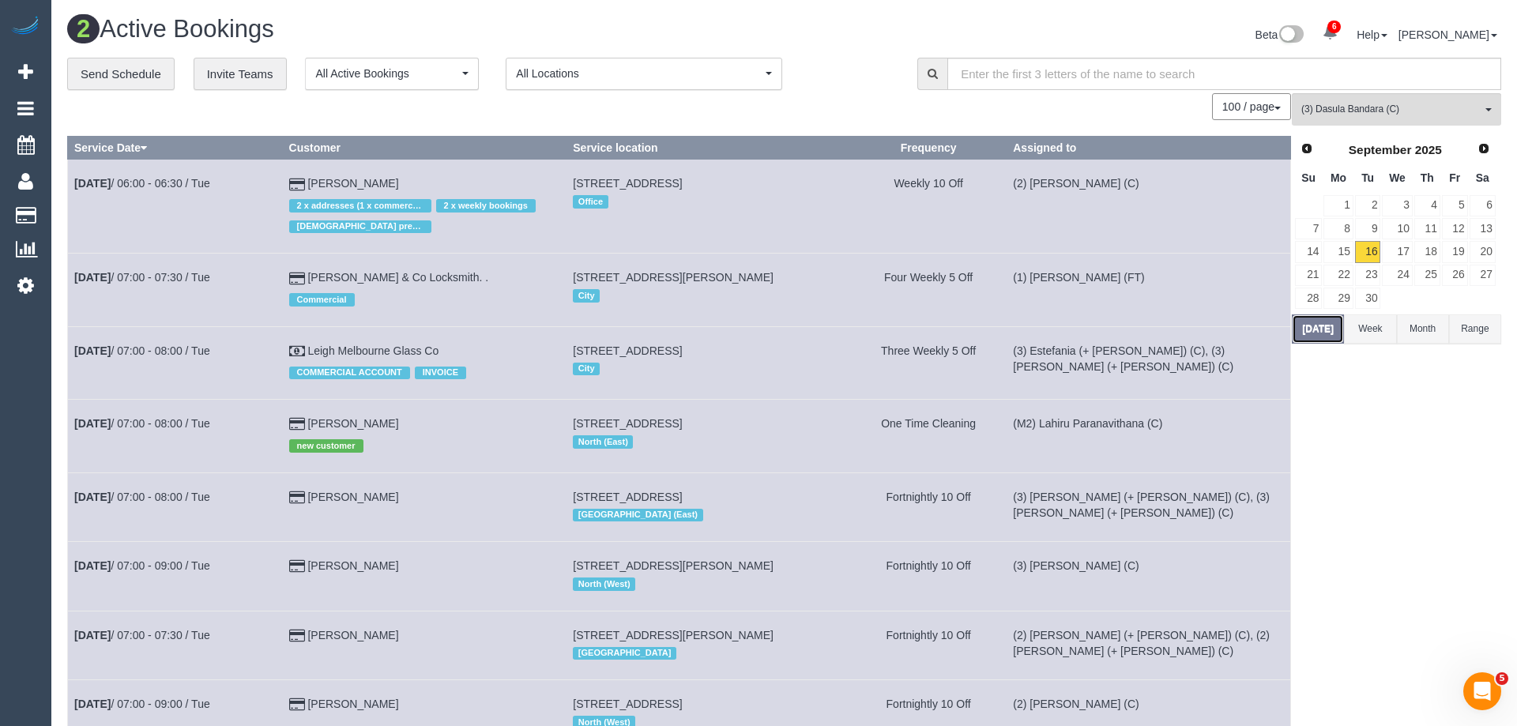
click at [1296, 326] on button "Today" at bounding box center [1318, 329] width 52 height 29
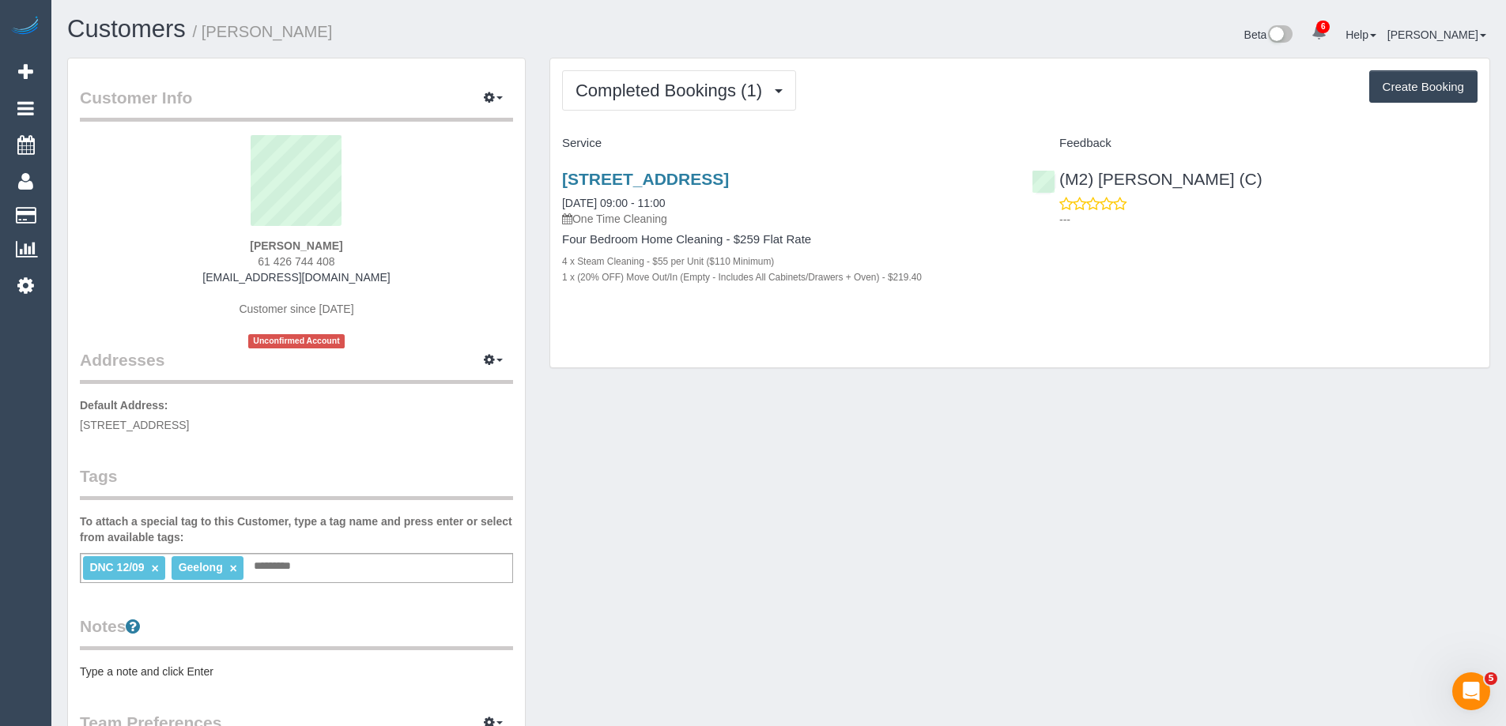
click at [1401, 288] on div "[STREET_ADDRESS] [DATE] 09:00 - 11:00 One Time Cleaning Four Bedroom Home Clean…" at bounding box center [1019, 236] width 939 height 160
drag, startPoint x: 343, startPoint y: 259, endPoint x: 236, endPoint y: 263, distance: 107.6
click at [236, 263] on div "[PERSON_NAME] 61 426 744 408 [EMAIL_ADDRESS][DOMAIN_NAME] Customer since [DATE]…" at bounding box center [296, 241] width 433 height 213
copy span "61 426 744 408"
click at [1258, 191] on div "(M2) [PERSON_NAME] (C) ---" at bounding box center [1254, 194] width 469 height 77
